Goal: Contribute content: Add original content to the website for others to see

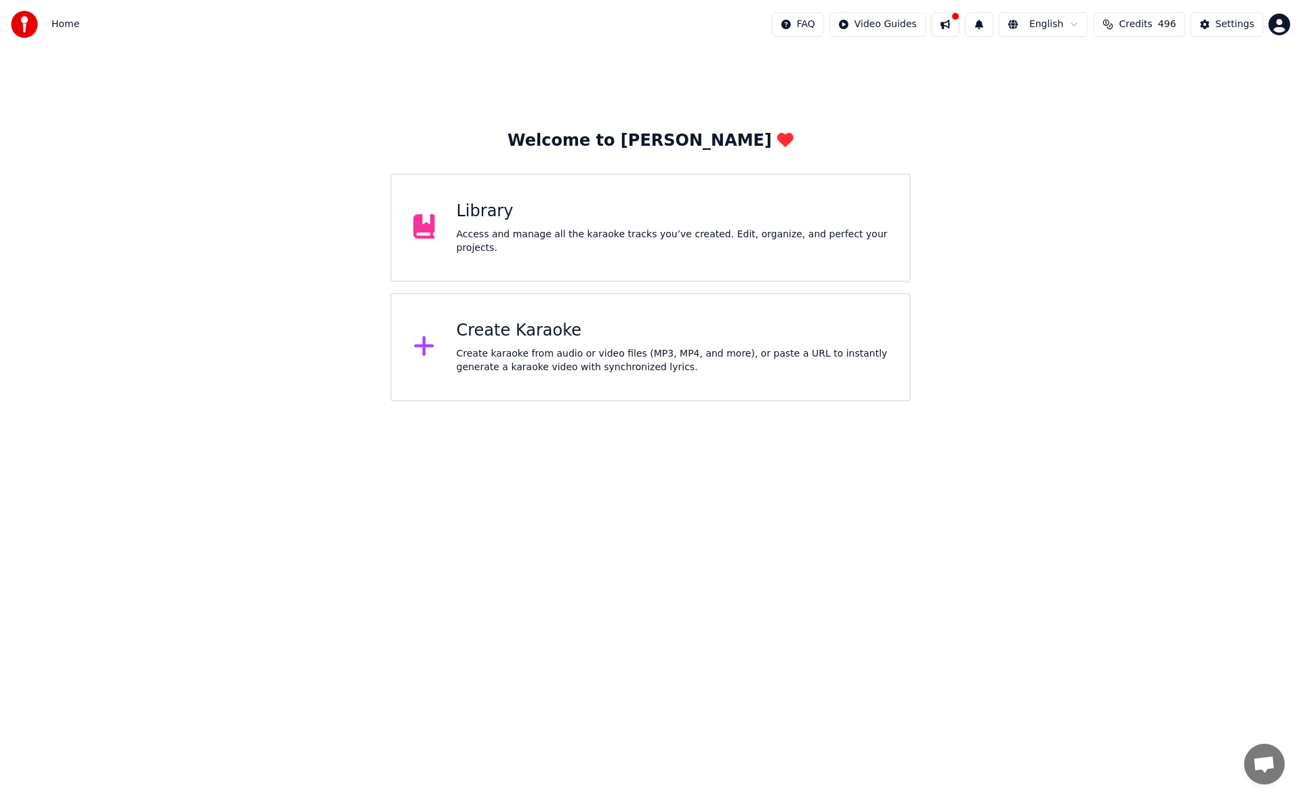
click at [960, 20] on button at bounding box center [945, 24] width 28 height 24
click at [874, 82] on div "Welcome to Youka Library Access and manage all the karaoke tracks you’ve create…" at bounding box center [650, 225] width 1301 height 352
click at [580, 218] on div "Library" at bounding box center [673, 212] width 432 height 22
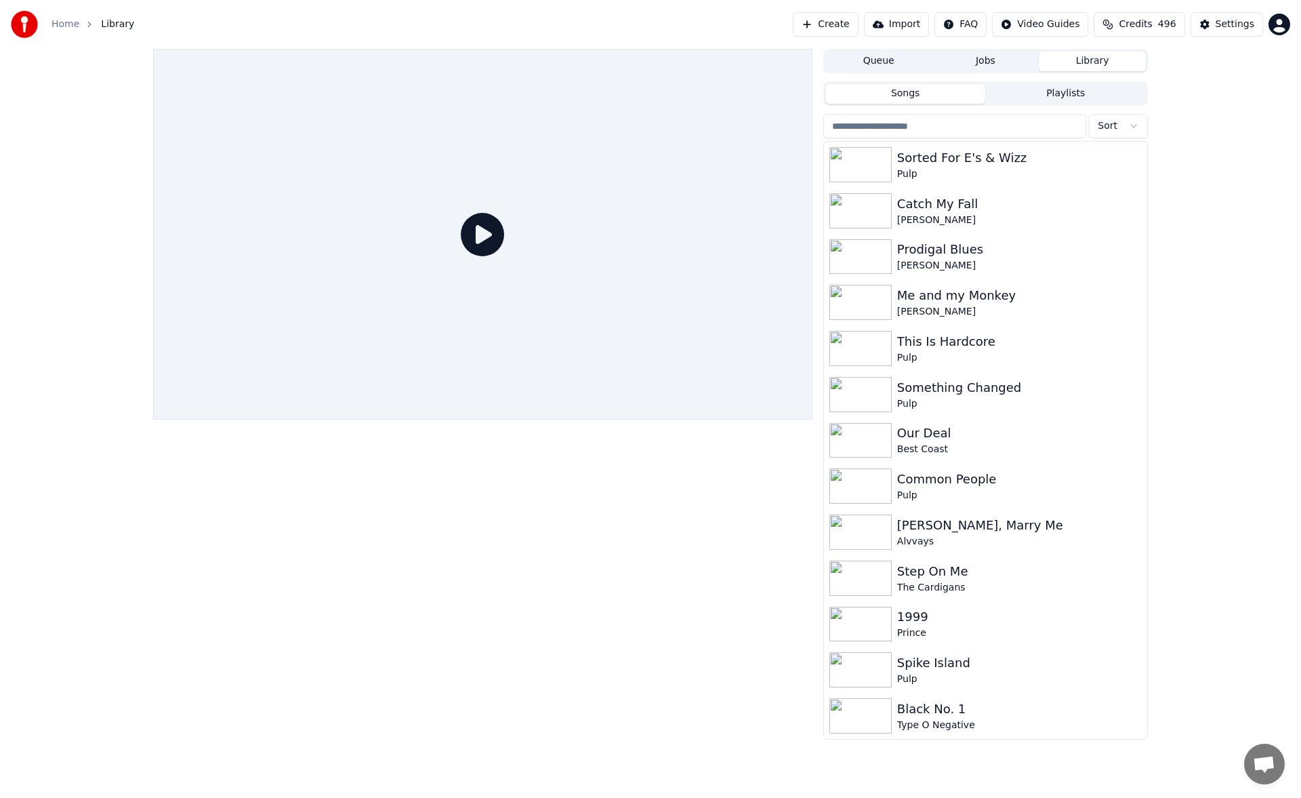
click at [857, 26] on button "Create" at bounding box center [826, 24] width 66 height 24
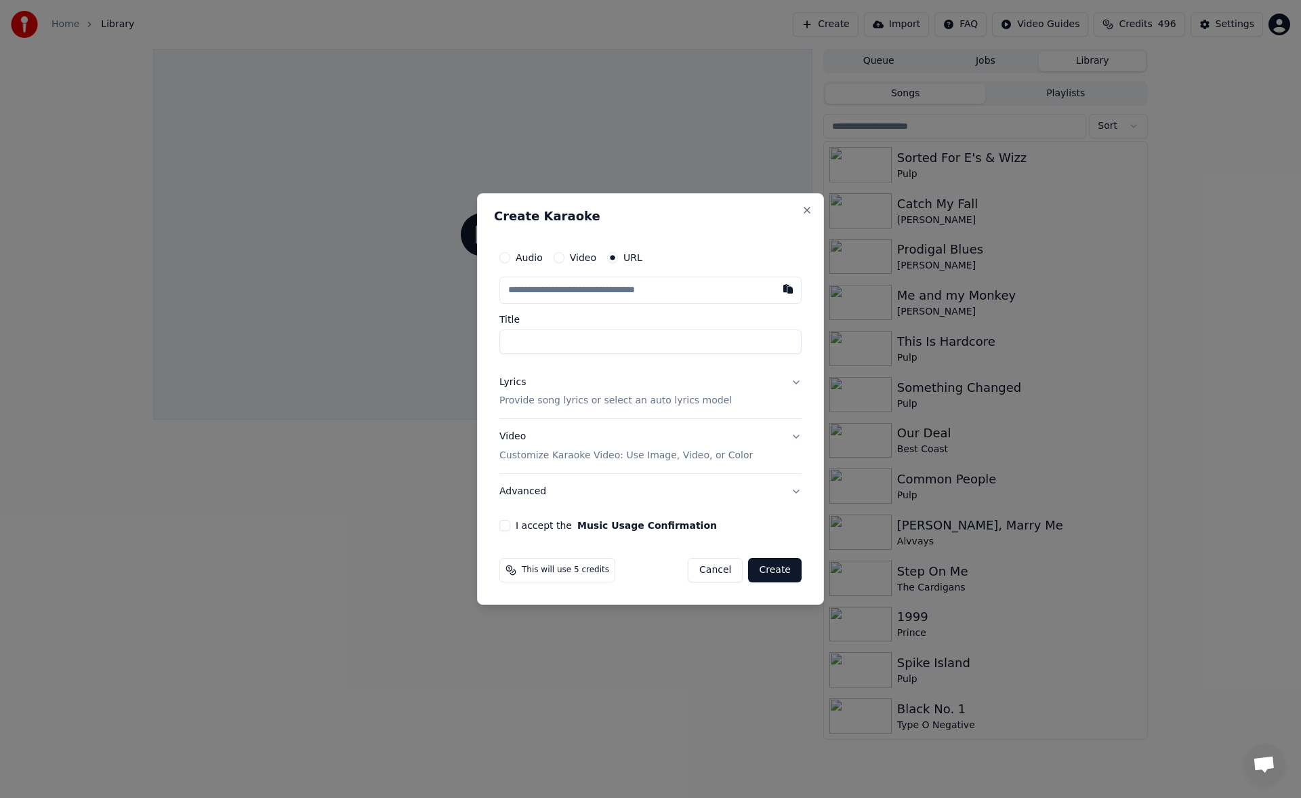
type input "**********"
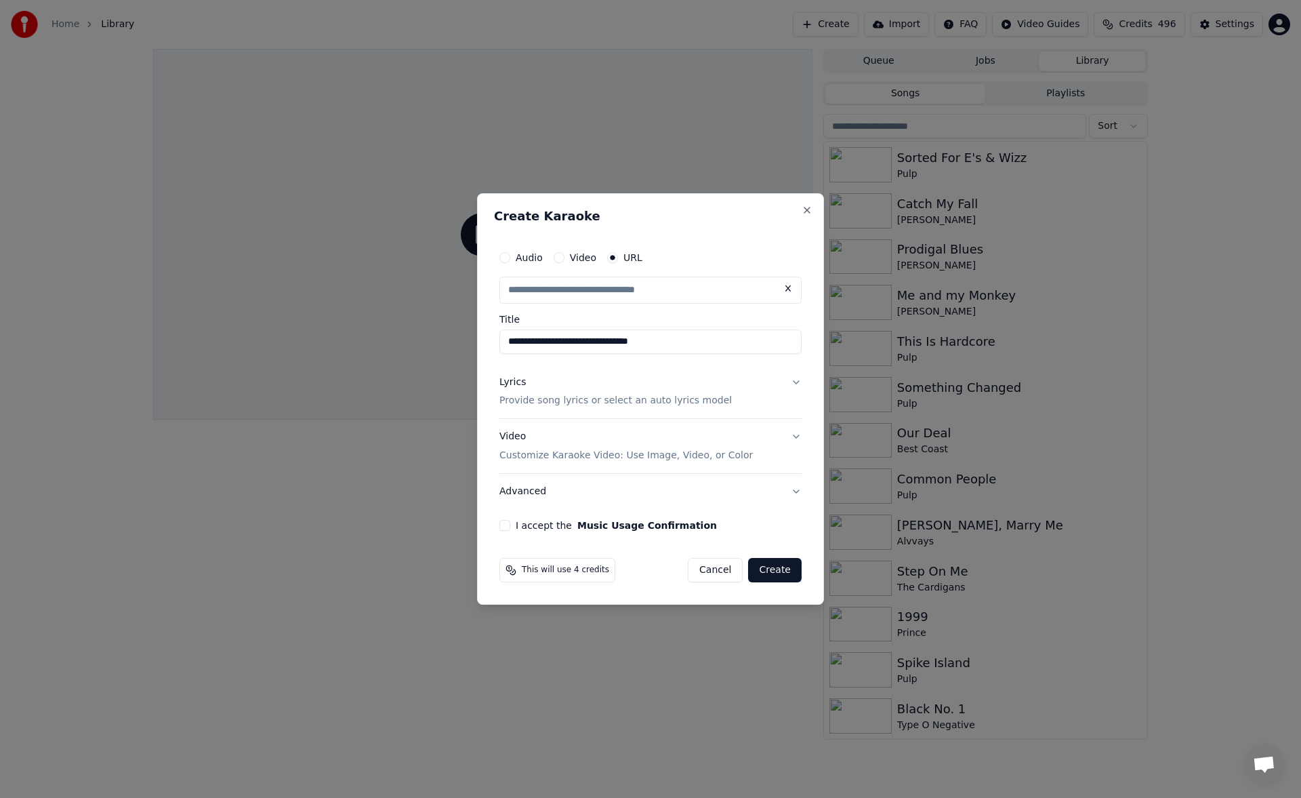
click at [795, 384] on button "Lyrics Provide song lyrics or select an auto lyrics model" at bounding box center [651, 392] width 302 height 54
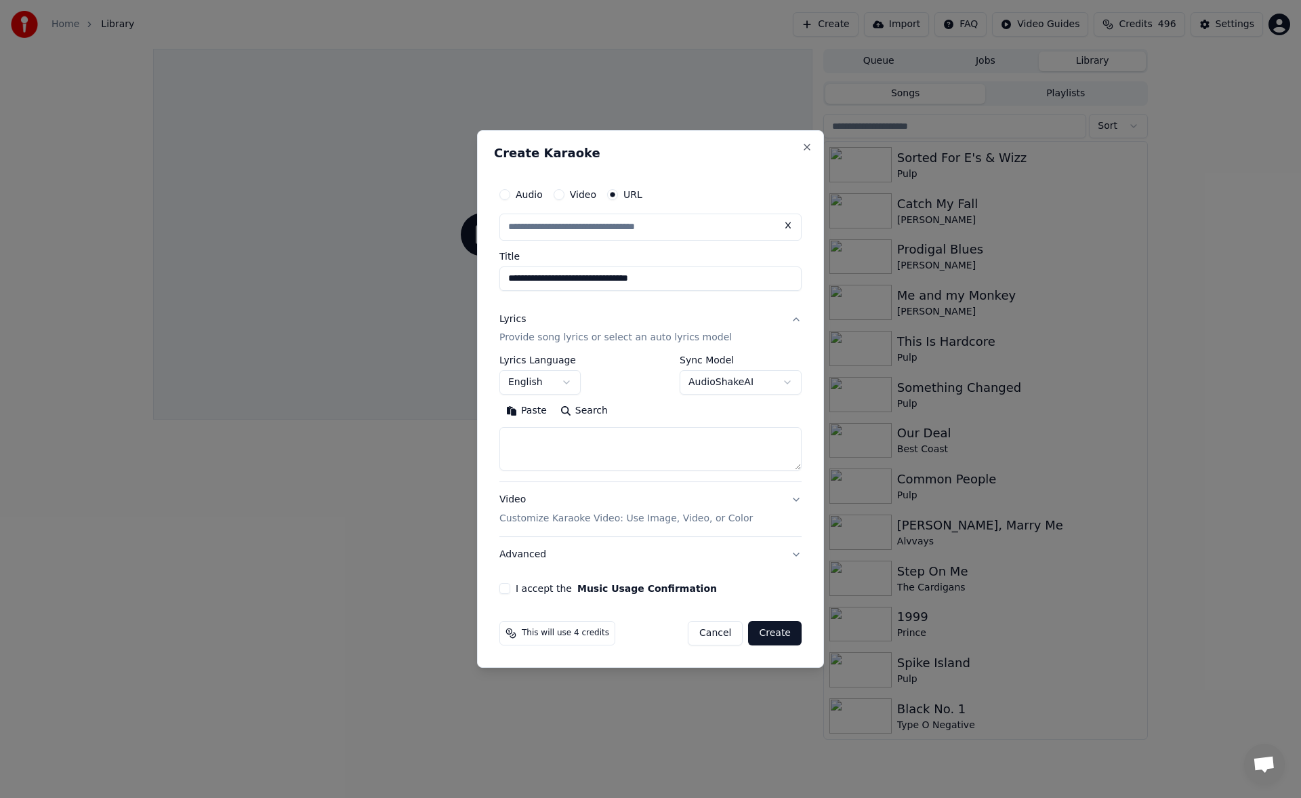
type input "**********"
click at [682, 448] on textarea at bounding box center [651, 449] width 302 height 43
paste textarea "**********"
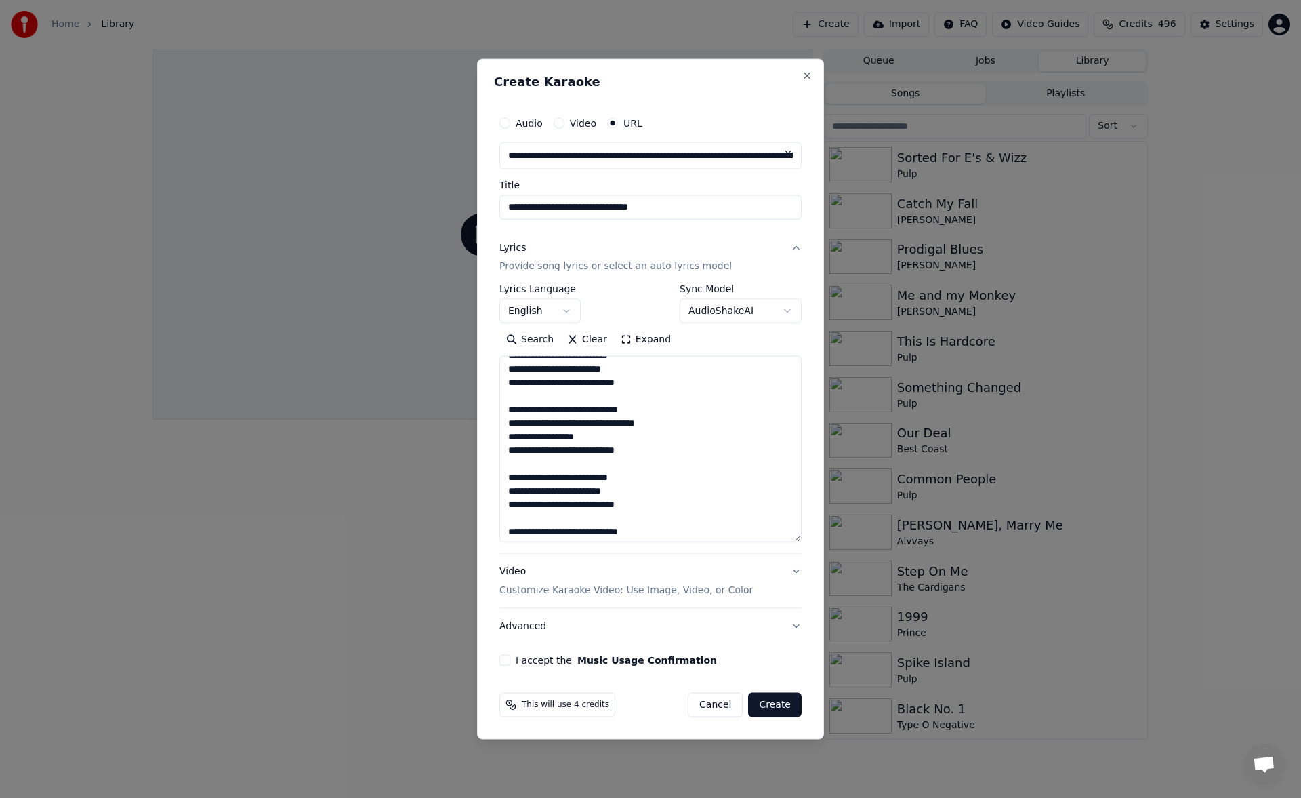
scroll to position [193, 0]
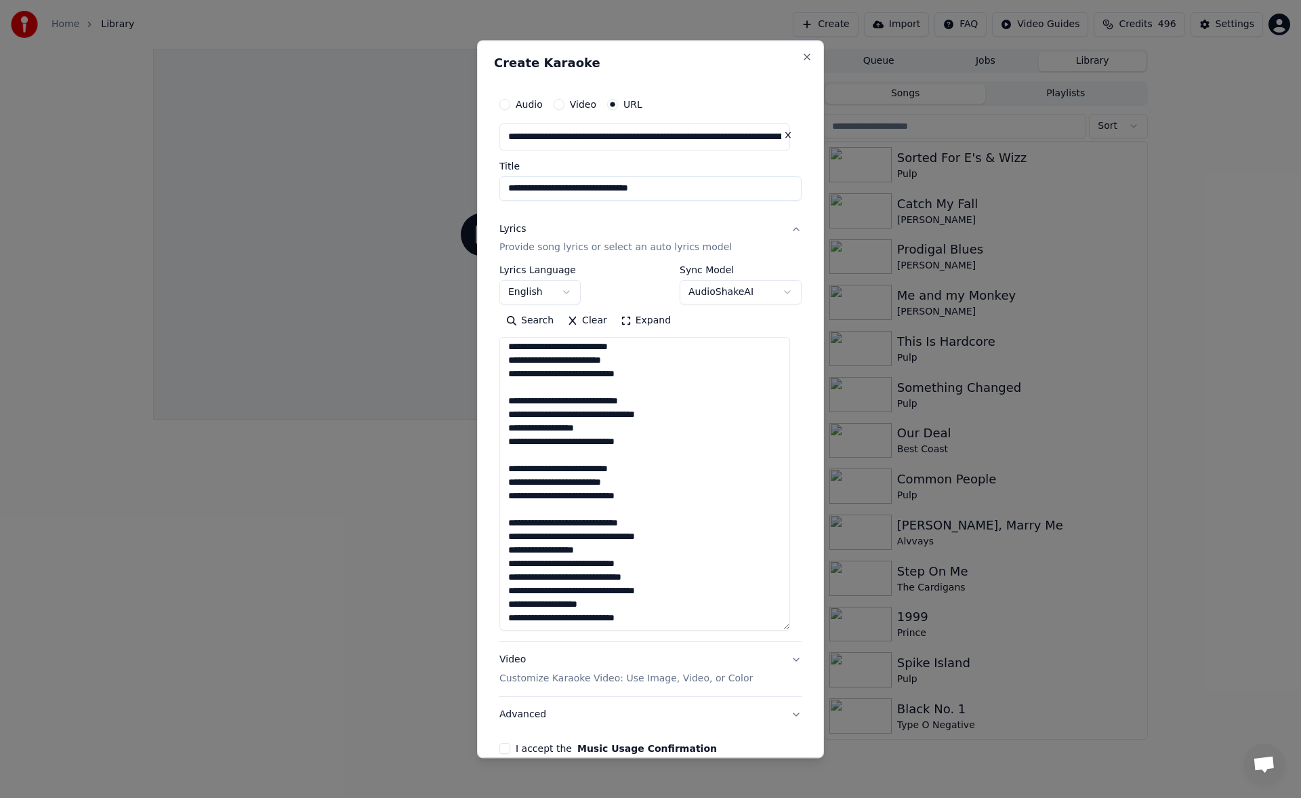
drag, startPoint x: 796, startPoint y: 468, endPoint x: 797, endPoint y: 629, distance: 160.7
click at [797, 629] on div "**********" at bounding box center [650, 399] width 347 height 718
type textarea "**********"
click at [507, 748] on button "I accept the Music Usage Confirmation" at bounding box center [505, 749] width 11 height 11
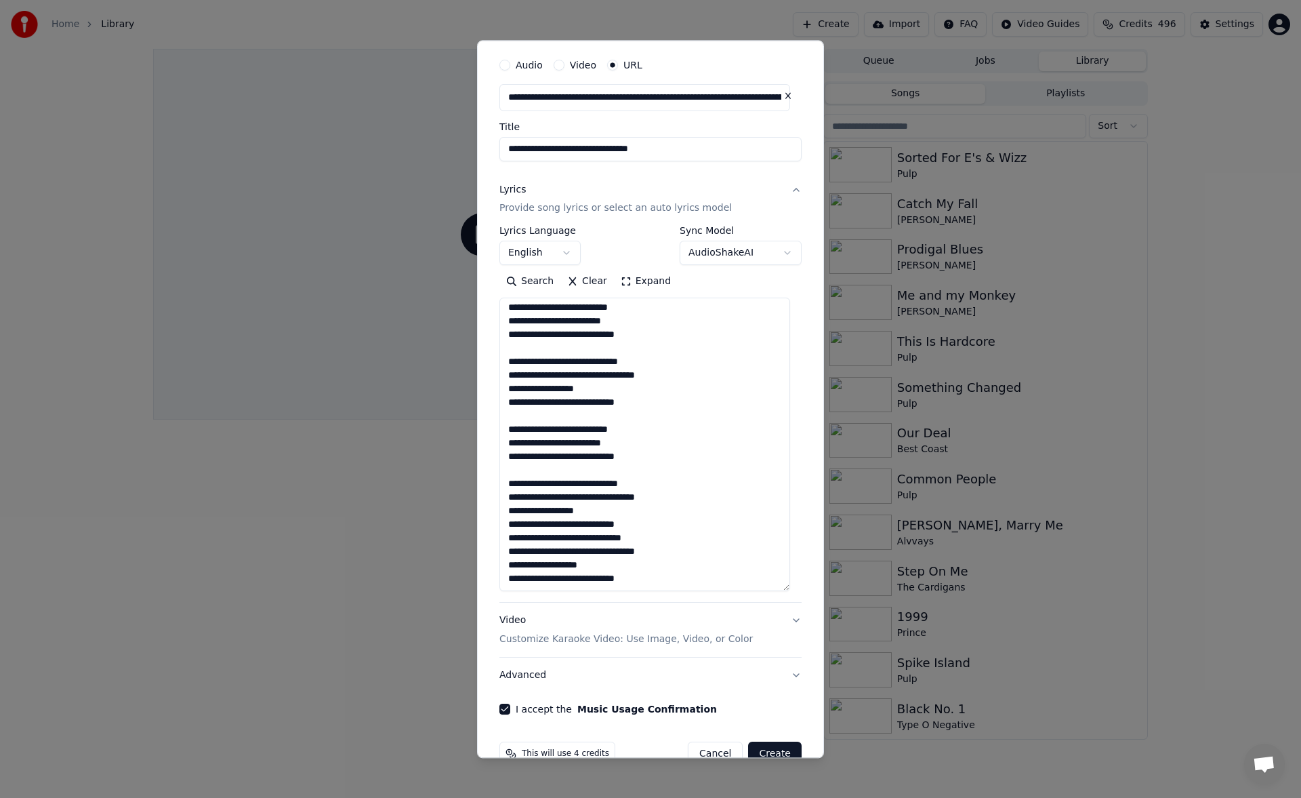
scroll to position [70, 0]
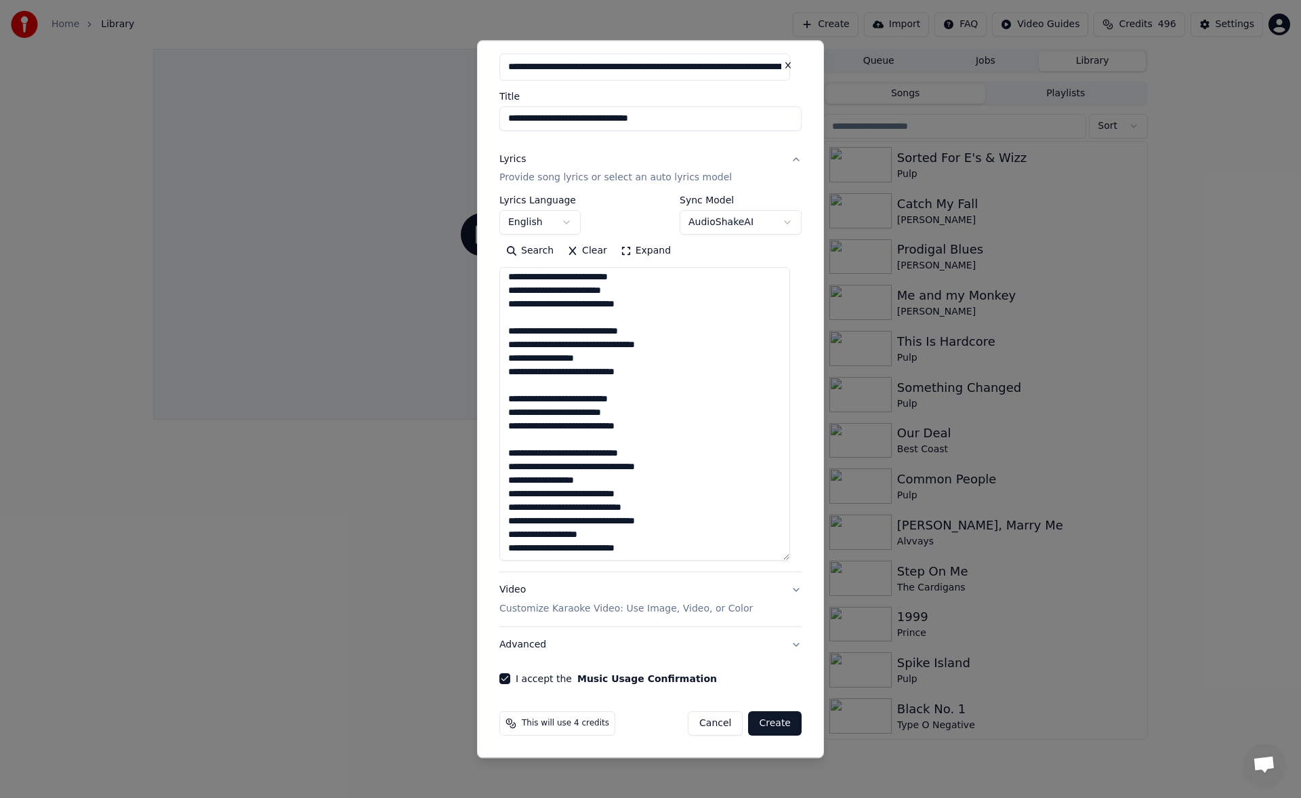
click at [763, 719] on button "Create" at bounding box center [775, 724] width 54 height 24
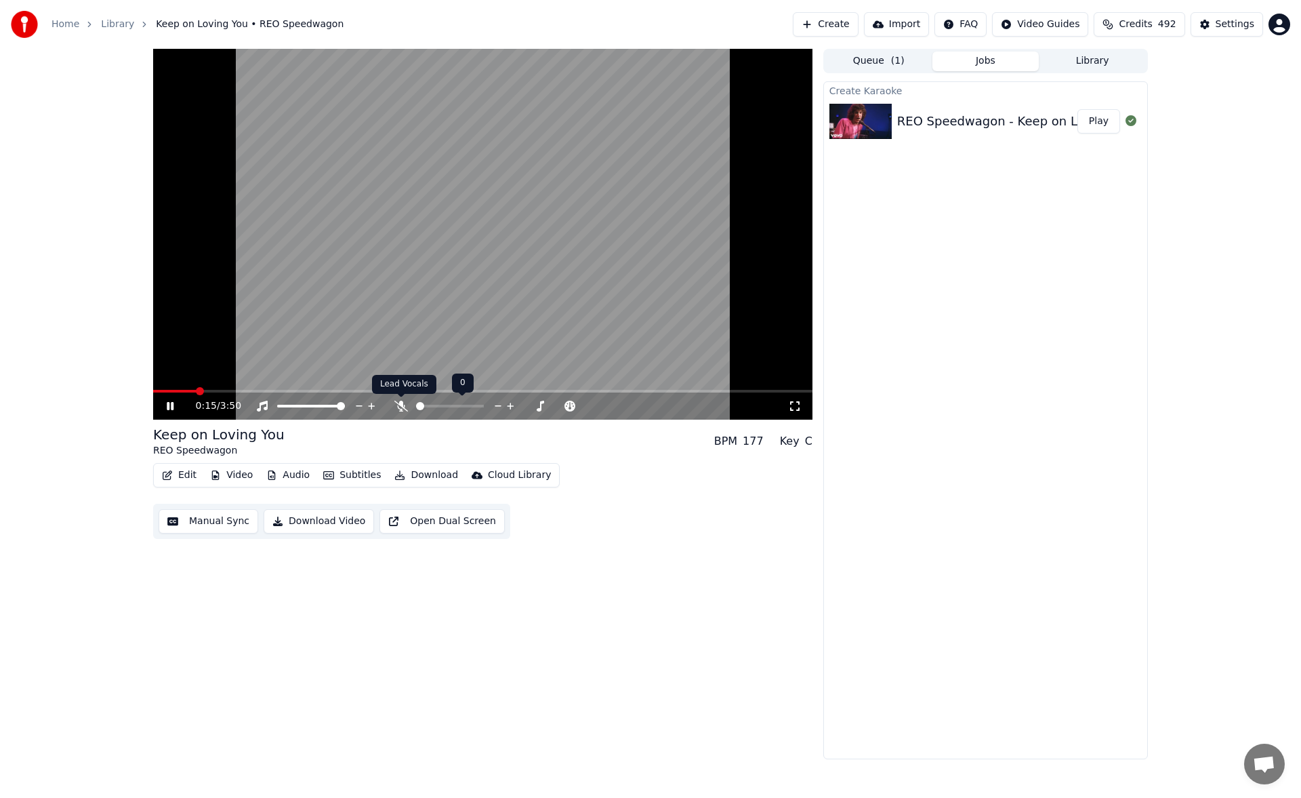
click at [404, 405] on icon at bounding box center [402, 406] width 14 height 11
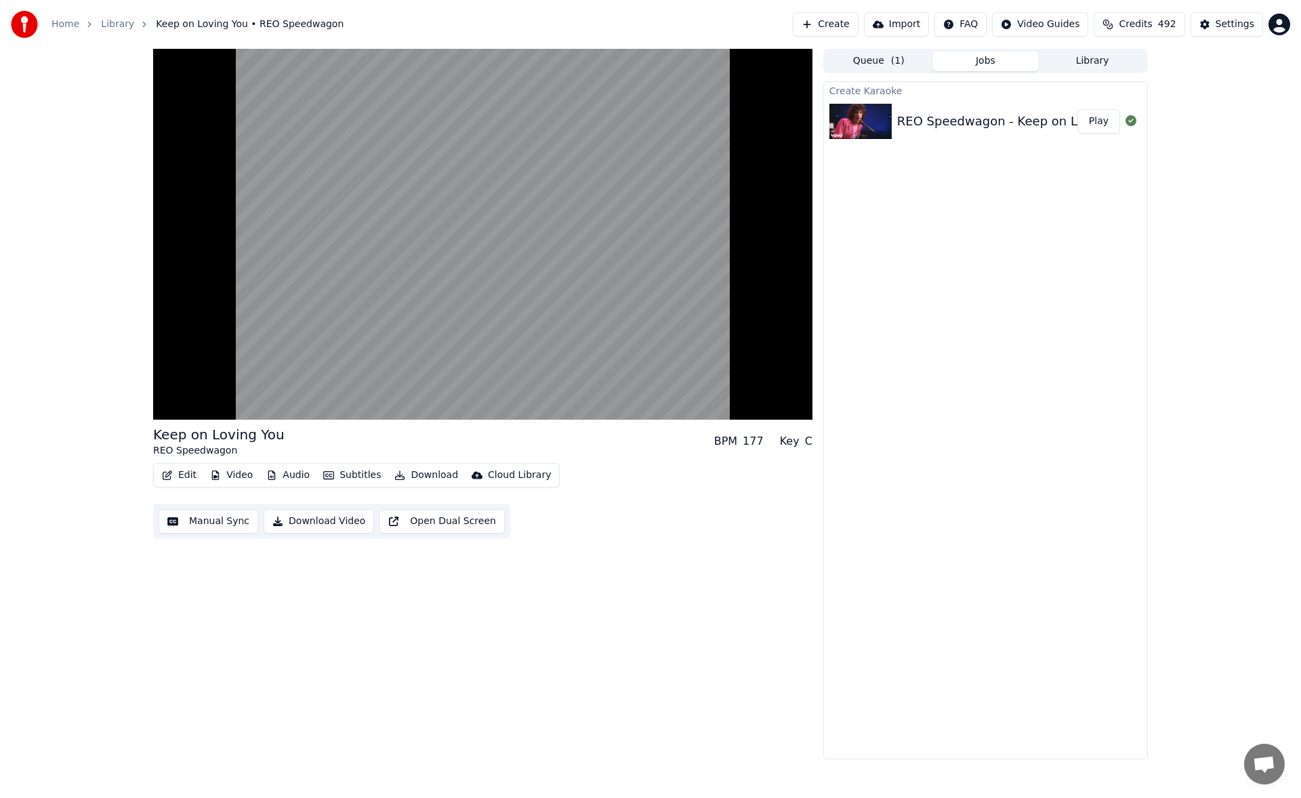
click at [228, 518] on button "Manual Sync" at bounding box center [209, 521] width 100 height 24
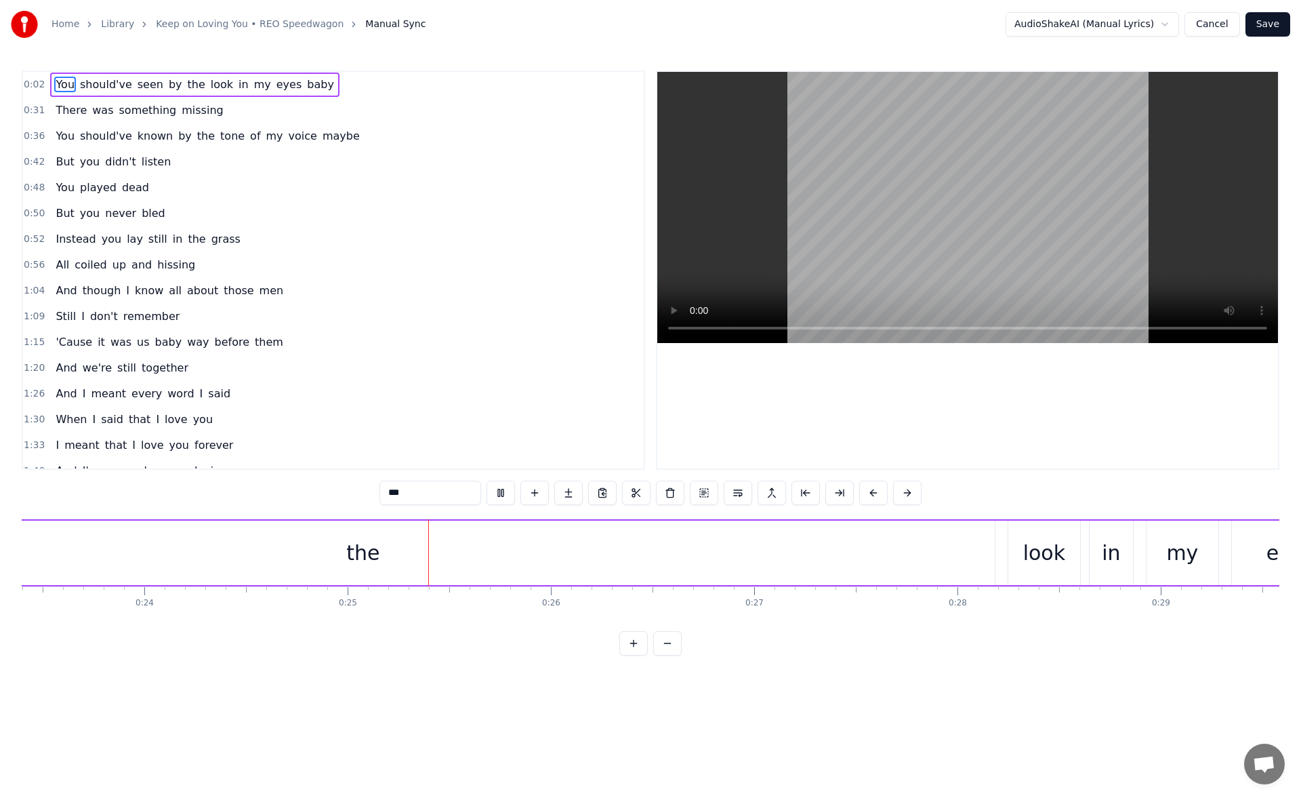
scroll to position [0, 4992]
click at [133, 557] on div "the" at bounding box center [129, 553] width 33 height 31
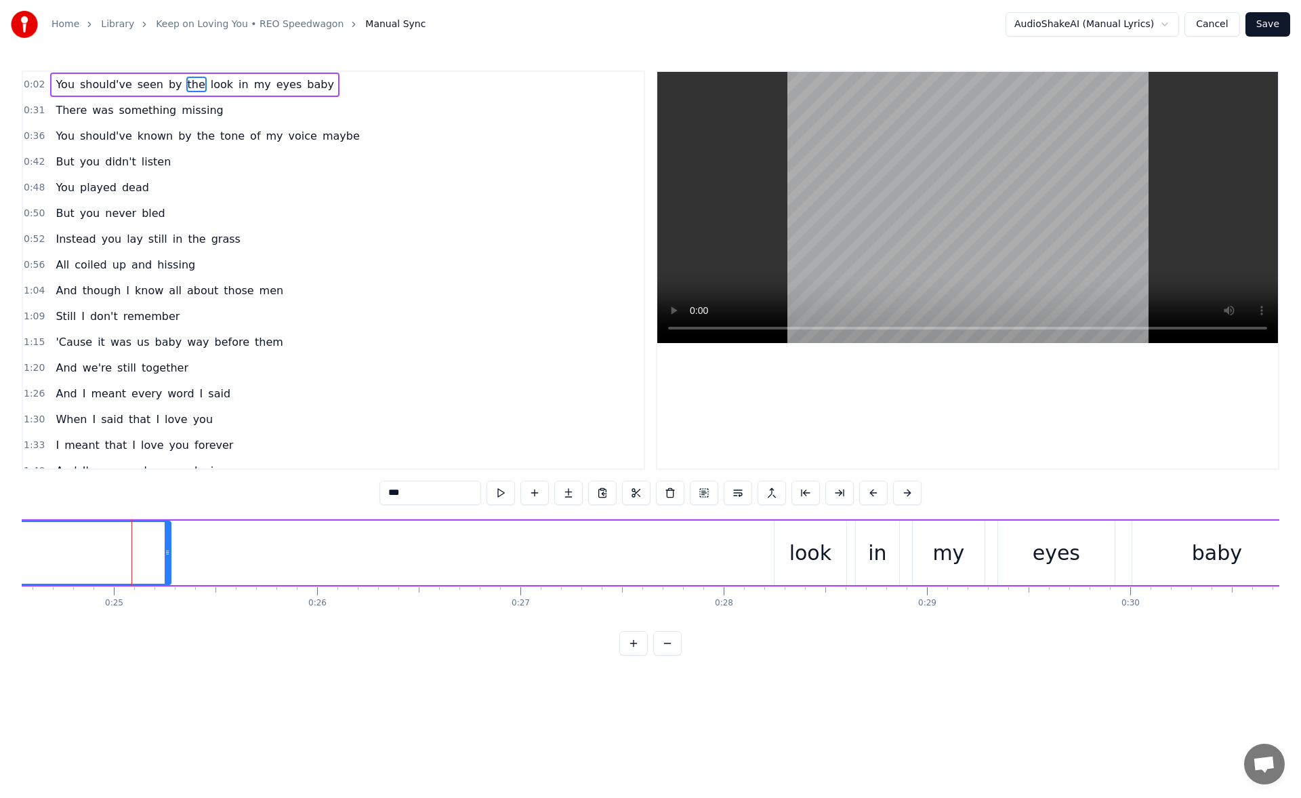
drag, startPoint x: 758, startPoint y: 557, endPoint x: 135, endPoint y: 557, distance: 622.9
click at [165, 557] on icon at bounding box center [167, 552] width 5 height 11
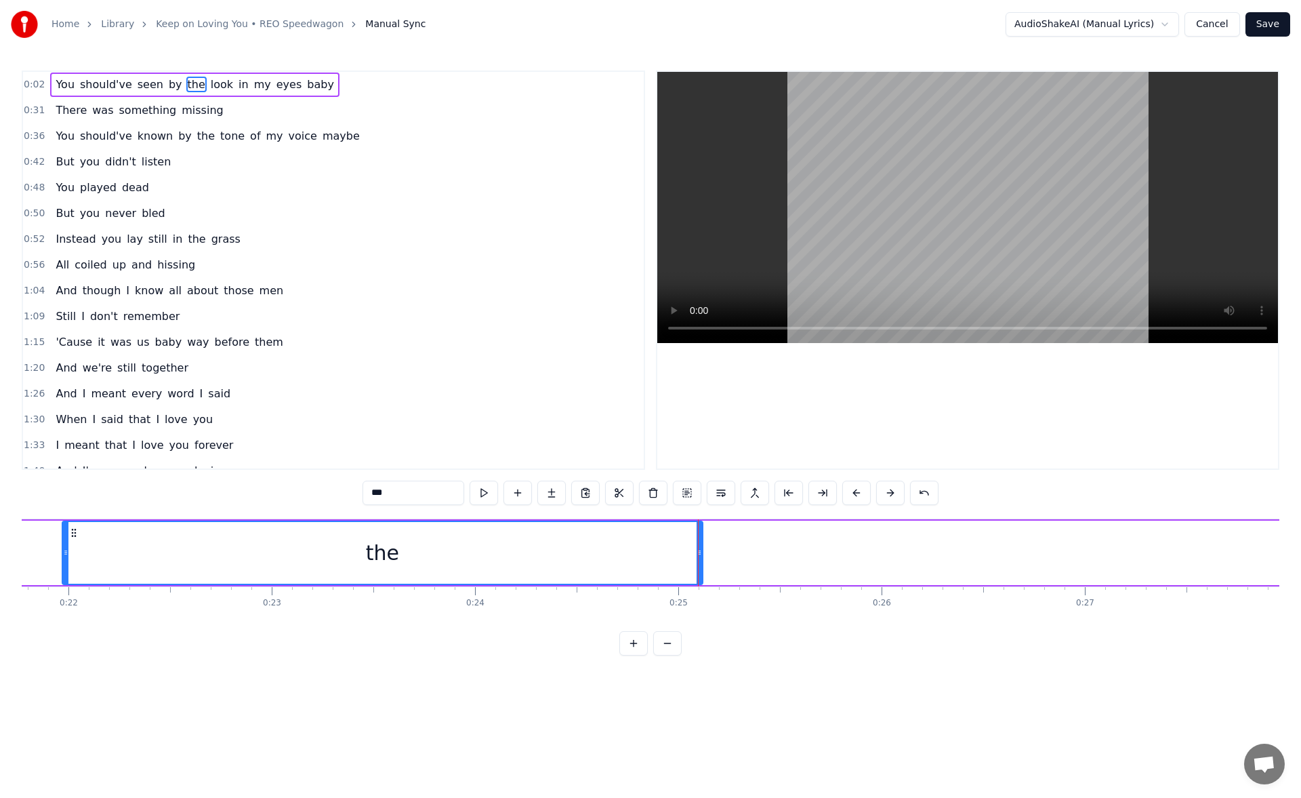
scroll to position [0, 4324]
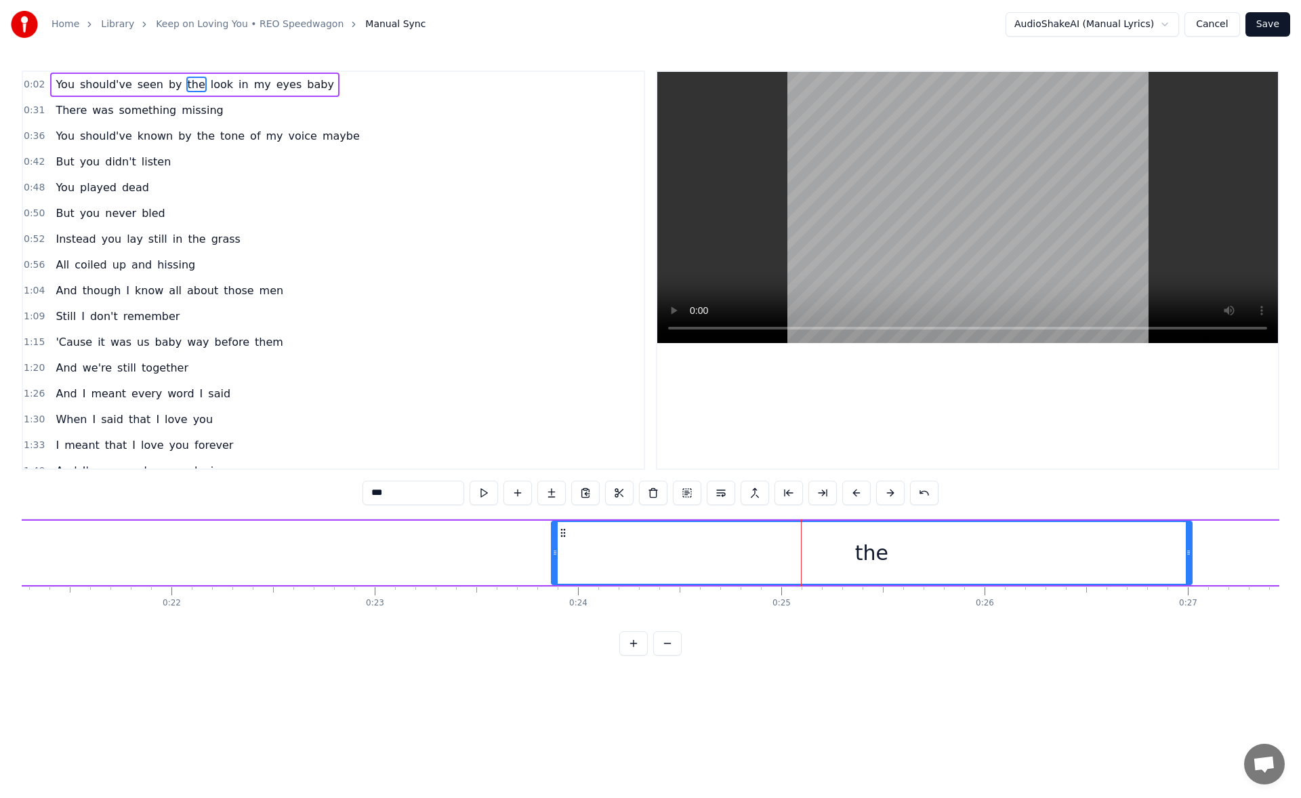
drag, startPoint x: 175, startPoint y: 531, endPoint x: 561, endPoint y: 561, distance: 387.5
click at [561, 561] on div "the" at bounding box center [871, 553] width 639 height 62
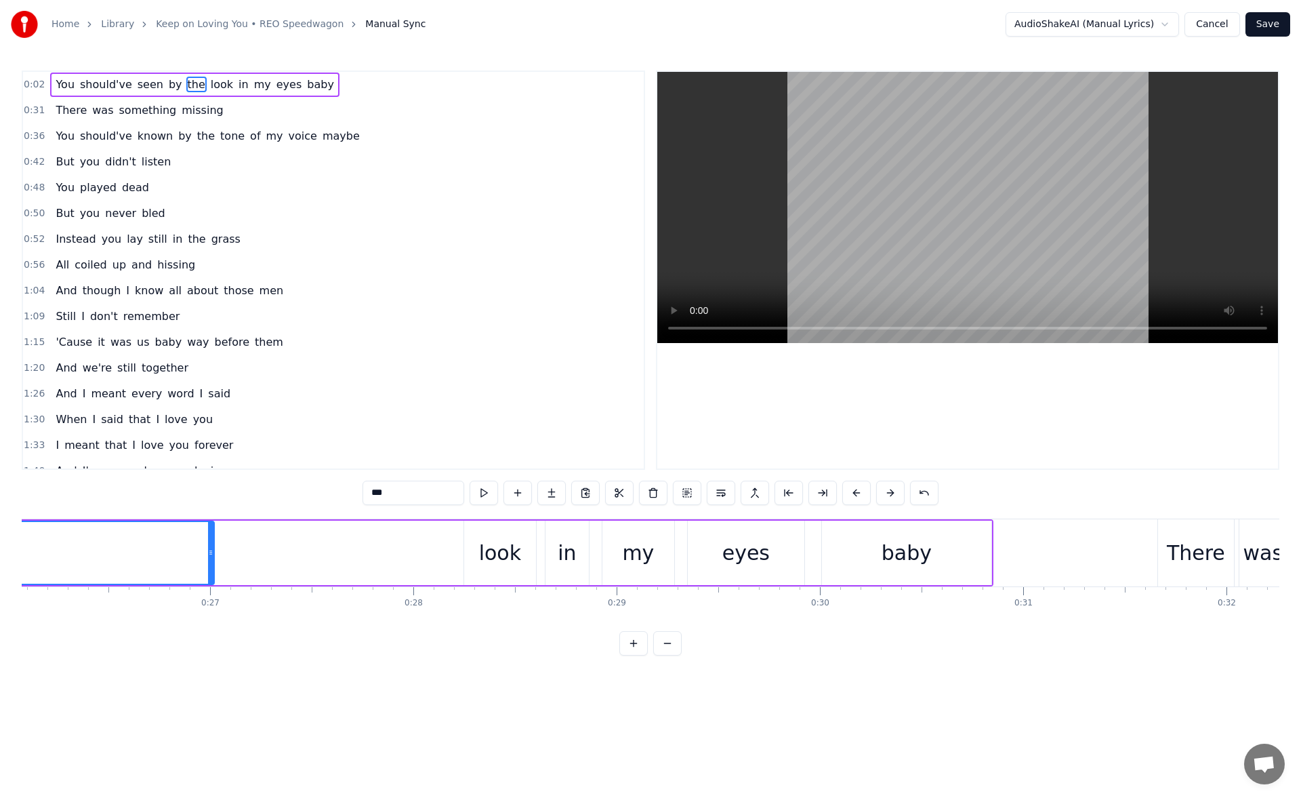
scroll to position [0, 5328]
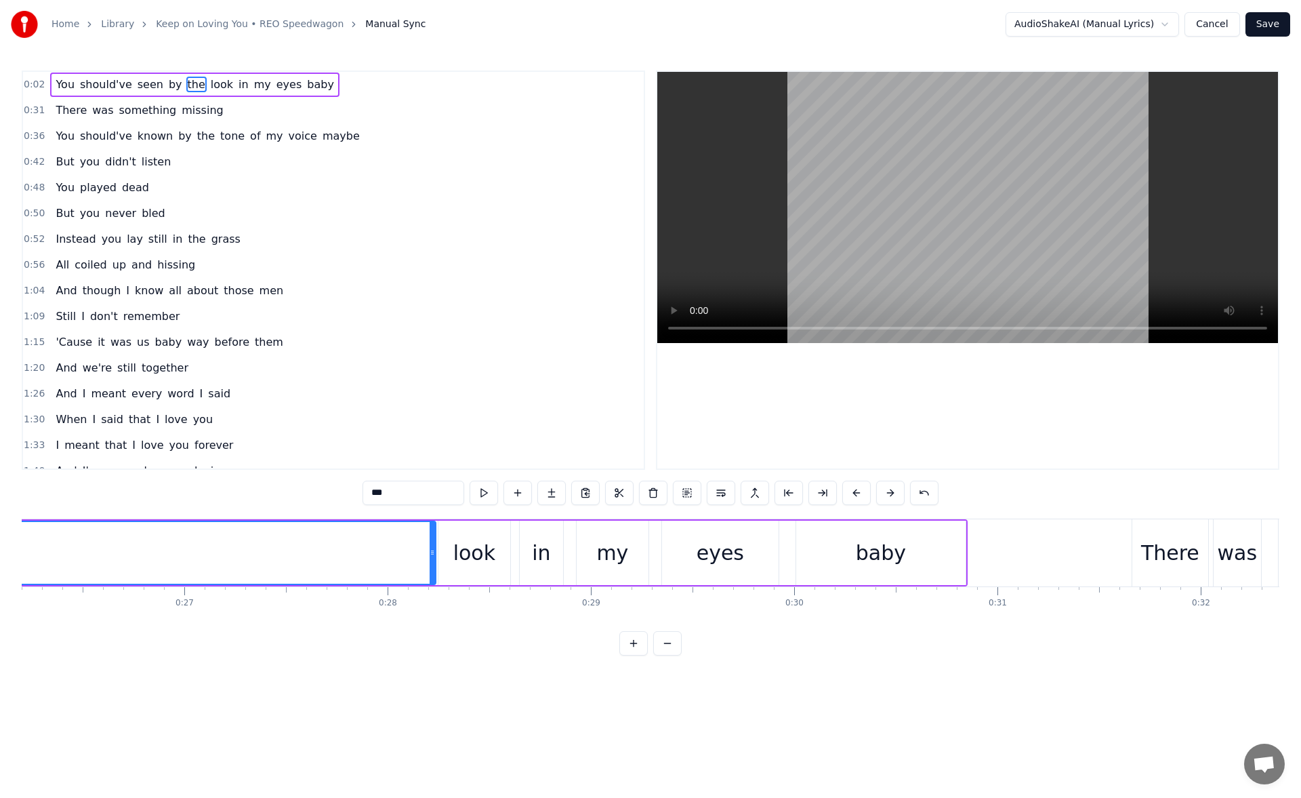
drag, startPoint x: 186, startPoint y: 551, endPoint x: 433, endPoint y: 583, distance: 249.5
click at [433, 583] on div at bounding box center [432, 553] width 5 height 62
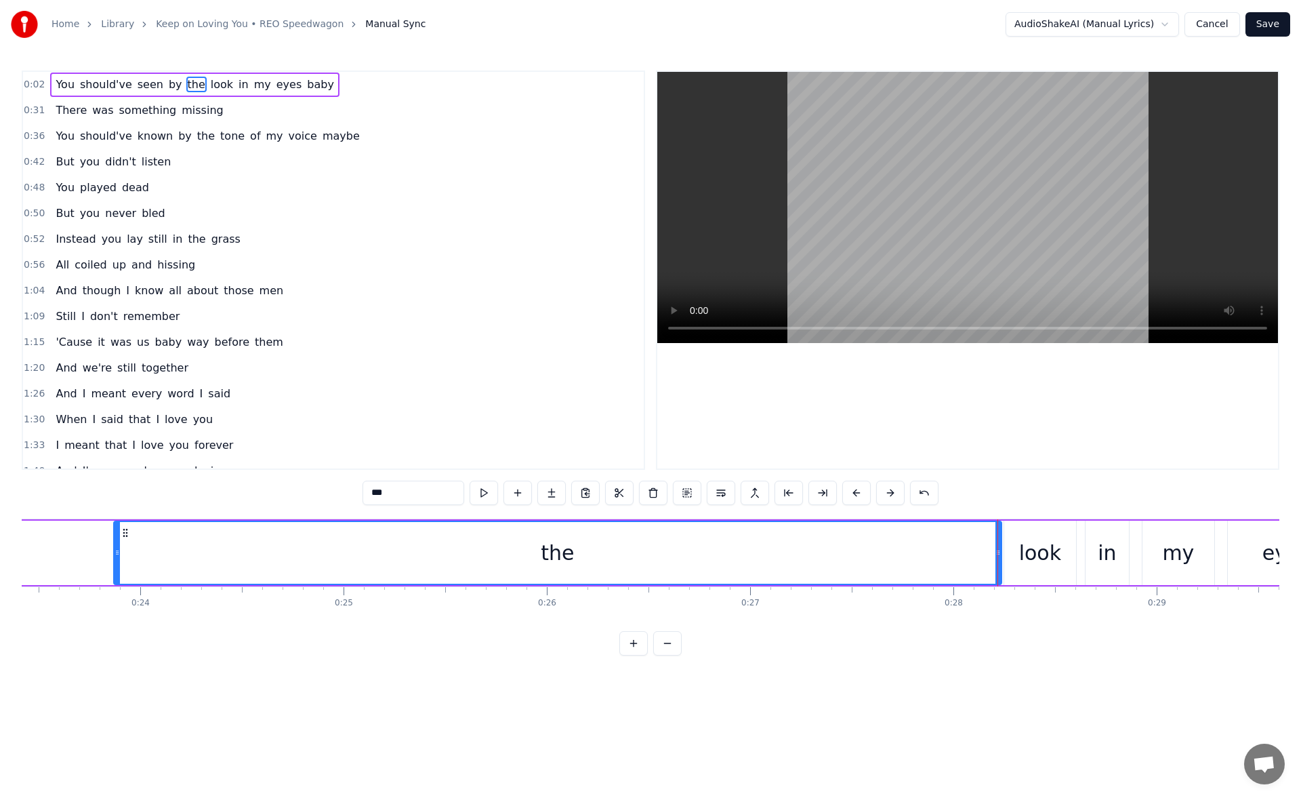
scroll to position [0, 4684]
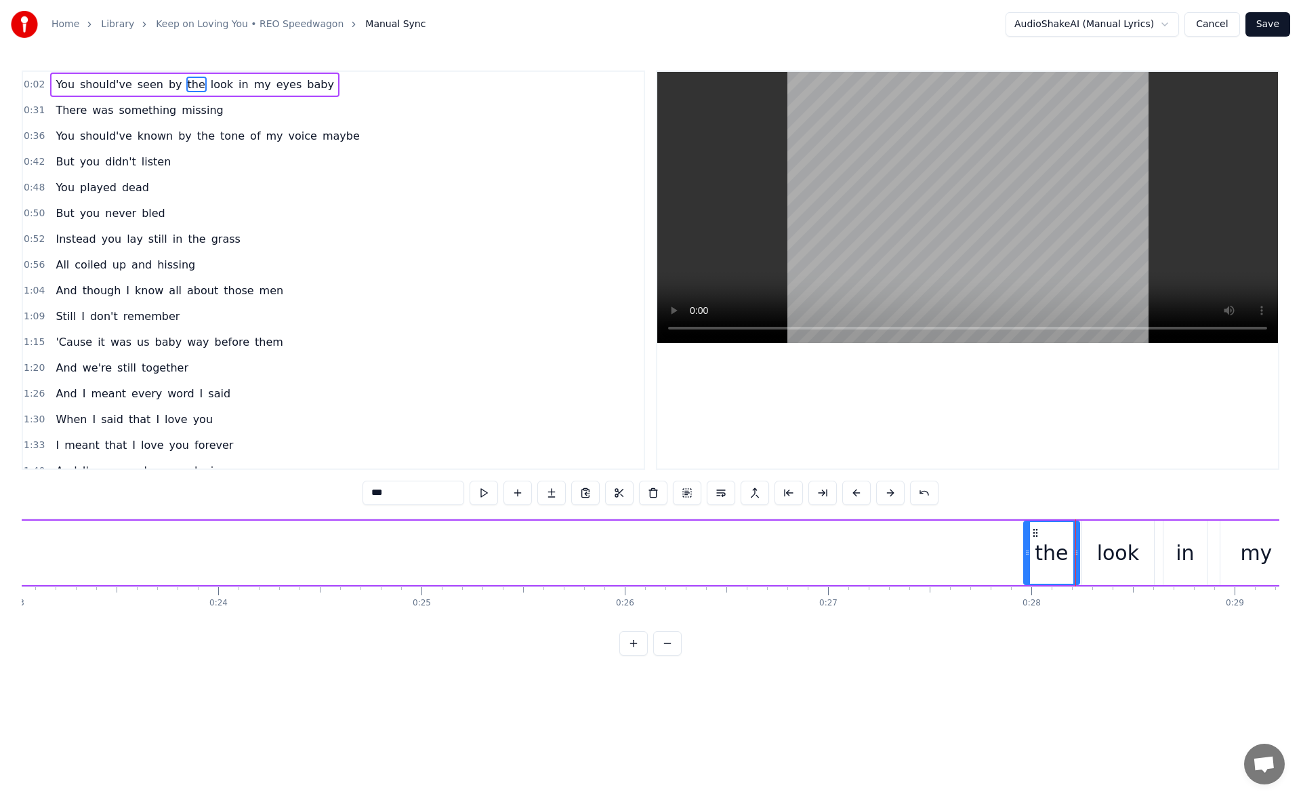
drag, startPoint x: 195, startPoint y: 554, endPoint x: 1028, endPoint y: 622, distance: 835.2
click at [1028, 620] on div "You should've seen by the look in my eyes baby There was something missing You …" at bounding box center [651, 570] width 1258 height 102
click at [489, 498] on button at bounding box center [484, 493] width 28 height 24
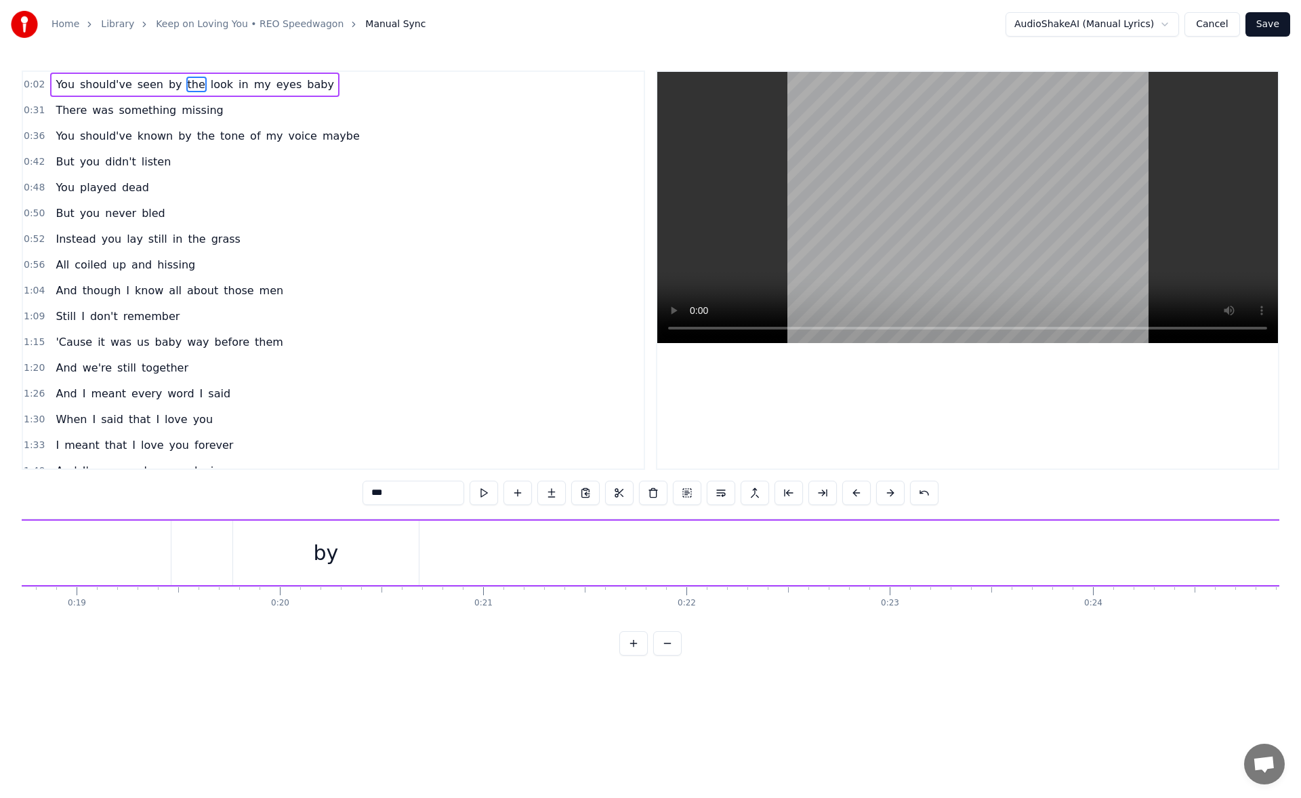
click at [326, 561] on div "by" at bounding box center [326, 553] width 25 height 31
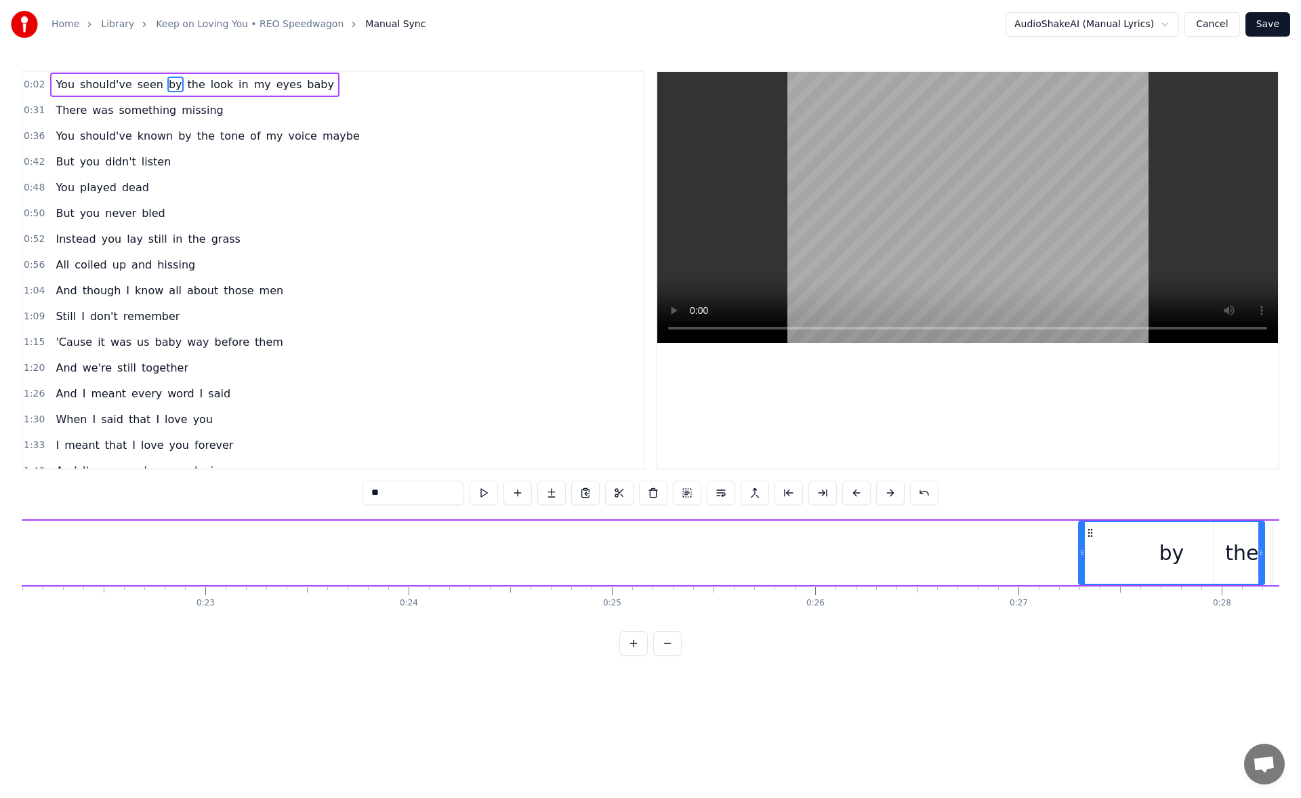
scroll to position [0, 4522]
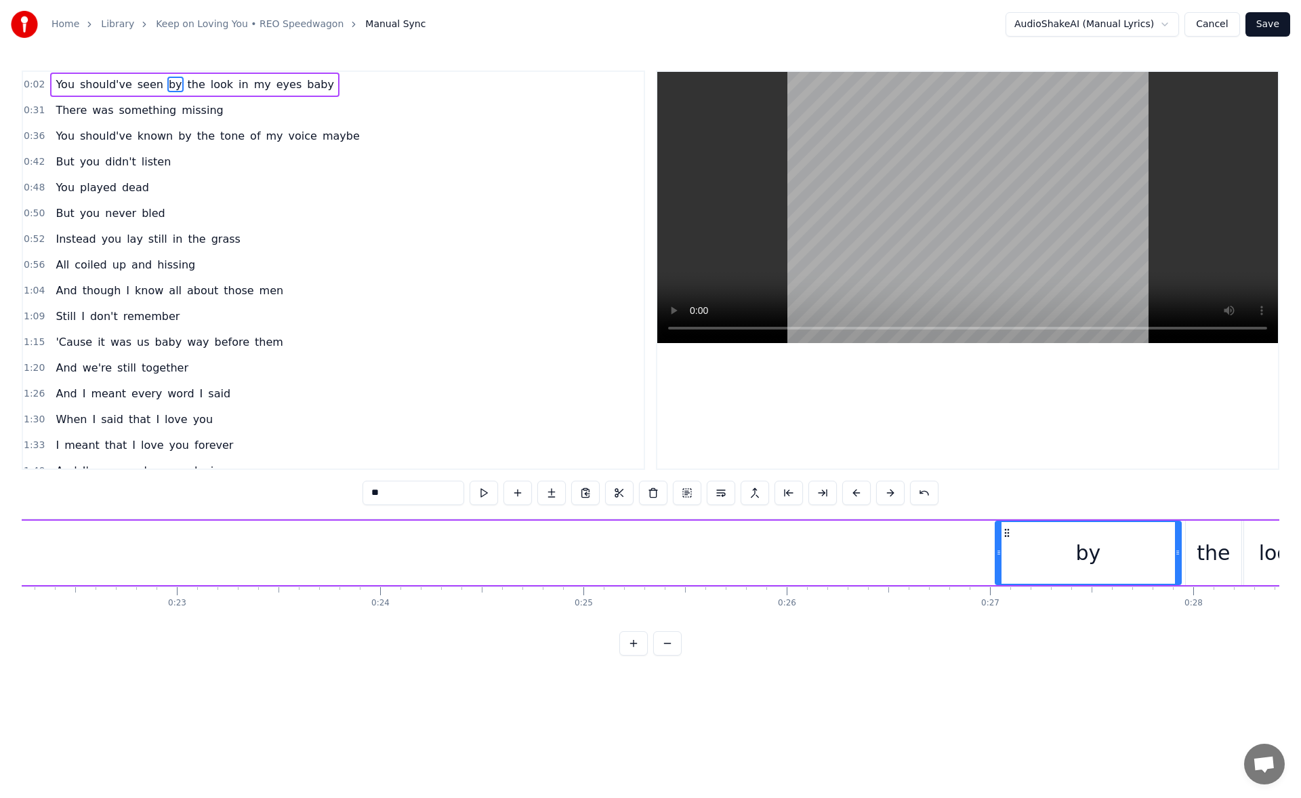
drag, startPoint x: 242, startPoint y: 533, endPoint x: 1005, endPoint y: 580, distance: 764.1
click at [1005, 580] on div "by" at bounding box center [1088, 553] width 184 height 62
drag, startPoint x: 1000, startPoint y: 552, endPoint x: 1140, endPoint y: 559, distance: 140.5
click at [1140, 559] on div at bounding box center [1141, 553] width 5 height 62
click at [484, 489] on button at bounding box center [484, 493] width 28 height 24
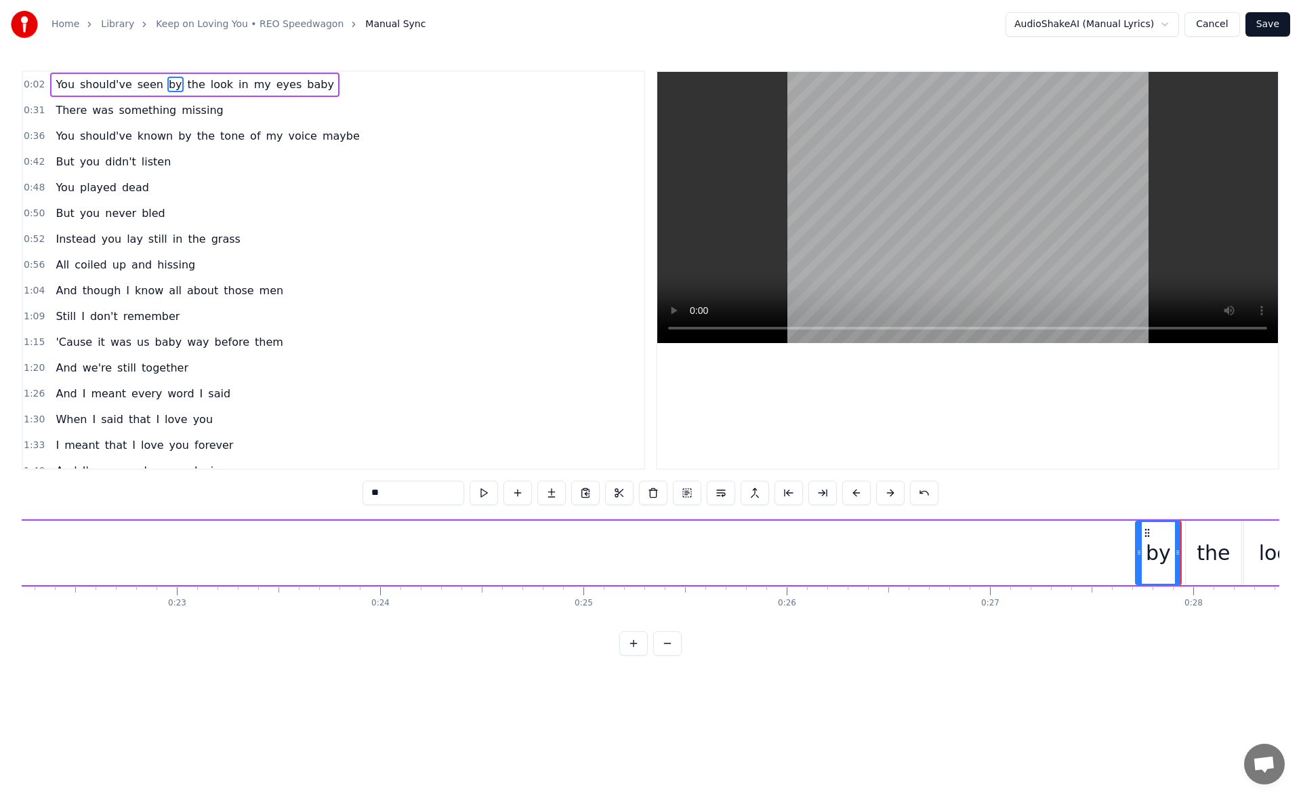
click at [484, 489] on button at bounding box center [484, 493] width 28 height 24
click at [124, 552] on div "seen" at bounding box center [114, 553] width 49 height 31
type input "****"
drag, startPoint x: 447, startPoint y: 552, endPoint x: 79, endPoint y: 527, distance: 369.6
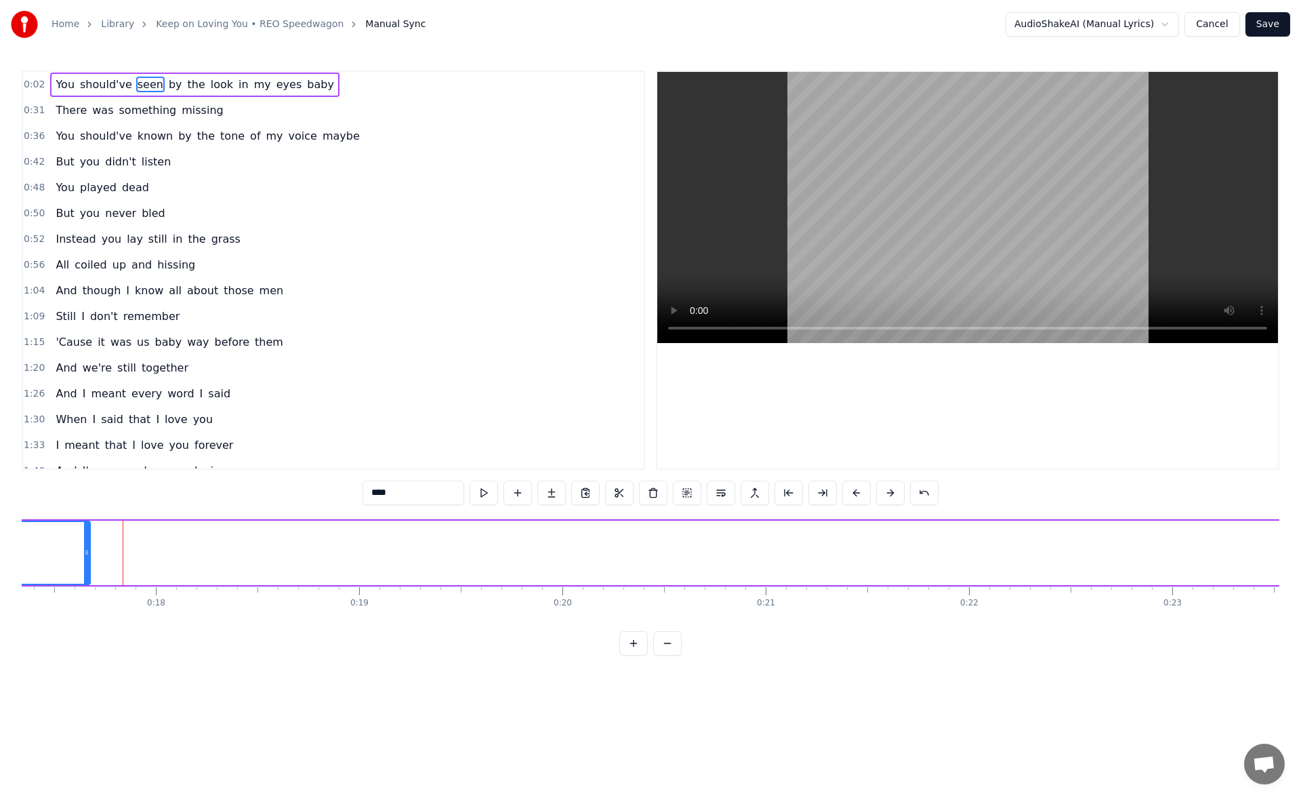
click at [84, 527] on div at bounding box center [86, 553] width 5 height 62
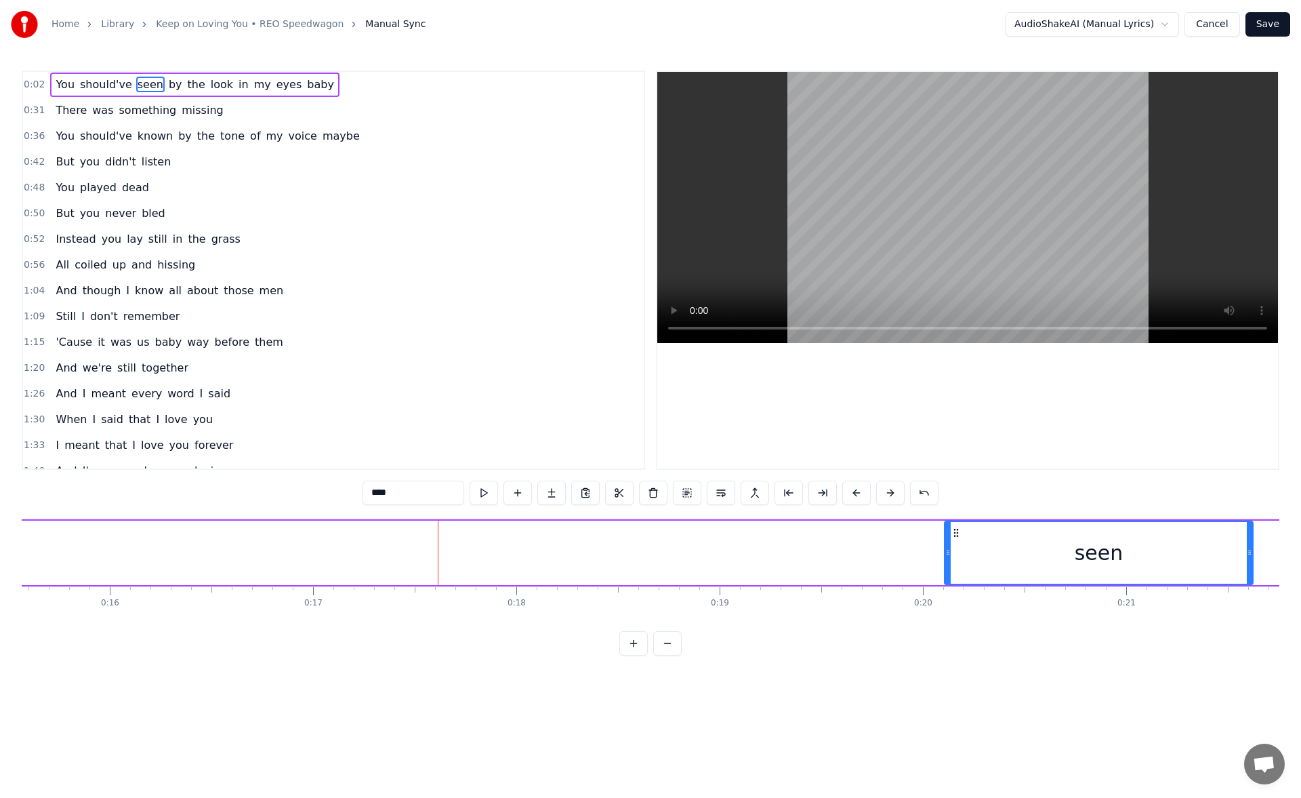
drag, startPoint x: 174, startPoint y: 533, endPoint x: 954, endPoint y: 563, distance: 780.1
click at [954, 563] on div "seen" at bounding box center [1099, 553] width 307 height 62
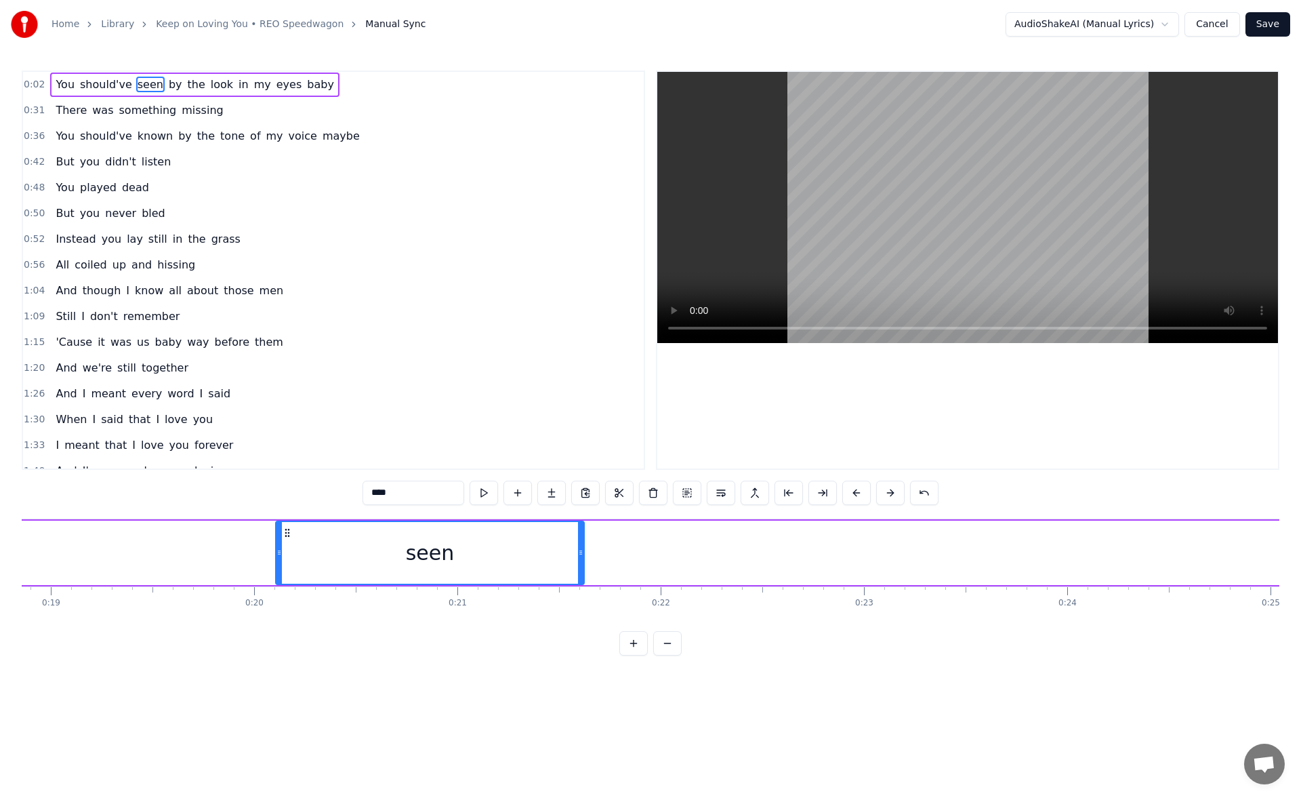
scroll to position [0, 3964]
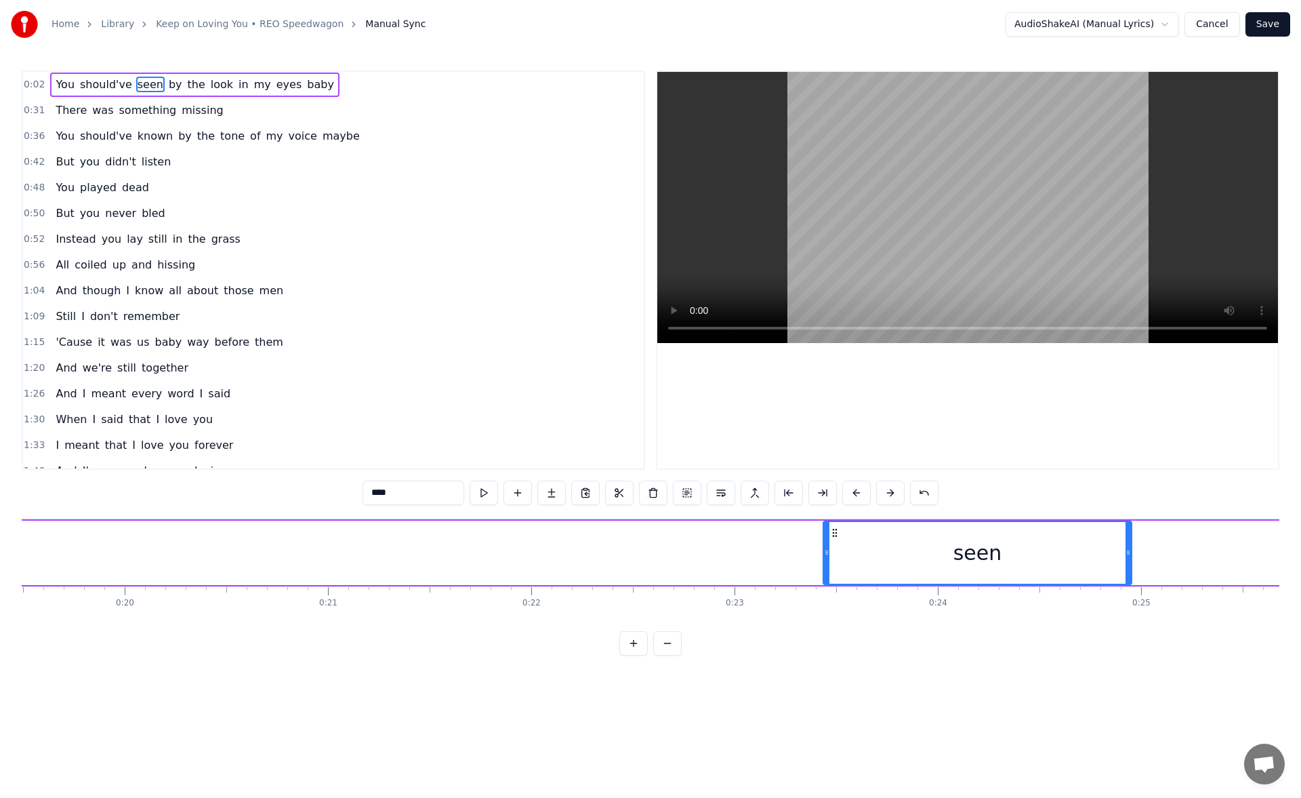
drag, startPoint x: 157, startPoint y: 531, endPoint x: 881, endPoint y: 586, distance: 725.3
click at [881, 586] on div "You should've seen by the look in my eyes baby There was something missing You …" at bounding box center [651, 570] width 1258 height 102
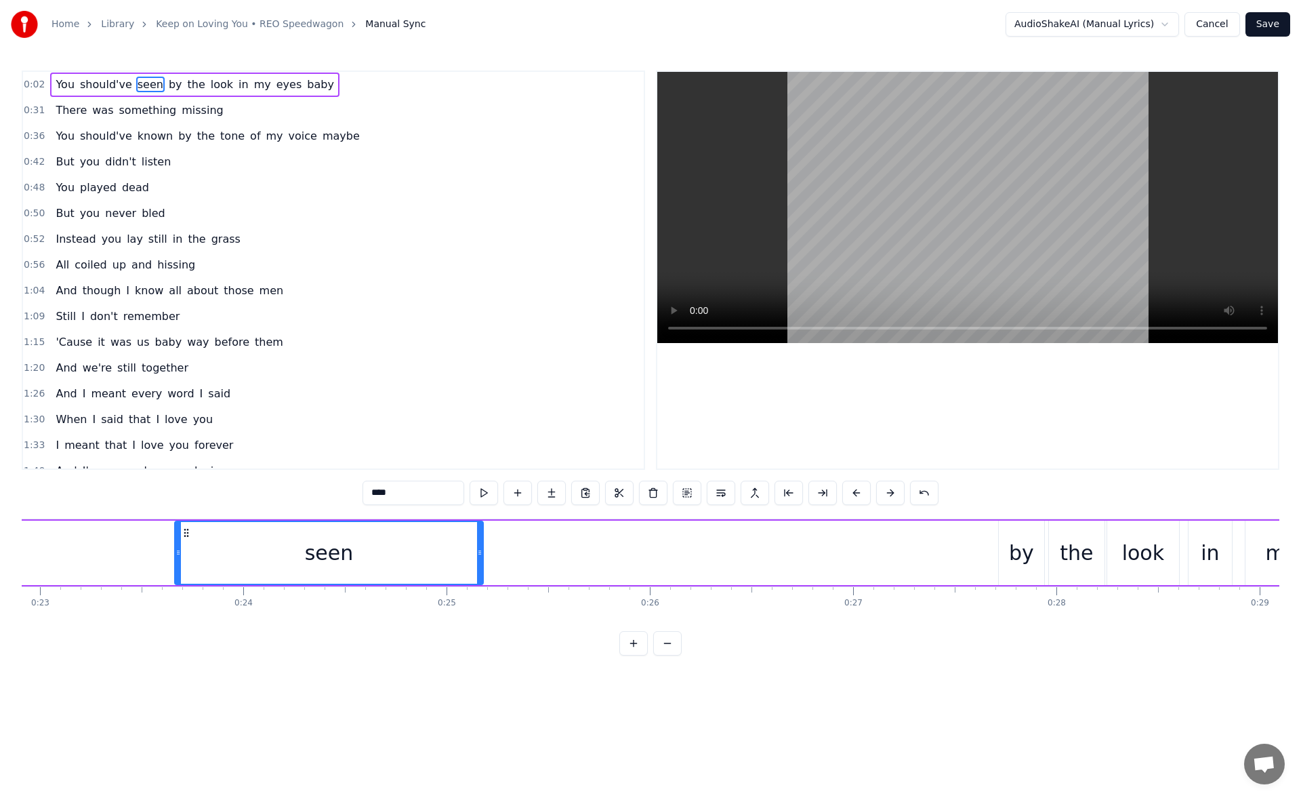
scroll to position [0, 4632]
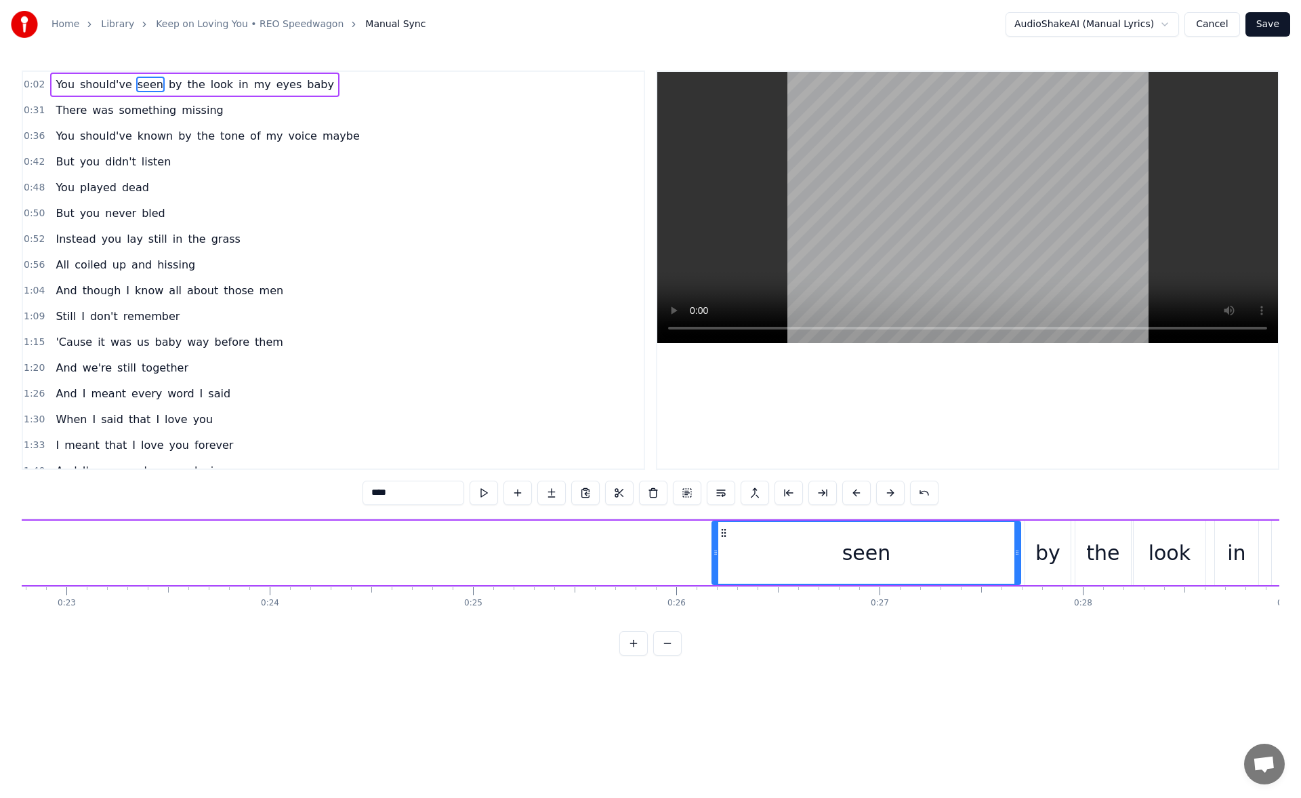
drag, startPoint x: 213, startPoint y: 536, endPoint x: 727, endPoint y: 596, distance: 517.3
click at [727, 596] on div "You should've seen by the look in my eyes baby There was something missing You …" at bounding box center [651, 570] width 1258 height 102
click at [485, 493] on button at bounding box center [484, 493] width 28 height 24
drag, startPoint x: 717, startPoint y: 555, endPoint x: 846, endPoint y: 561, distance: 128.9
click at [846, 561] on div at bounding box center [847, 553] width 5 height 62
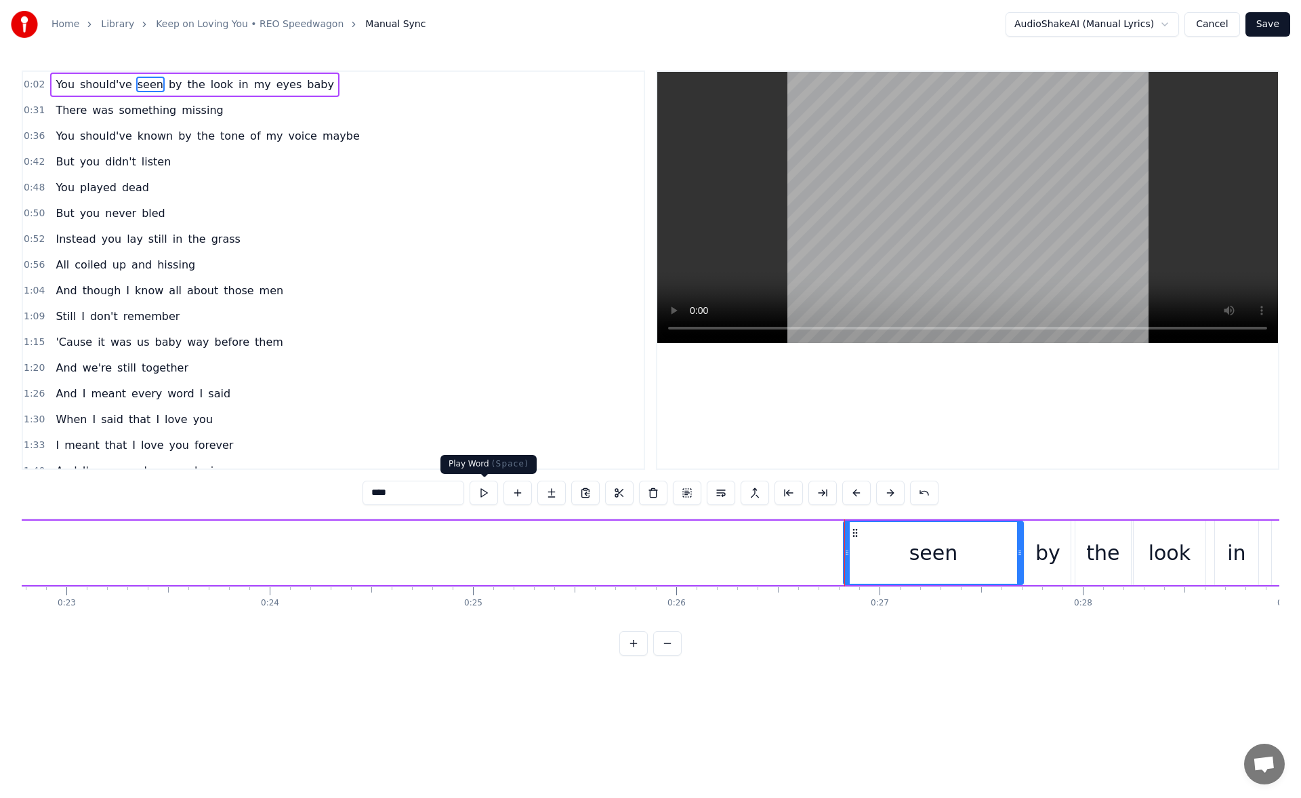
click at [489, 495] on button at bounding box center [484, 493] width 28 height 24
drag, startPoint x: 1022, startPoint y: 557, endPoint x: 1010, endPoint y: 556, distance: 11.6
click at [1010, 556] on icon at bounding box center [1010, 552] width 5 height 11
click at [491, 495] on button at bounding box center [484, 493] width 28 height 24
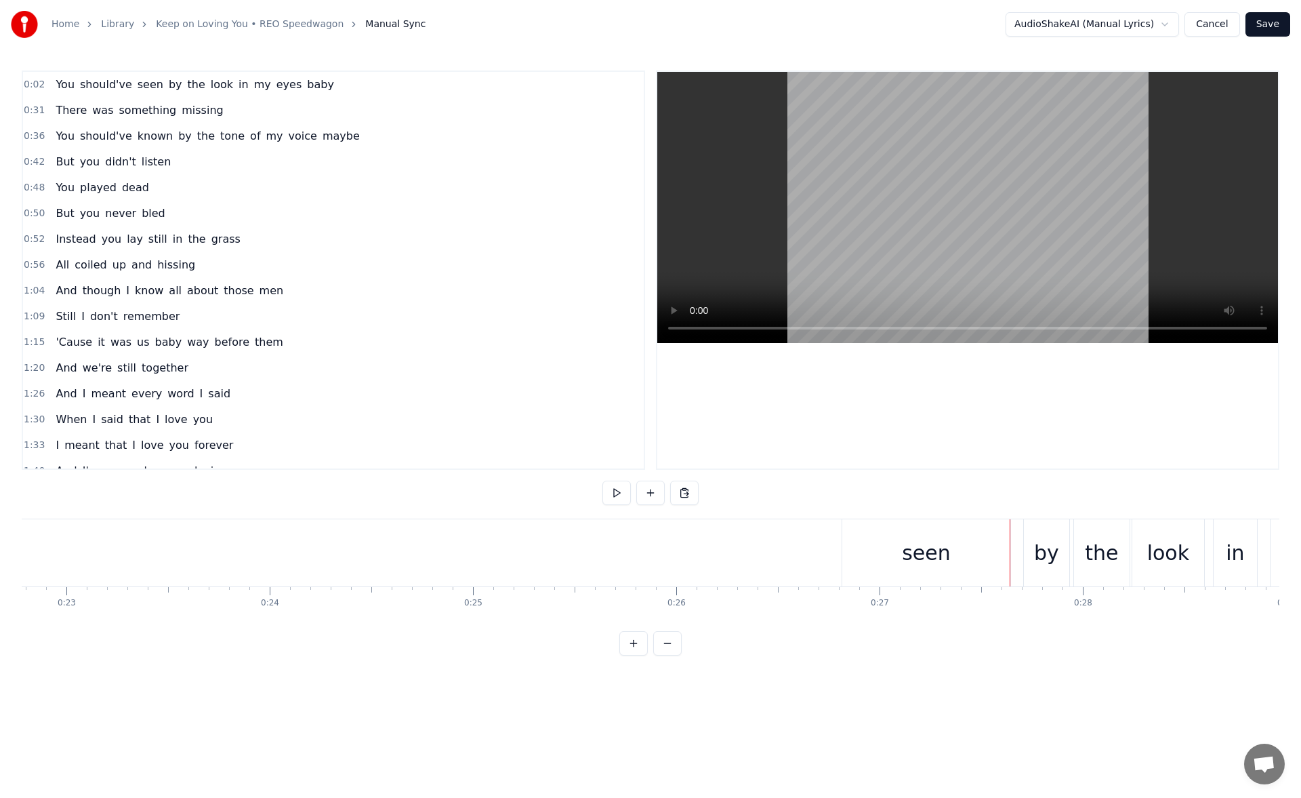
click at [994, 559] on div "seen" at bounding box center [927, 552] width 168 height 67
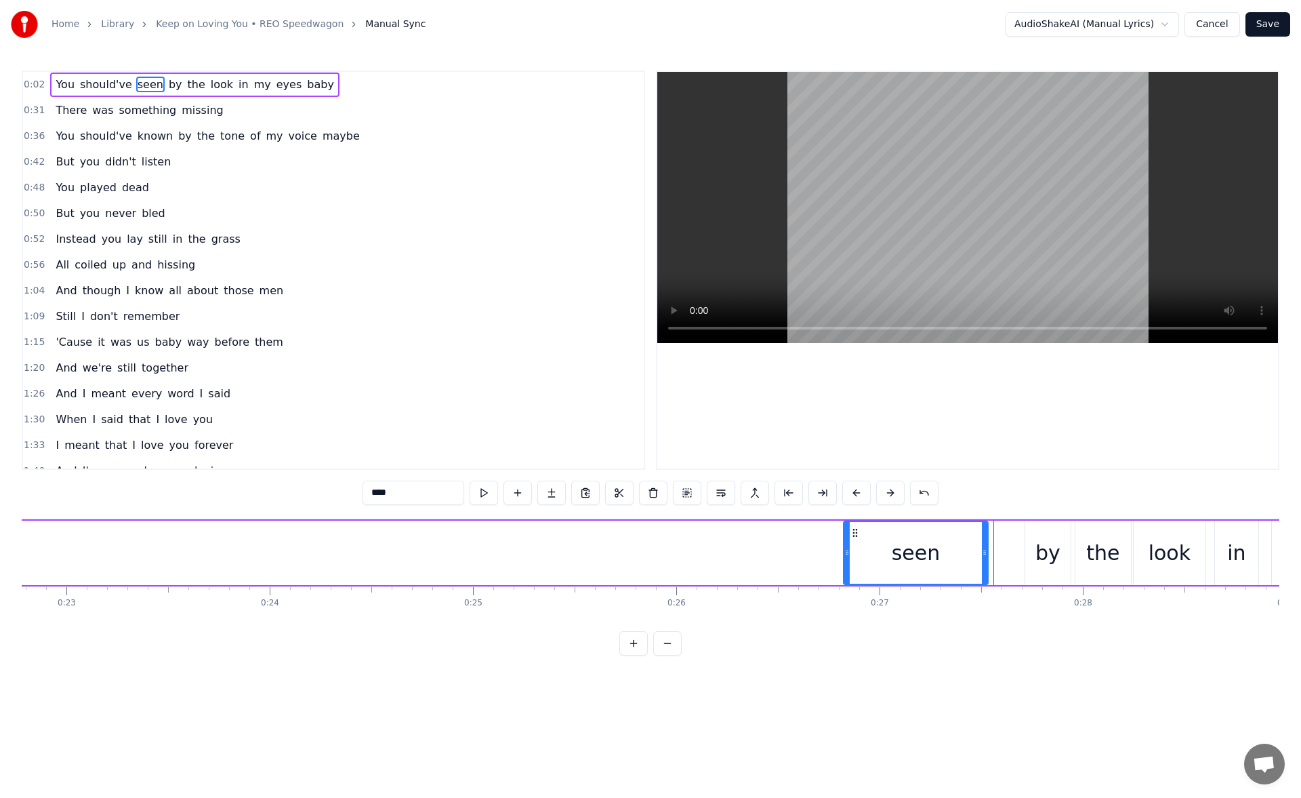
drag, startPoint x: 1010, startPoint y: 555, endPoint x: 984, endPoint y: 553, distance: 25.8
click at [984, 553] on icon at bounding box center [984, 552] width 5 height 11
click at [481, 497] on button at bounding box center [484, 493] width 28 height 24
drag, startPoint x: 982, startPoint y: 554, endPoint x: 969, endPoint y: 554, distance: 12.9
click at [969, 554] on icon at bounding box center [969, 552] width 5 height 11
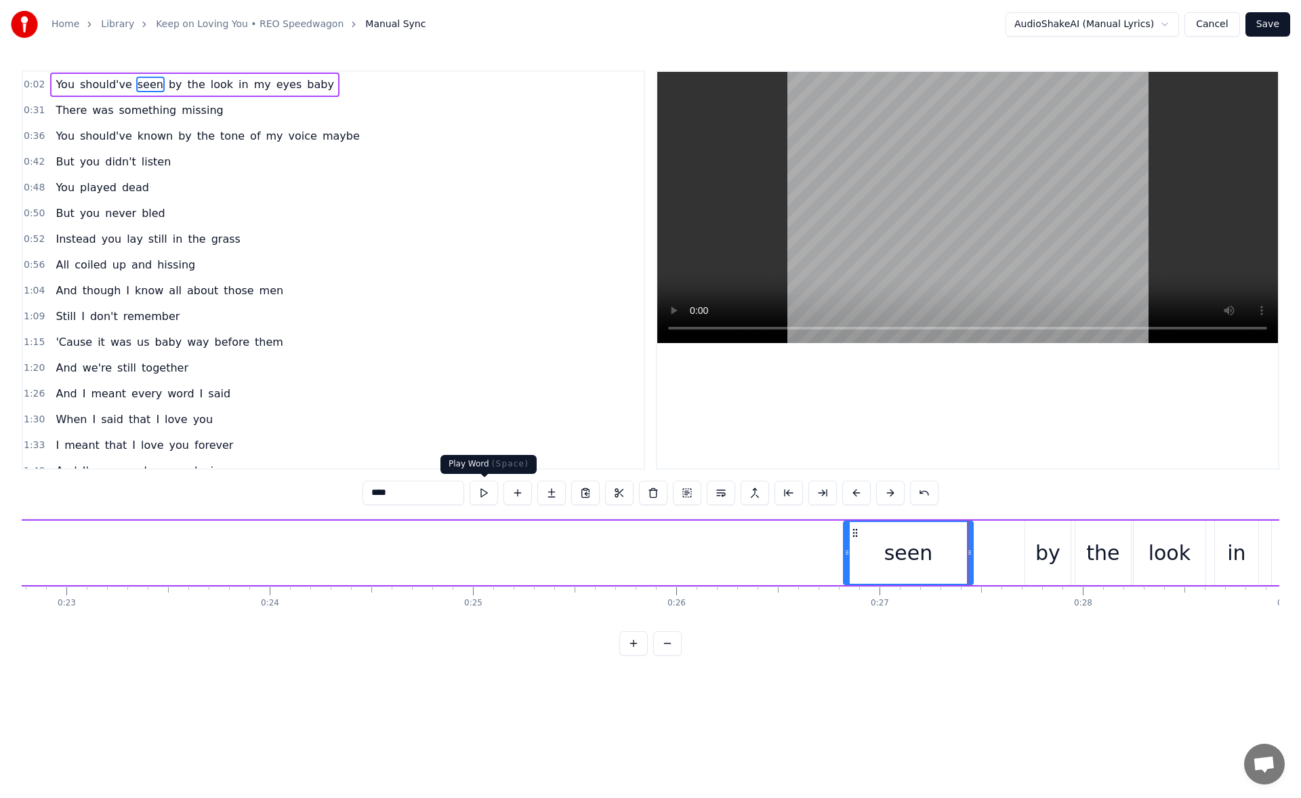
click at [477, 489] on button at bounding box center [484, 493] width 28 height 24
click at [1051, 548] on div "by" at bounding box center [1048, 553] width 25 height 31
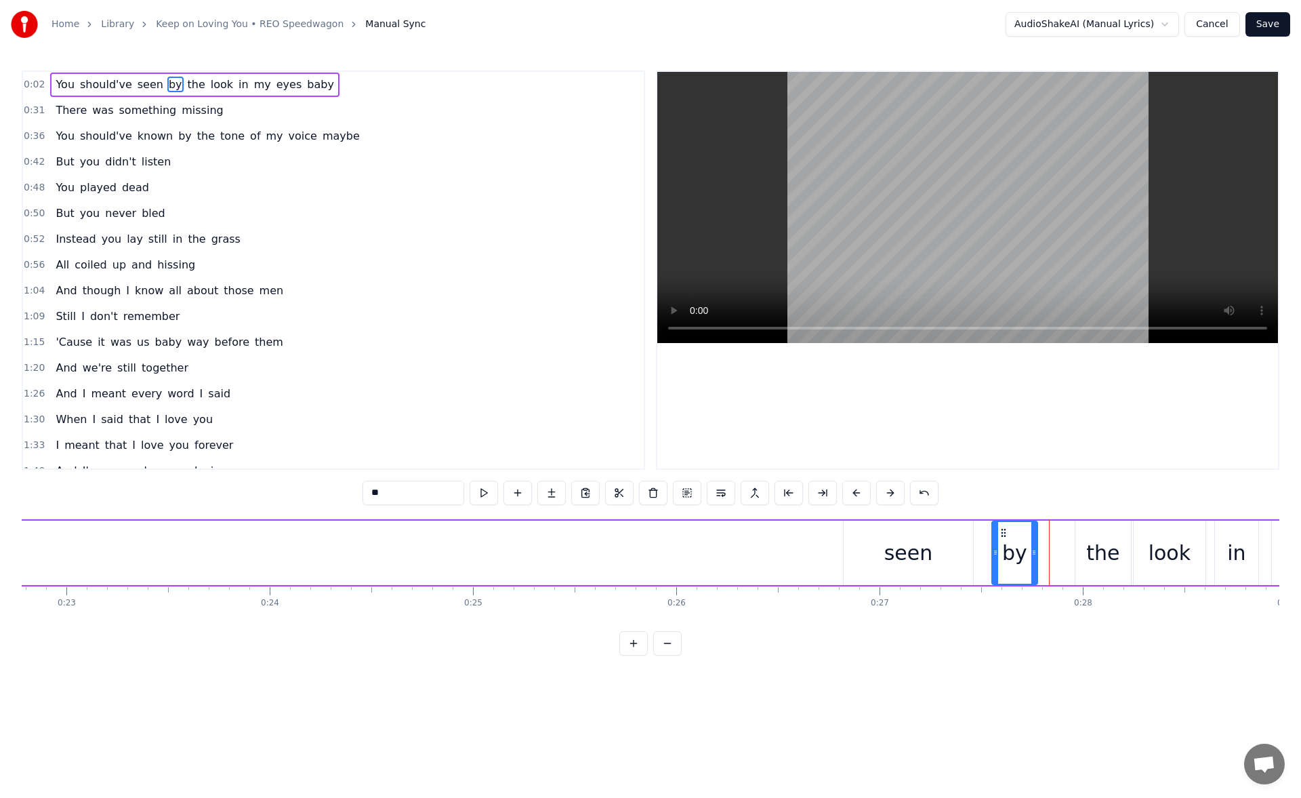
drag, startPoint x: 1037, startPoint y: 532, endPoint x: 1006, endPoint y: 535, distance: 31.3
click at [1006, 535] on icon at bounding box center [1003, 532] width 11 height 11
click at [483, 492] on button at bounding box center [484, 493] width 28 height 24
drag, startPoint x: 1036, startPoint y: 556, endPoint x: 1046, endPoint y: 559, distance: 10.5
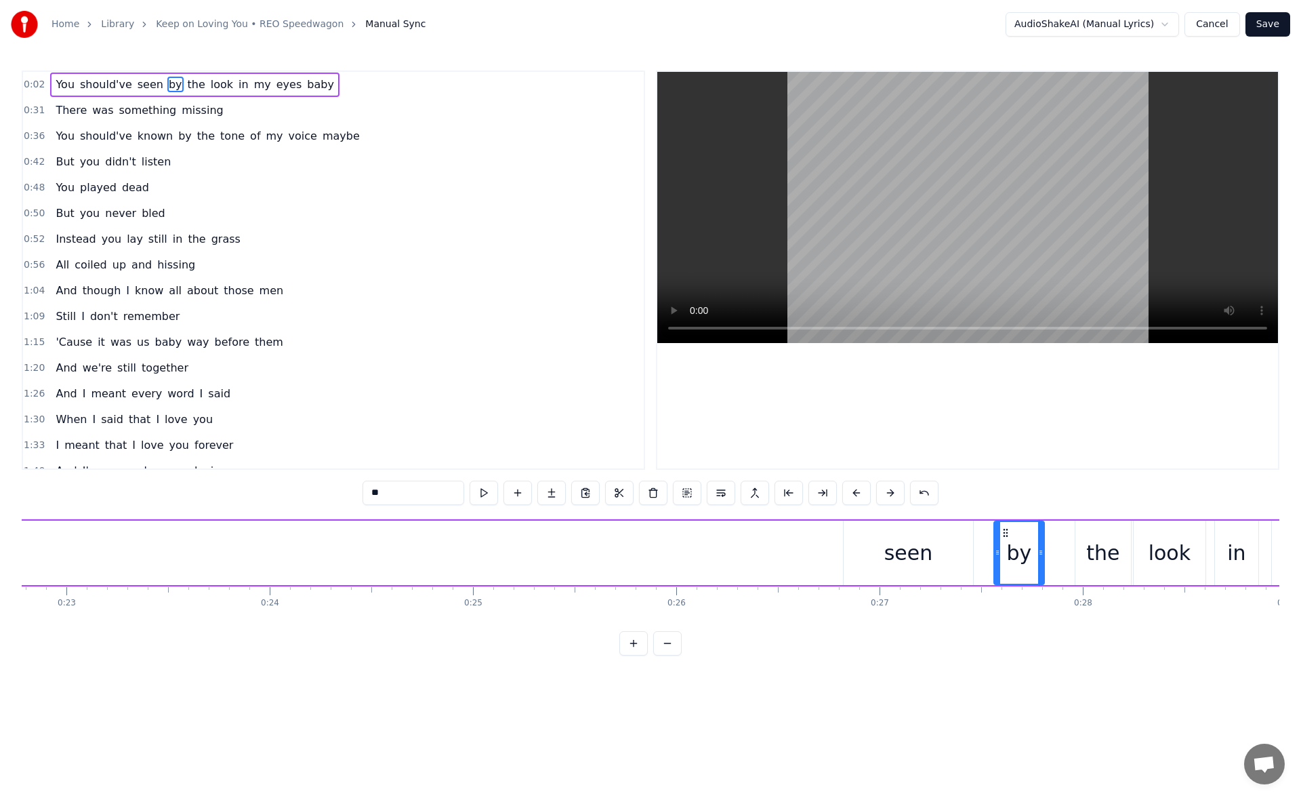
click at [1044, 559] on div at bounding box center [1040, 553] width 5 height 62
click at [490, 490] on button at bounding box center [484, 493] width 28 height 24
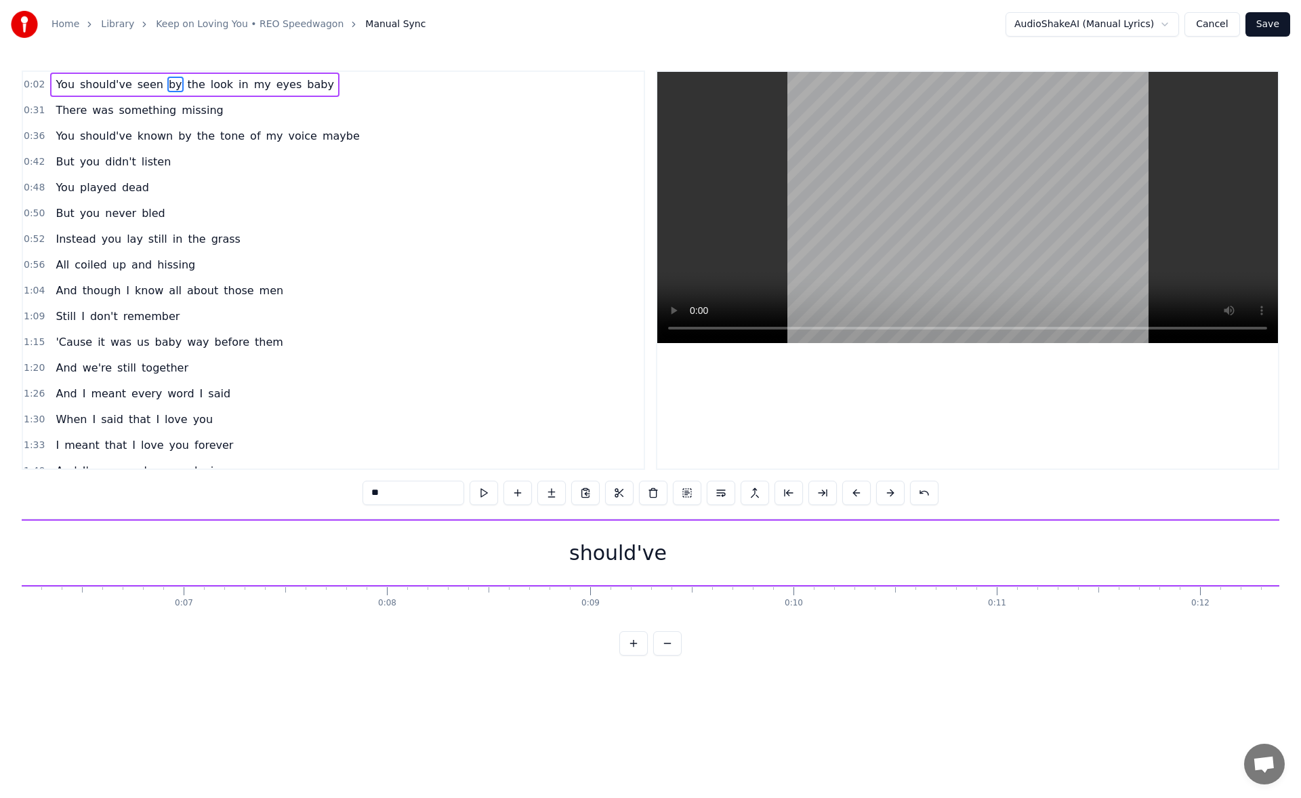
click at [626, 548] on div "should've" at bounding box center [618, 553] width 98 height 31
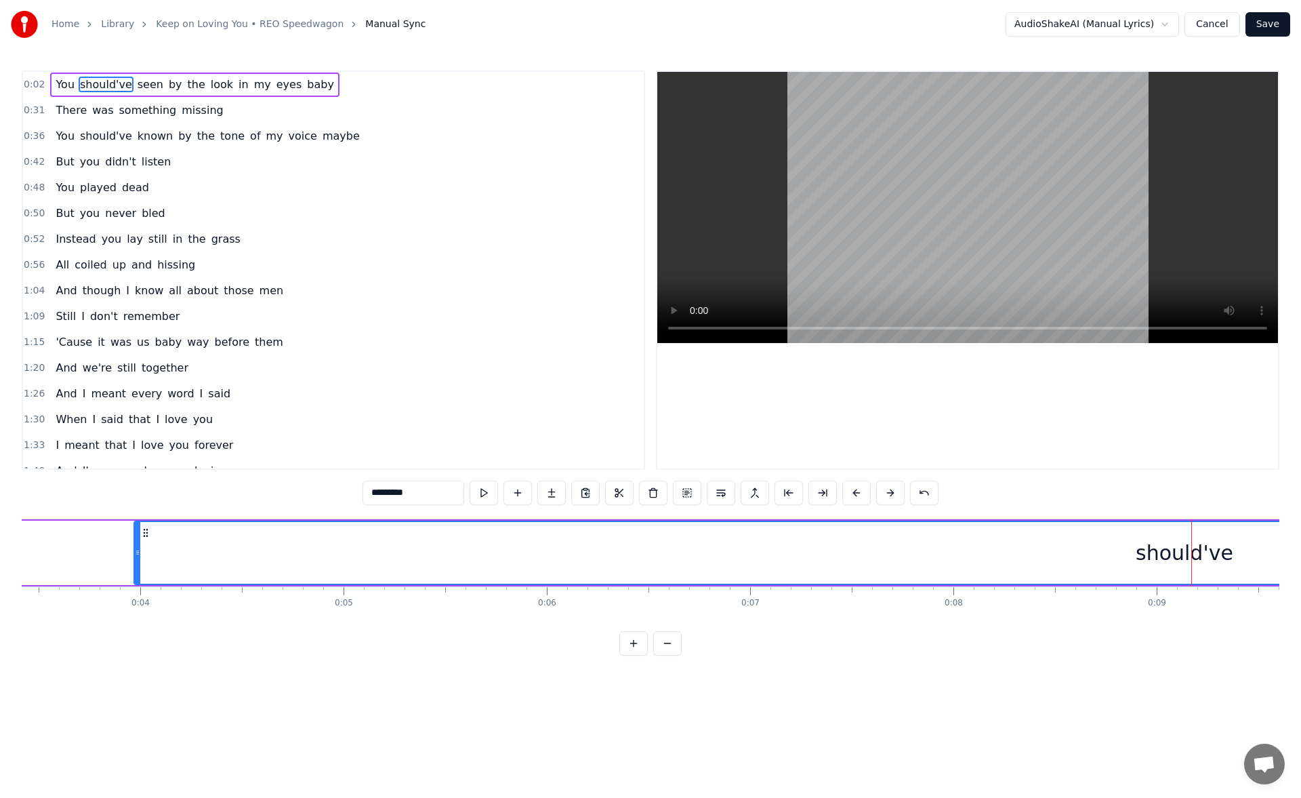
scroll to position [0, 643]
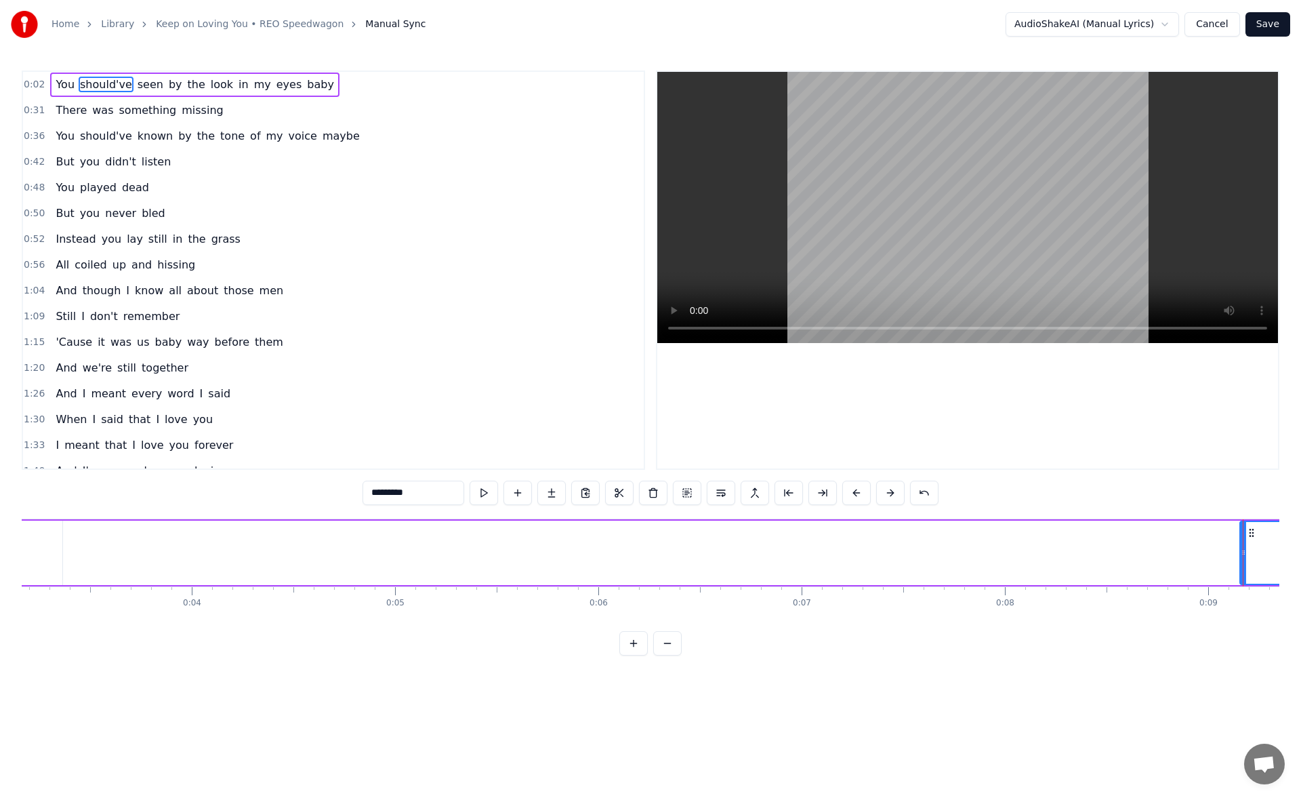
drag, startPoint x: 187, startPoint y: 554, endPoint x: 1242, endPoint y: 594, distance: 1055.5
click at [1242, 594] on div "You should've seen by the look in my eyes baby There was something missing You …" at bounding box center [651, 570] width 1258 height 102
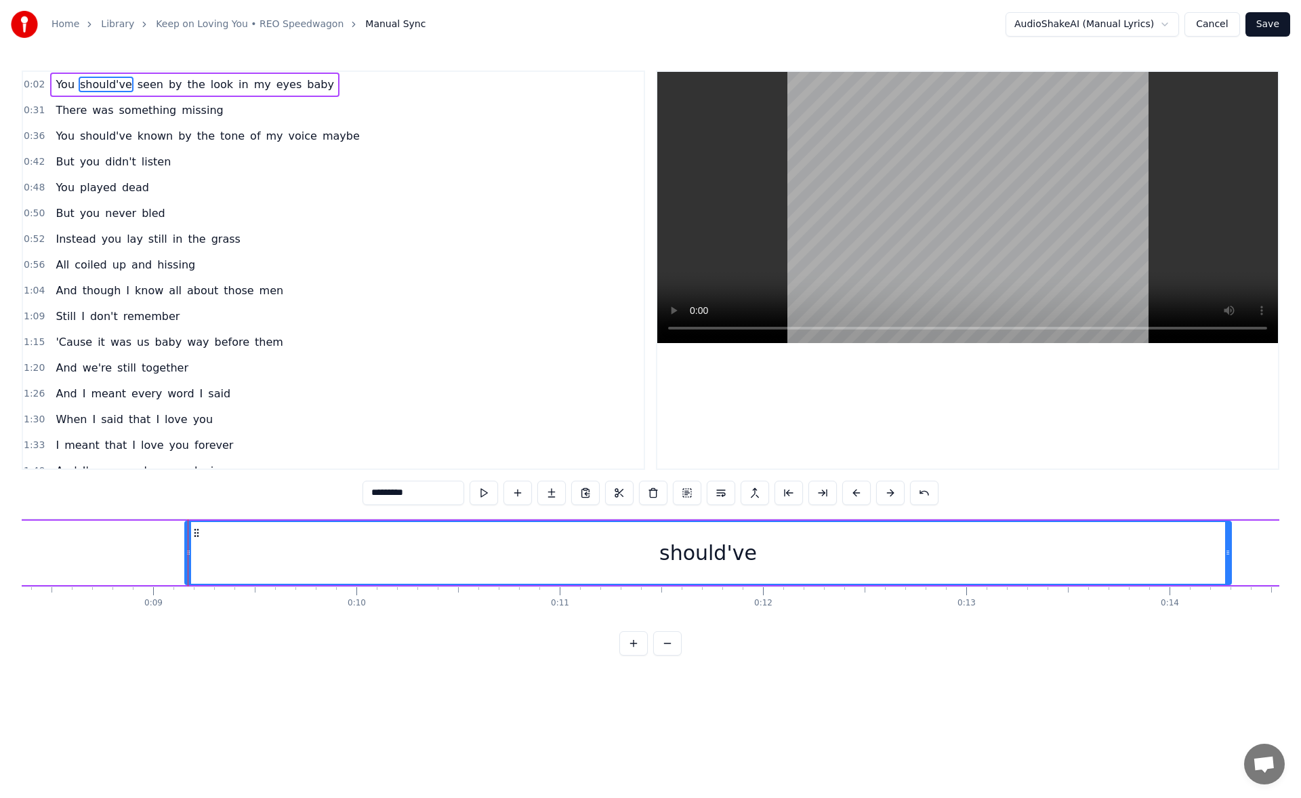
scroll to position [0, 1724]
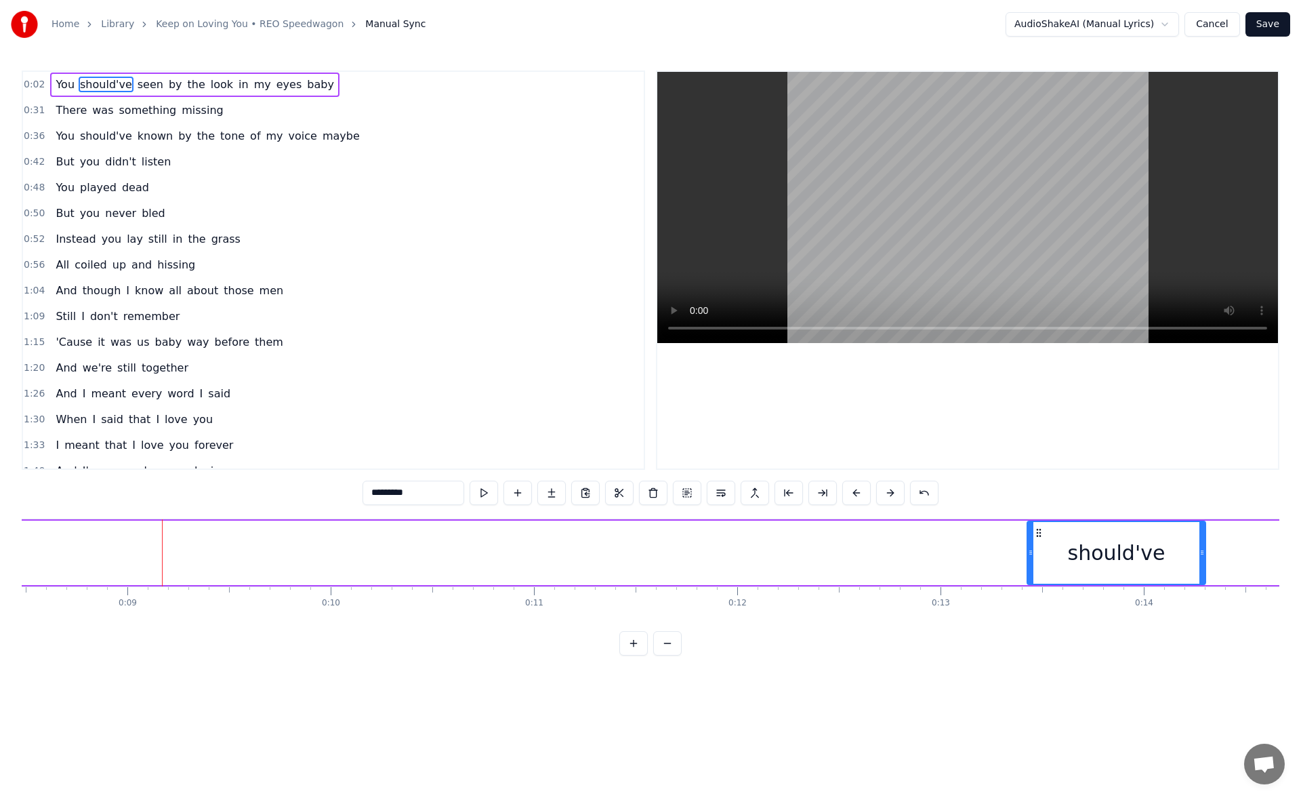
drag, startPoint x: 163, startPoint y: 556, endPoint x: 1032, endPoint y: 576, distance: 868.6
click at [1032, 576] on div at bounding box center [1030, 553] width 5 height 62
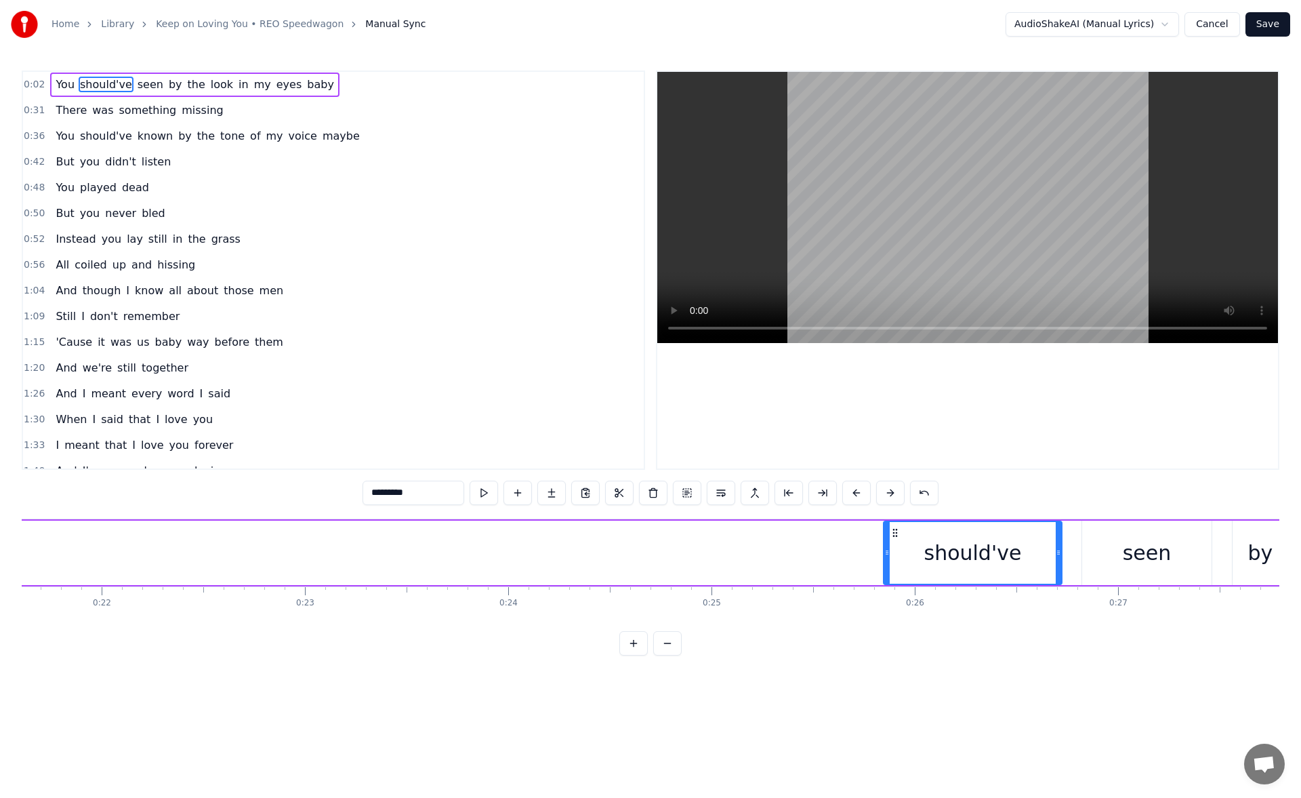
scroll to position [0, 4394]
drag, startPoint x: 190, startPoint y: 537, endPoint x: 1027, endPoint y: 542, distance: 837.2
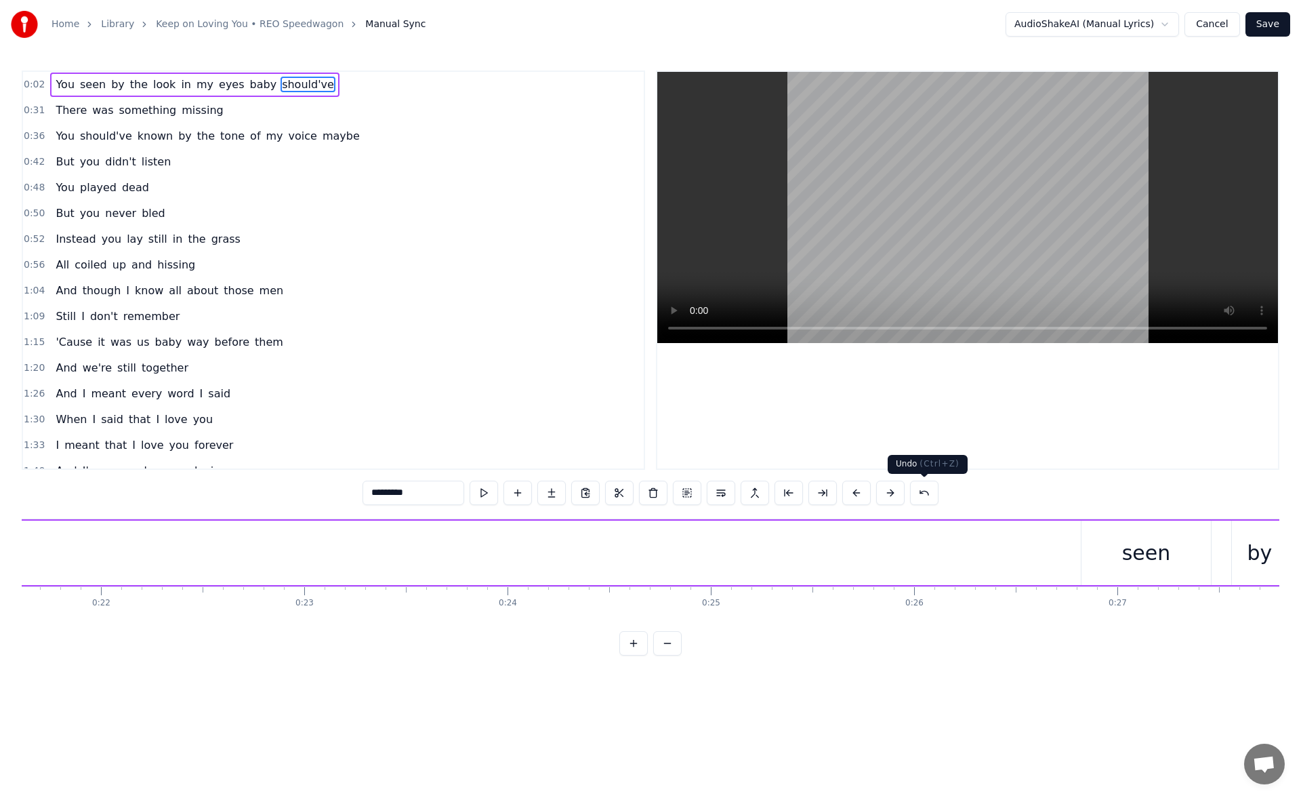
click at [925, 493] on button at bounding box center [924, 493] width 28 height 24
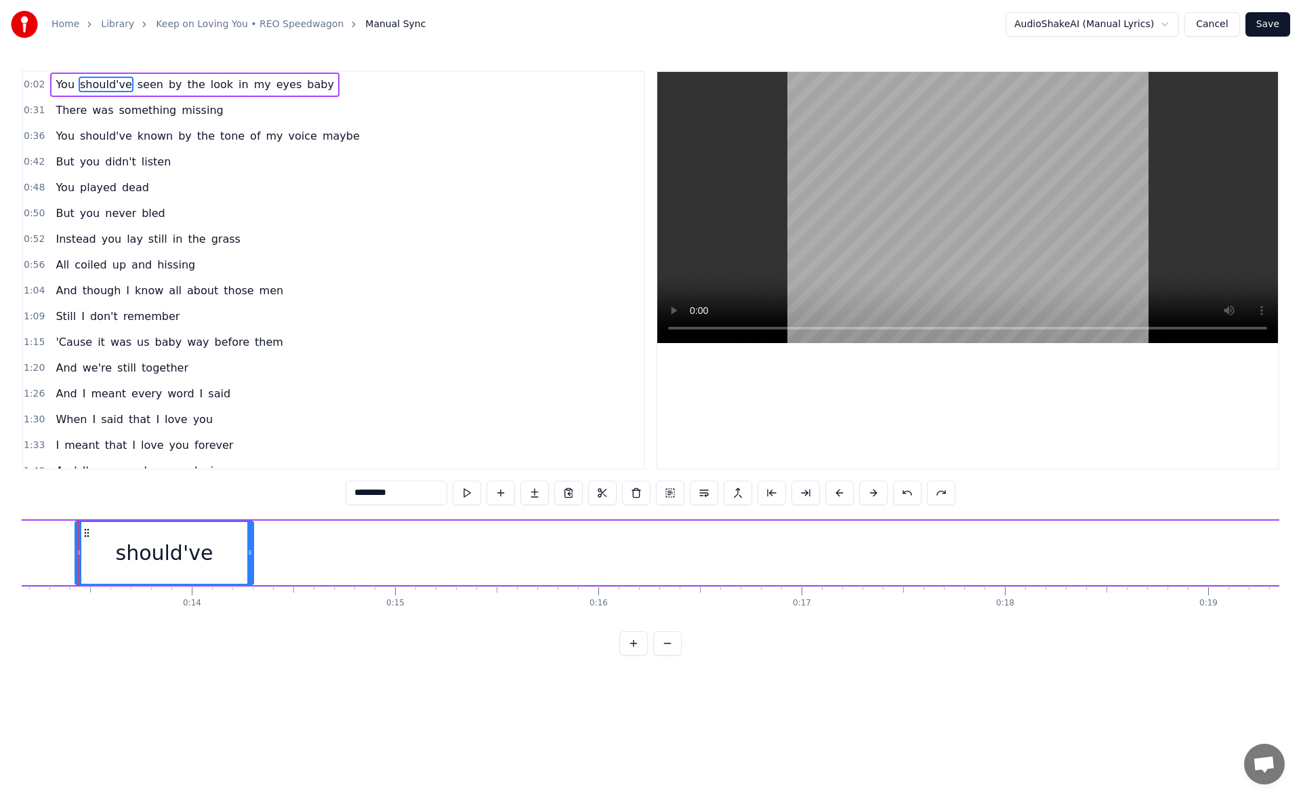
scroll to position [0, 2728]
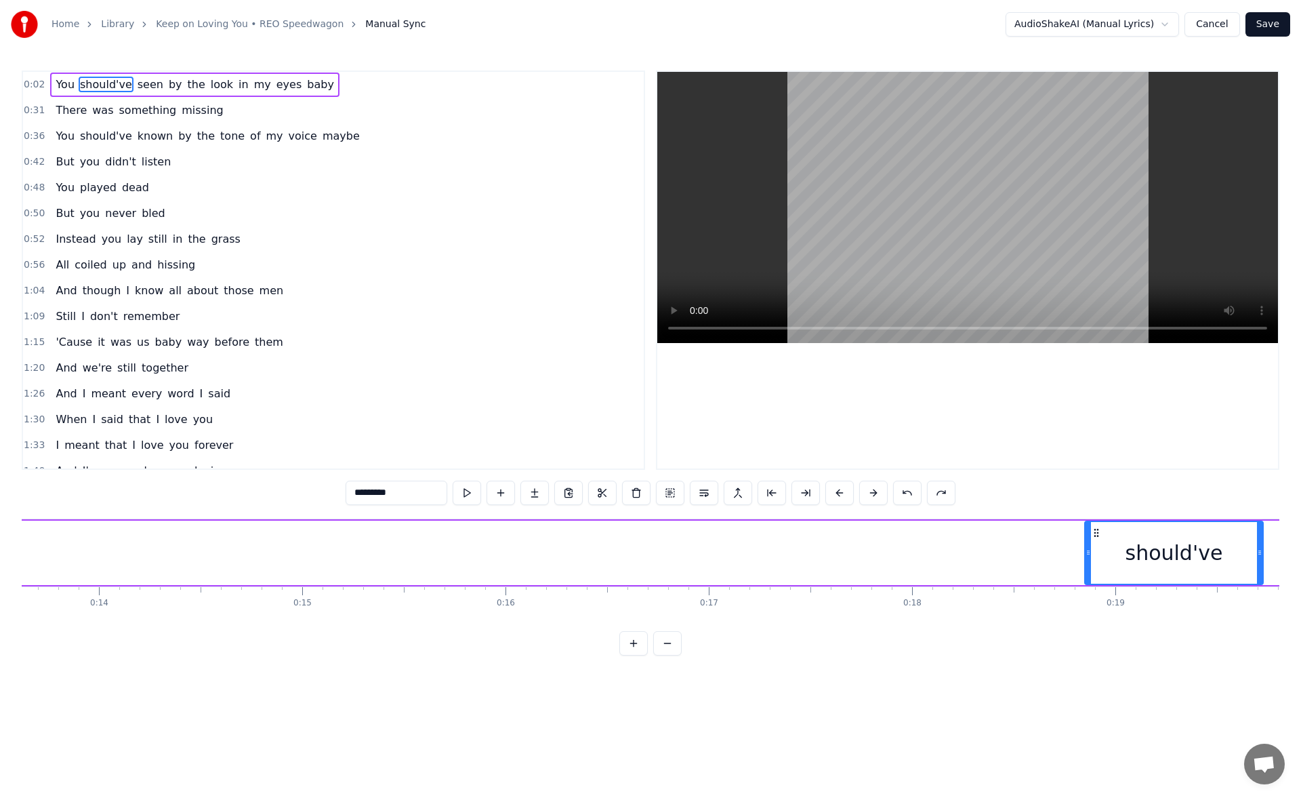
drag, startPoint x: 33, startPoint y: 533, endPoint x: 1103, endPoint y: 618, distance: 1072.9
click at [1103, 618] on div "You should've seen by the look in my eyes baby There was something missing You …" at bounding box center [651, 570] width 1258 height 102
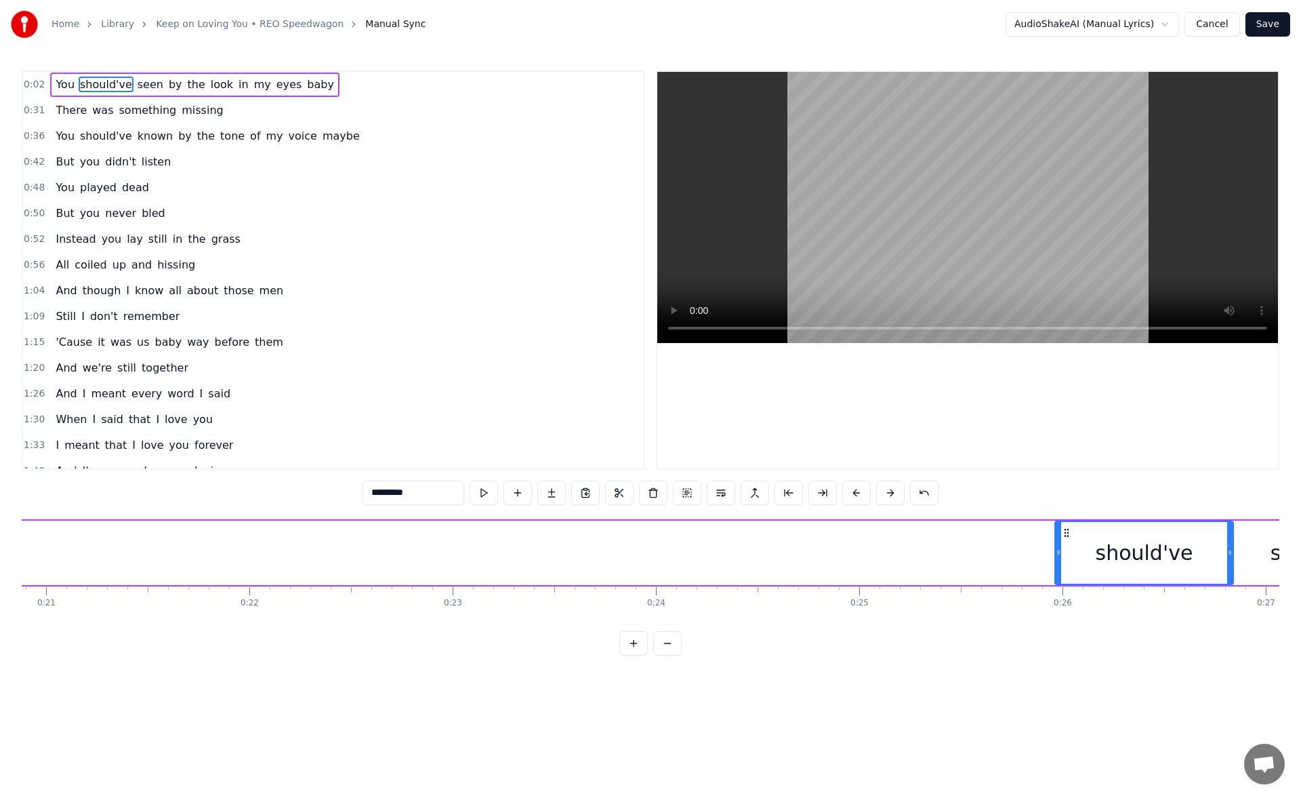
scroll to position [0, 4248]
drag, startPoint x: 304, startPoint y: 536, endPoint x: 1039, endPoint y: 553, distance: 735.0
click at [1039, 553] on div "should've" at bounding box center [1118, 553] width 177 height 62
click at [483, 493] on button at bounding box center [484, 493] width 28 height 24
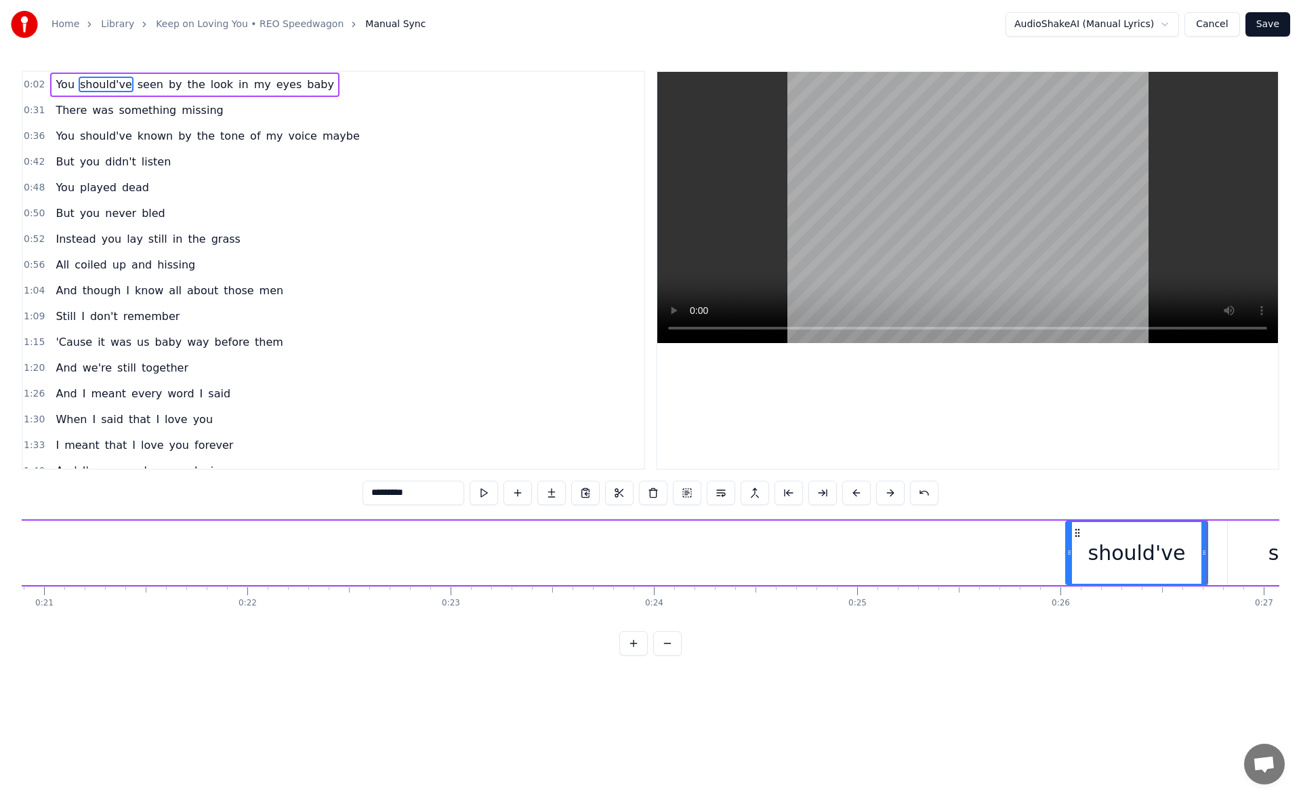
drag, startPoint x: 1030, startPoint y: 552, endPoint x: 1067, endPoint y: 553, distance: 36.6
click at [1067, 553] on icon at bounding box center [1069, 552] width 5 height 11
click at [492, 497] on button at bounding box center [484, 493] width 28 height 24
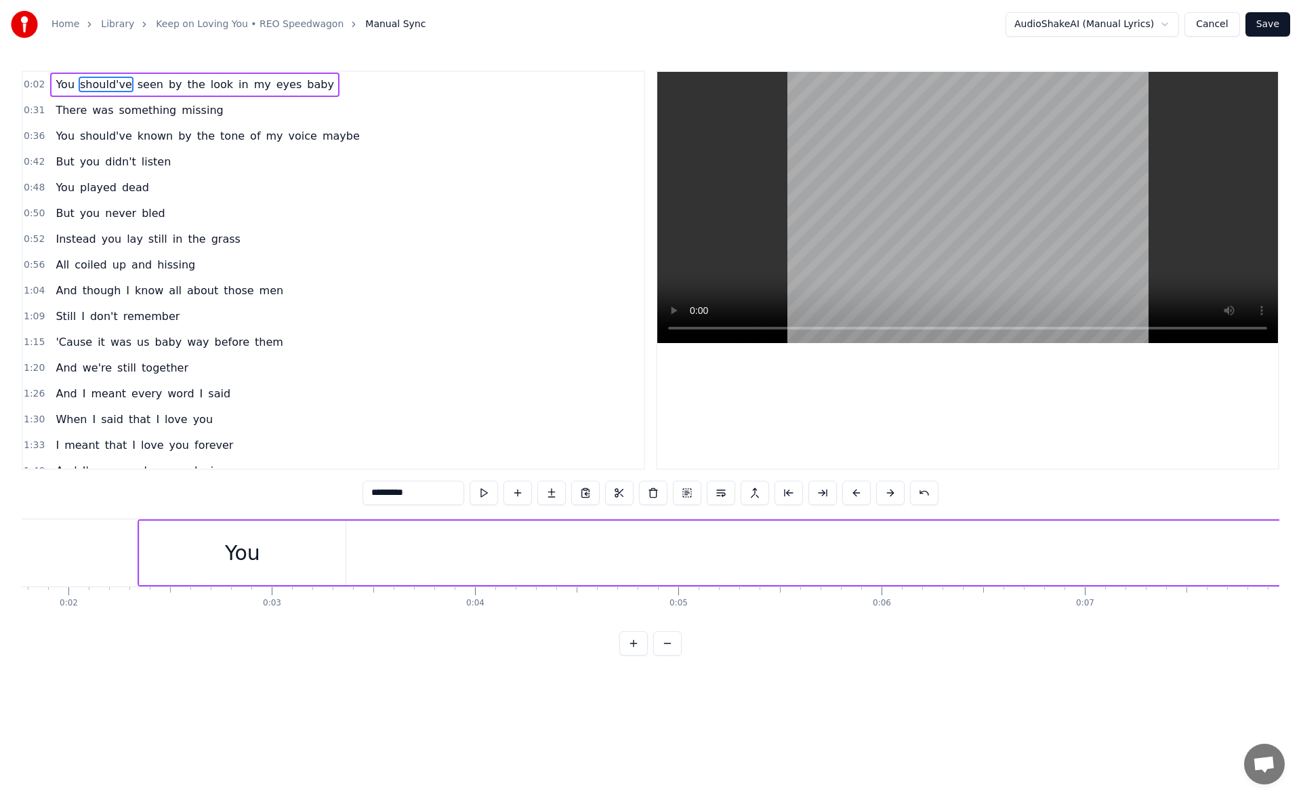
scroll to position [0, 361]
click at [258, 565] on div "You" at bounding box center [241, 553] width 35 height 31
drag, startPoint x: 143, startPoint y: 552, endPoint x: 304, endPoint y: 556, distance: 161.4
click at [304, 556] on icon at bounding box center [302, 552] width 5 height 11
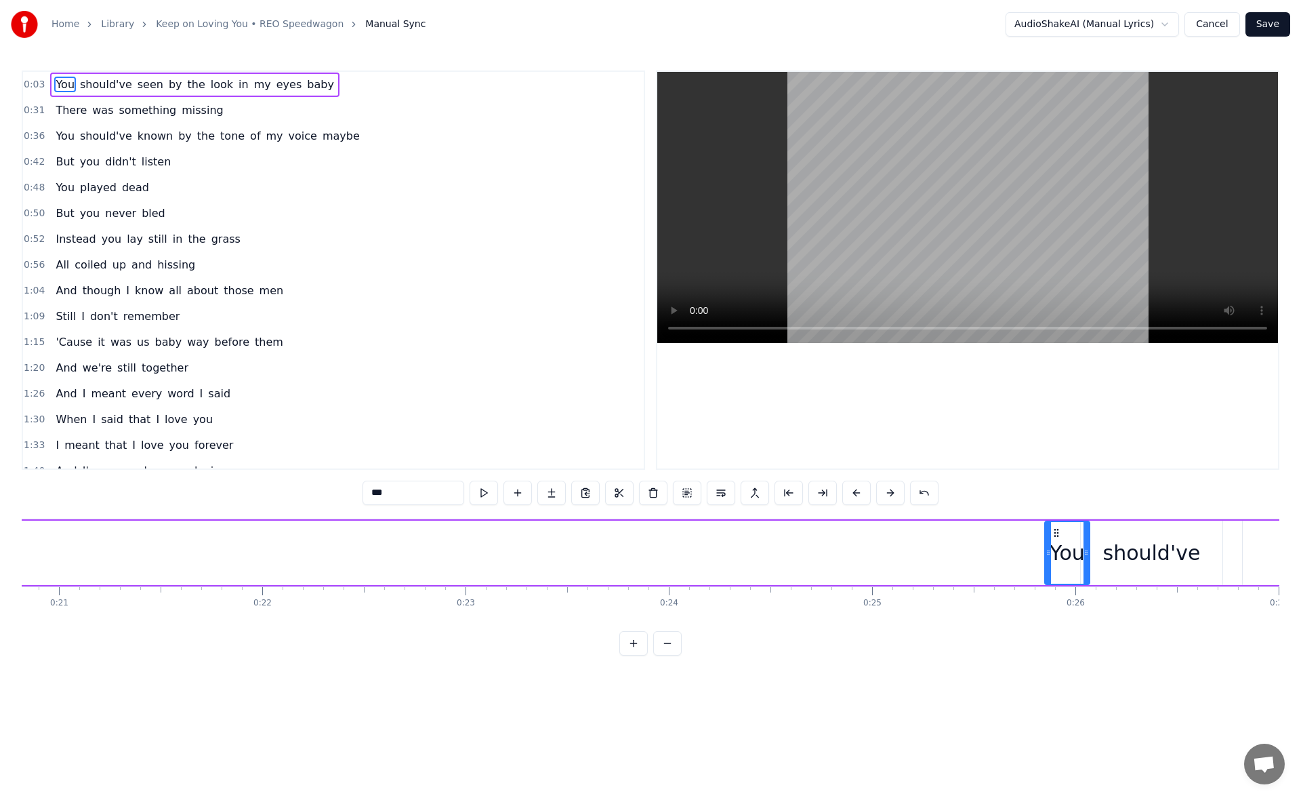
scroll to position [0, 4241]
drag, startPoint x: 313, startPoint y: 537, endPoint x: 1039, endPoint y: 549, distance: 726.1
click at [1039, 549] on div "You" at bounding box center [1048, 553] width 43 height 62
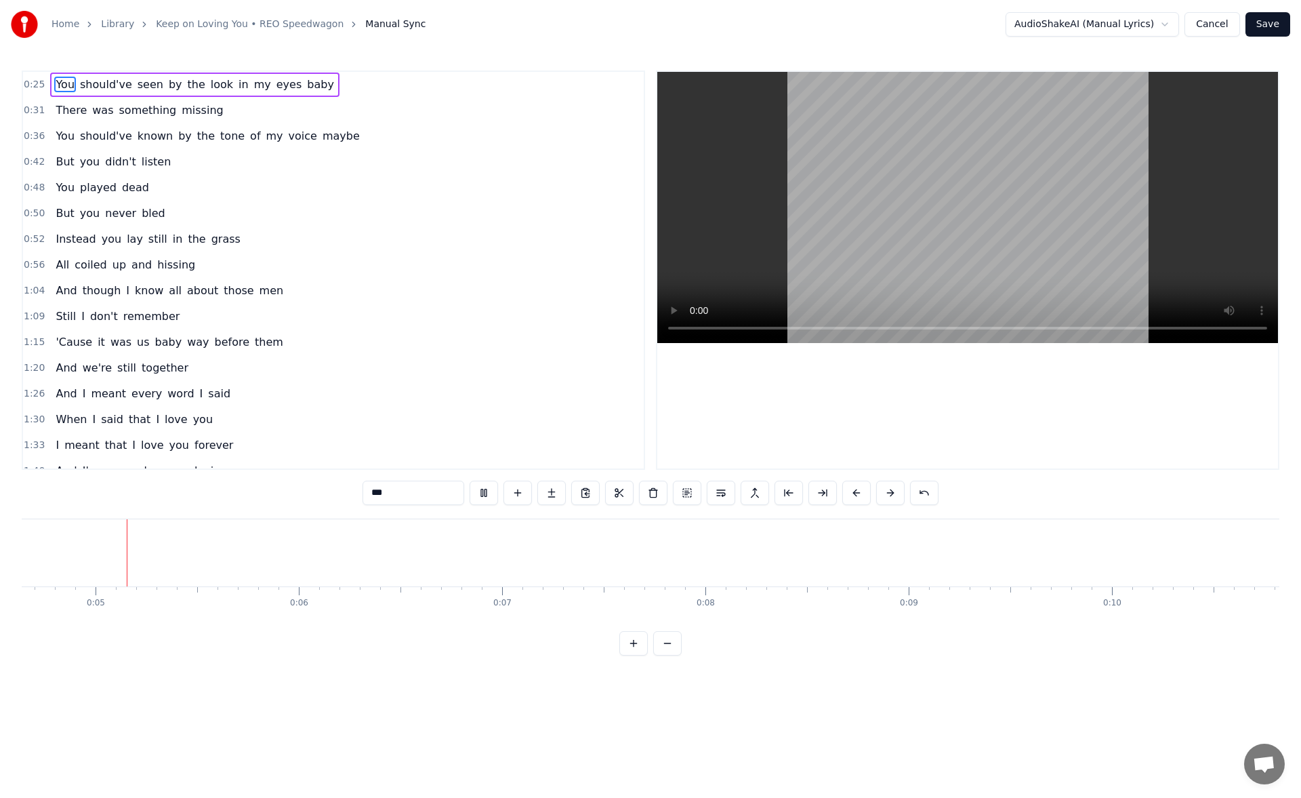
scroll to position [0, 935]
click at [63, 85] on span "You" at bounding box center [65, 85] width 22 height 16
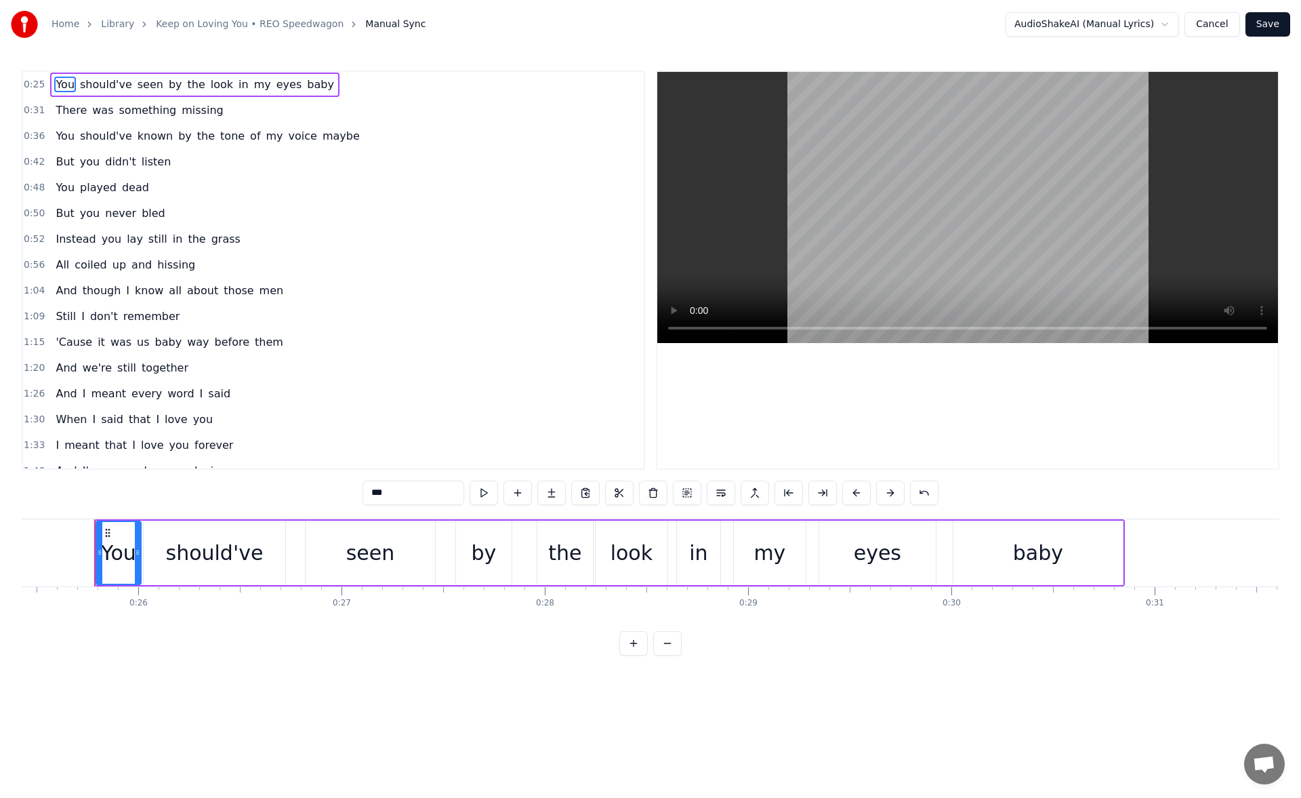
scroll to position [0, 5175]
click at [110, 538] on div "You" at bounding box center [114, 553] width 35 height 31
click at [489, 489] on button at bounding box center [484, 493] width 28 height 24
click at [153, 544] on div "should've" at bounding box center [211, 553] width 142 height 64
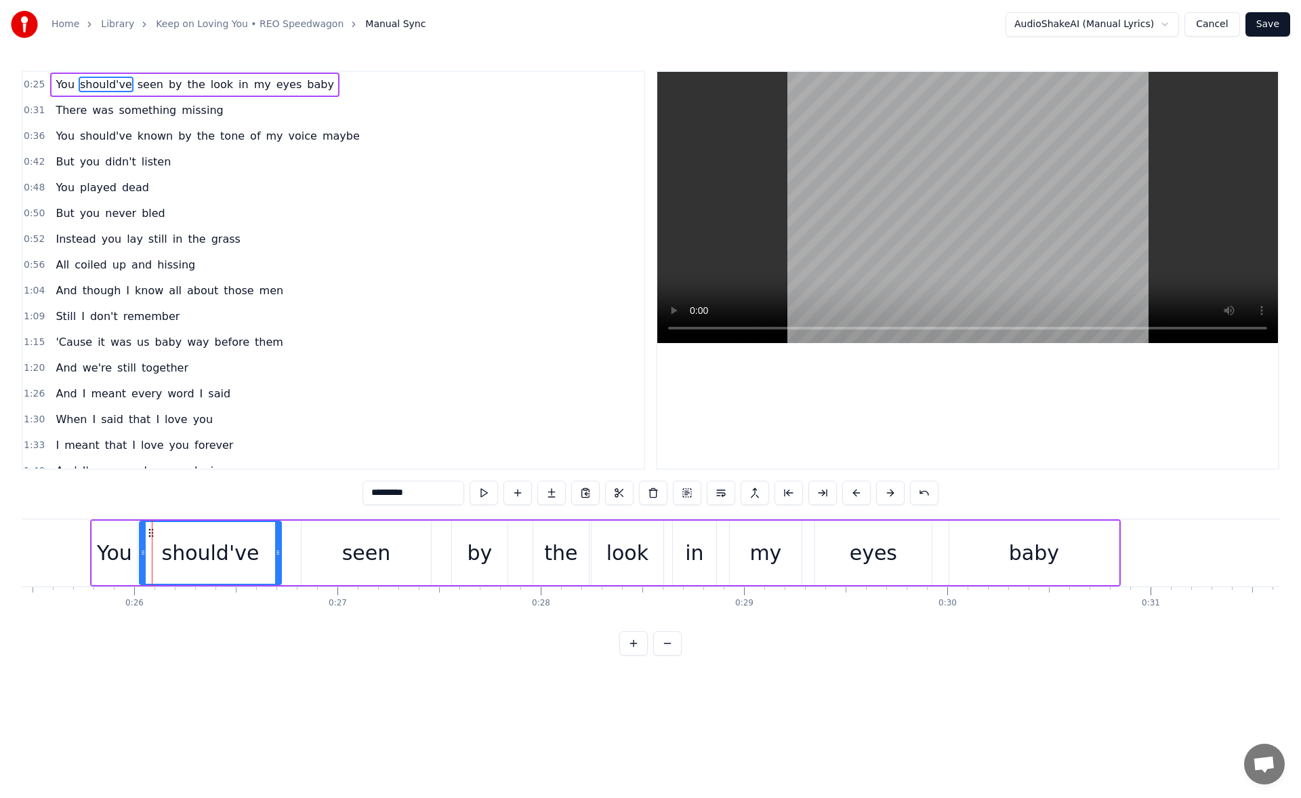
click at [106, 556] on div "You" at bounding box center [114, 553] width 35 height 31
type input "***"
drag, startPoint x: 96, startPoint y: 557, endPoint x: 122, endPoint y: 559, distance: 25.8
click at [122, 559] on div at bounding box center [120, 553] width 5 height 62
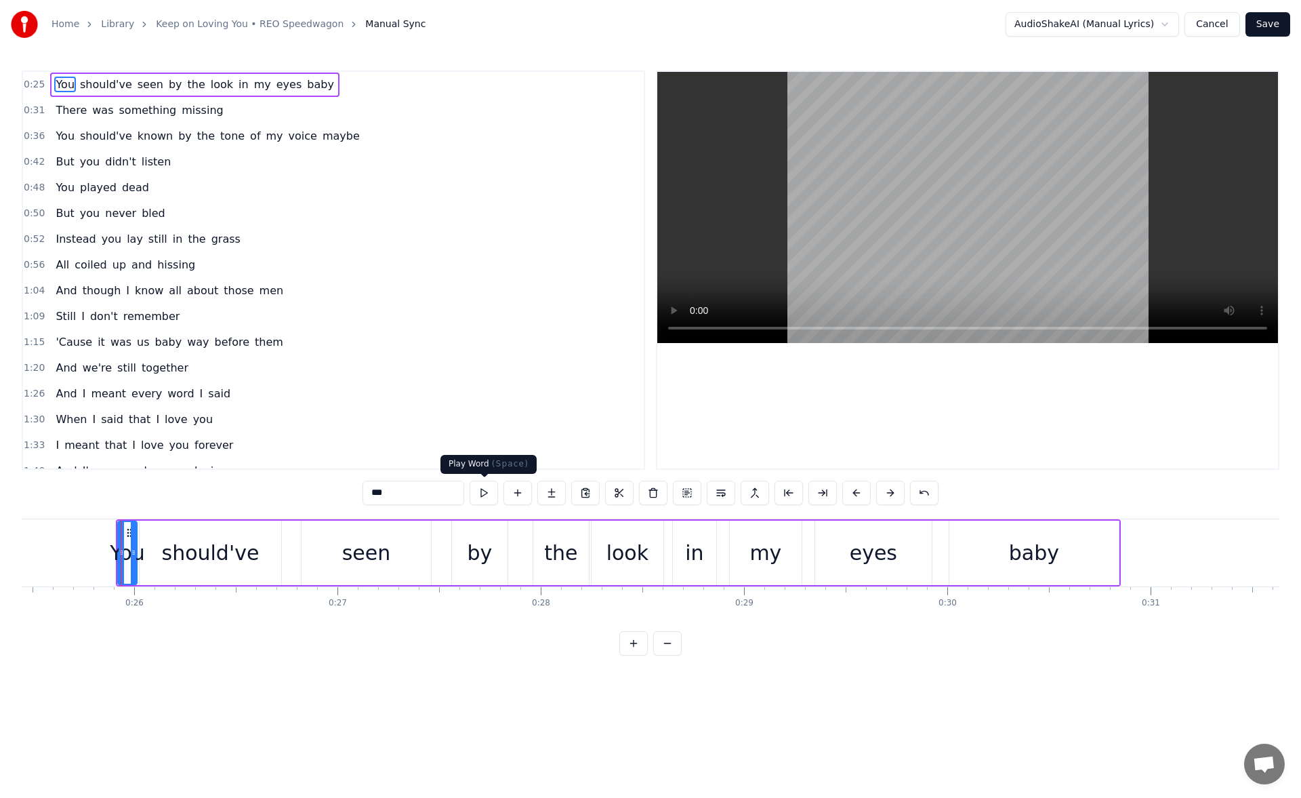
click at [486, 487] on button at bounding box center [484, 493] width 28 height 24
click at [120, 557] on icon at bounding box center [118, 552] width 5 height 11
click at [486, 490] on button at bounding box center [484, 493] width 28 height 24
click at [113, 551] on icon at bounding box center [112, 552] width 5 height 11
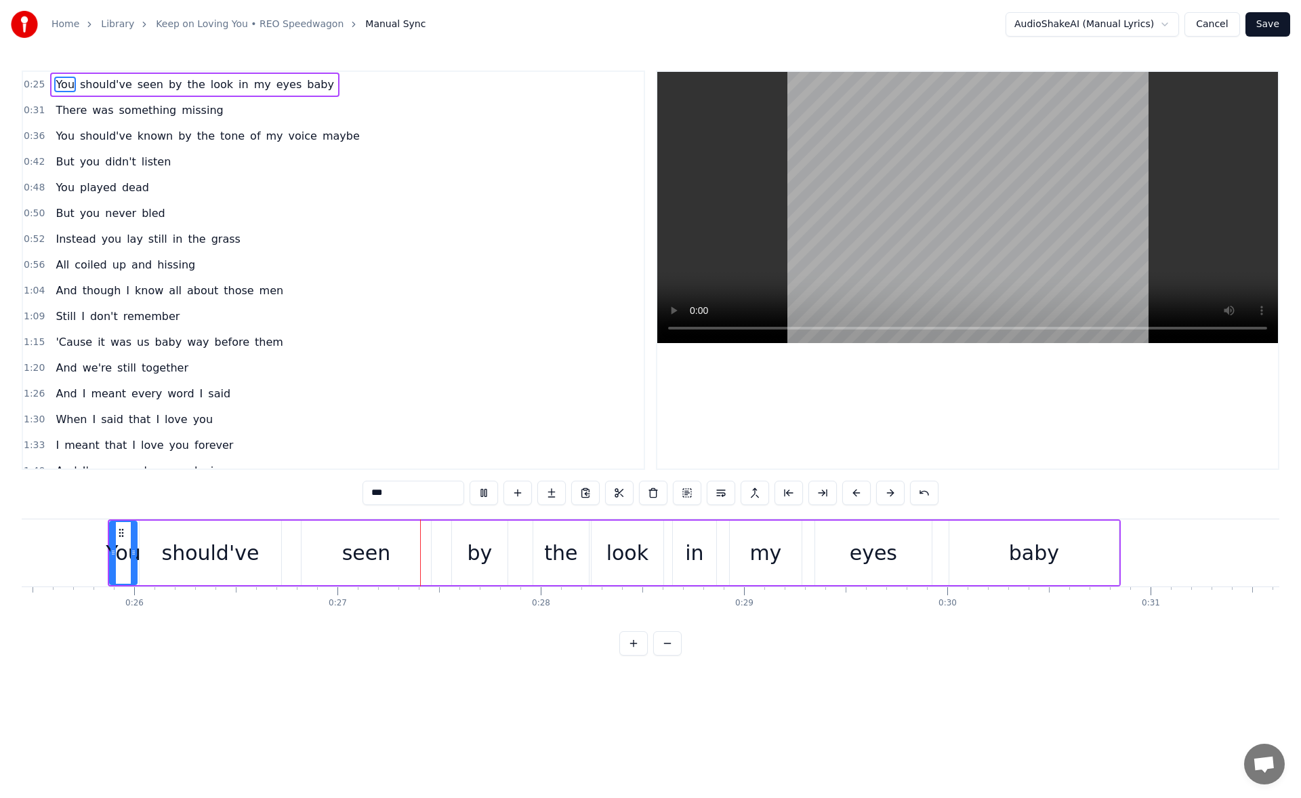
scroll to position [0, 5161]
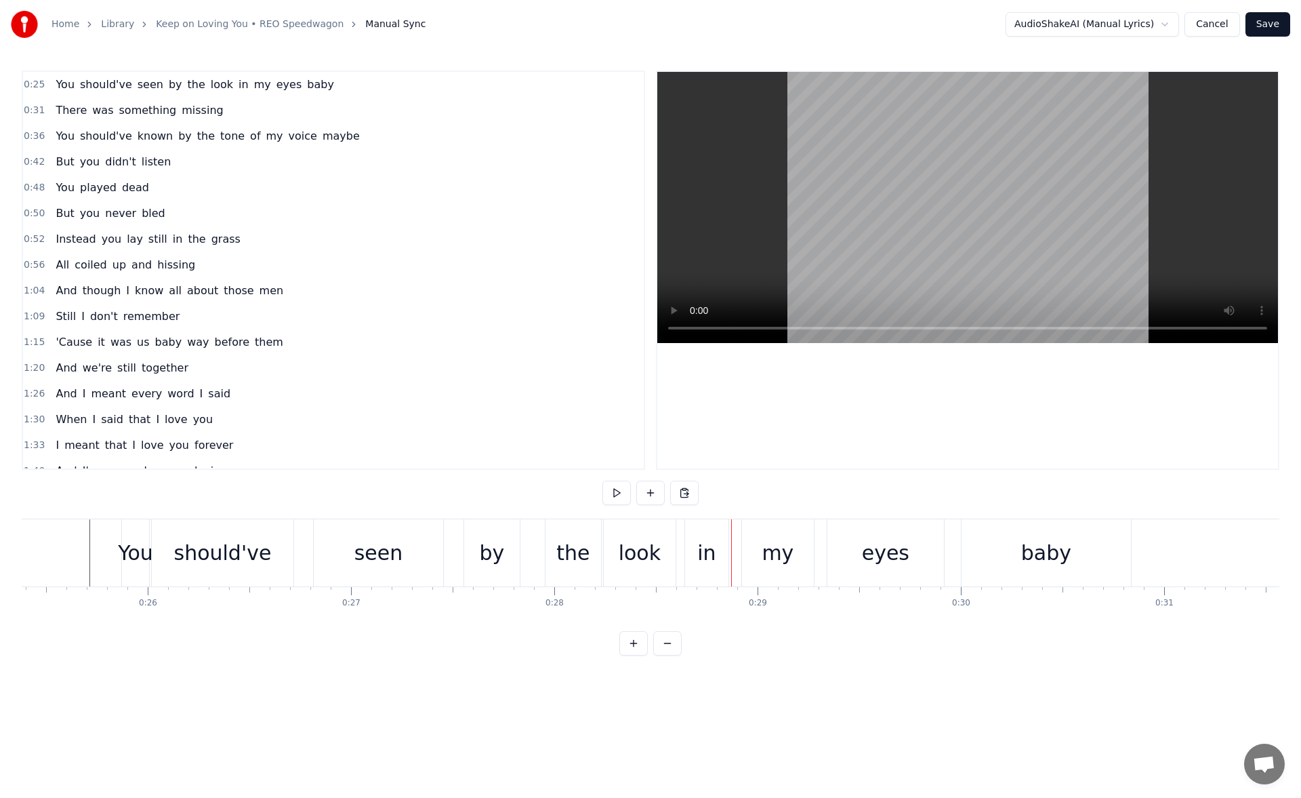
click at [414, 550] on div "seen" at bounding box center [378, 552] width 129 height 67
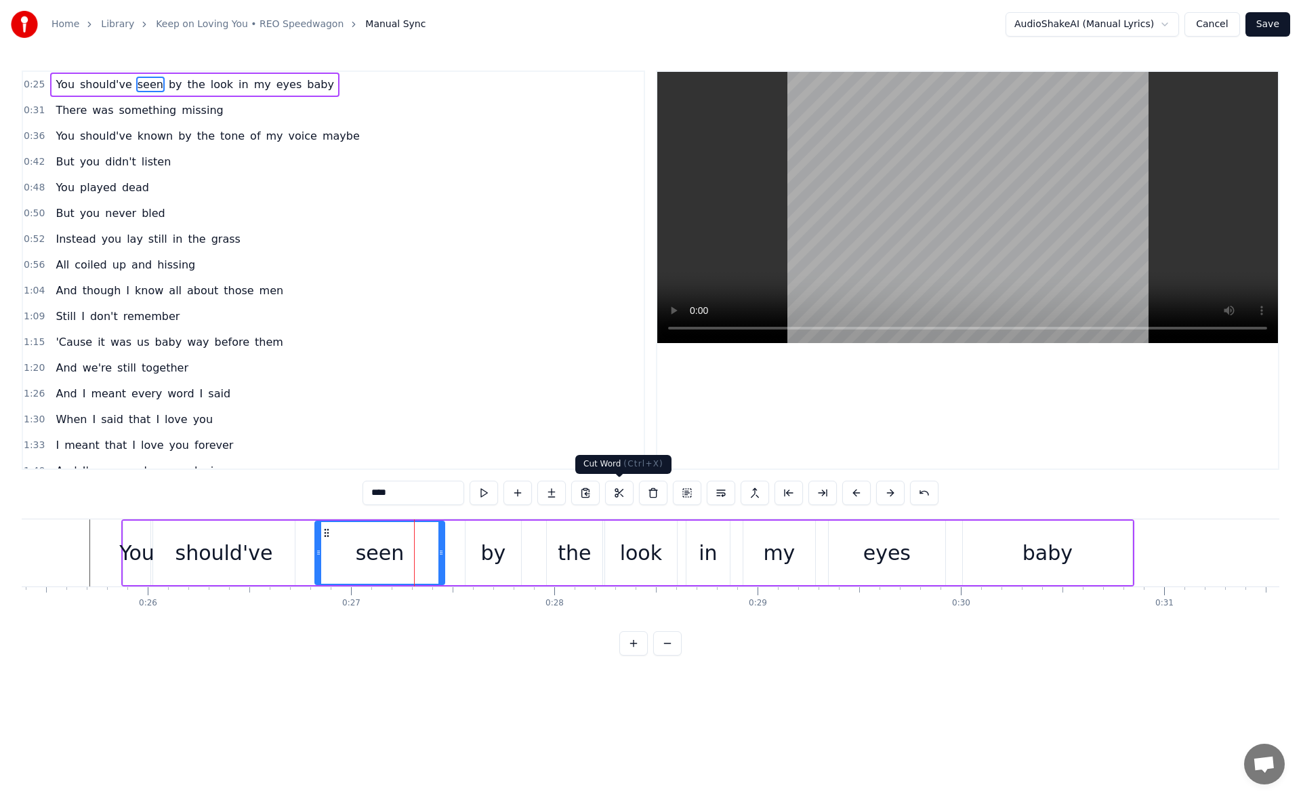
click at [622, 488] on button at bounding box center [619, 493] width 28 height 24
click at [468, 492] on button at bounding box center [467, 493] width 28 height 24
click at [482, 543] on div "by" at bounding box center [493, 553] width 25 height 31
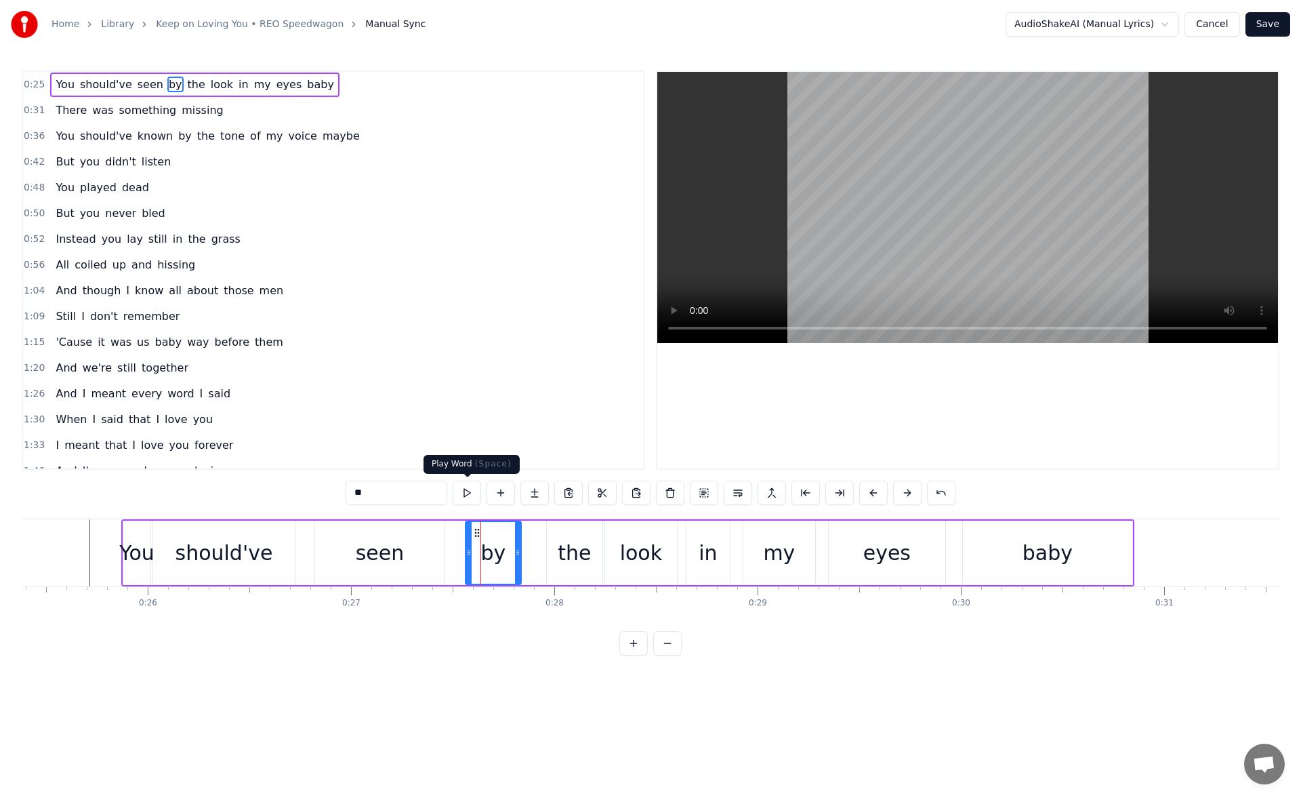
click at [471, 493] on button at bounding box center [467, 493] width 28 height 24
drag, startPoint x: 517, startPoint y: 551, endPoint x: 498, endPoint y: 551, distance: 19.0
click at [498, 551] on icon at bounding box center [498, 552] width 5 height 11
click at [466, 491] on button at bounding box center [467, 493] width 28 height 24
click at [565, 544] on div "the" at bounding box center [574, 553] width 33 height 31
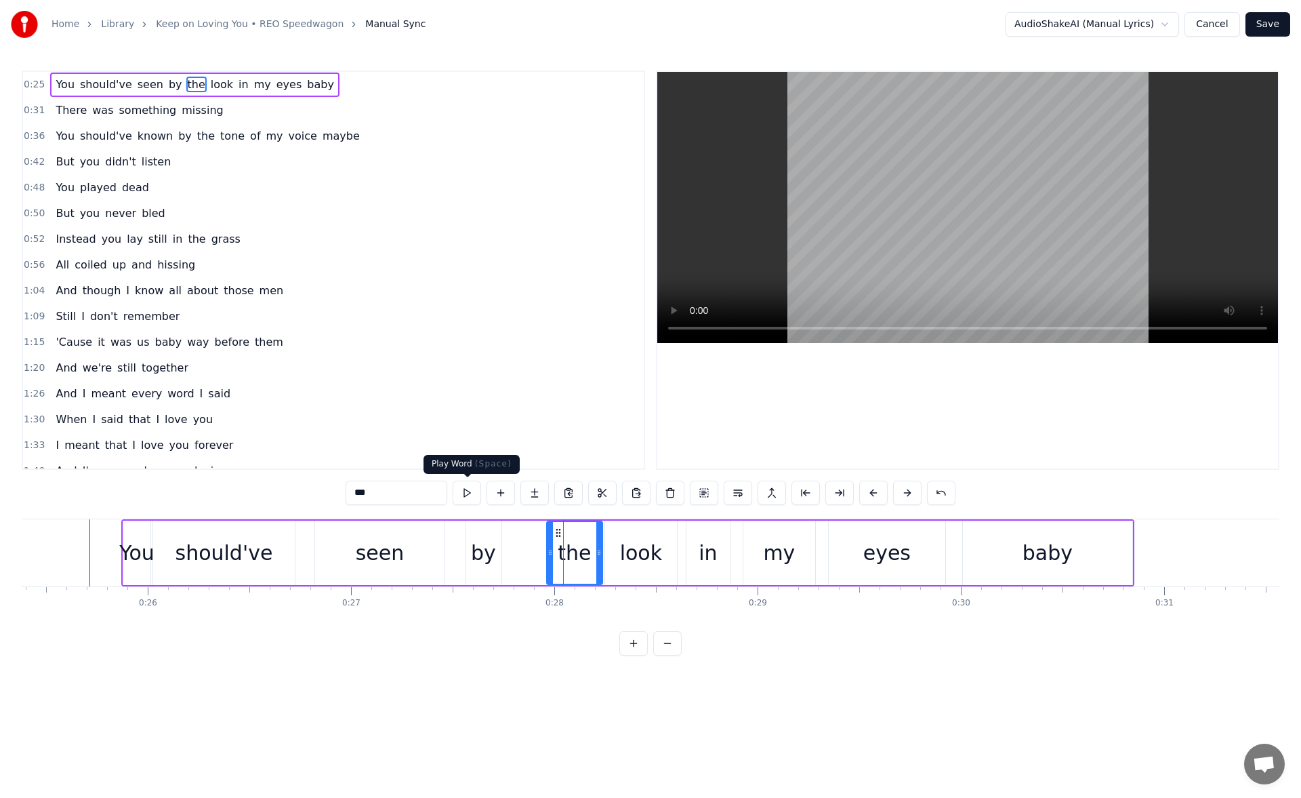
click at [464, 494] on button at bounding box center [467, 493] width 28 height 24
drag, startPoint x: 549, startPoint y: 549, endPoint x: 534, endPoint y: 548, distance: 15.0
click at [534, 548] on icon at bounding box center [535, 552] width 5 height 11
click at [469, 487] on button at bounding box center [467, 493] width 28 height 24
drag, startPoint x: 597, startPoint y: 557, endPoint x: 577, endPoint y: 552, distance: 20.7
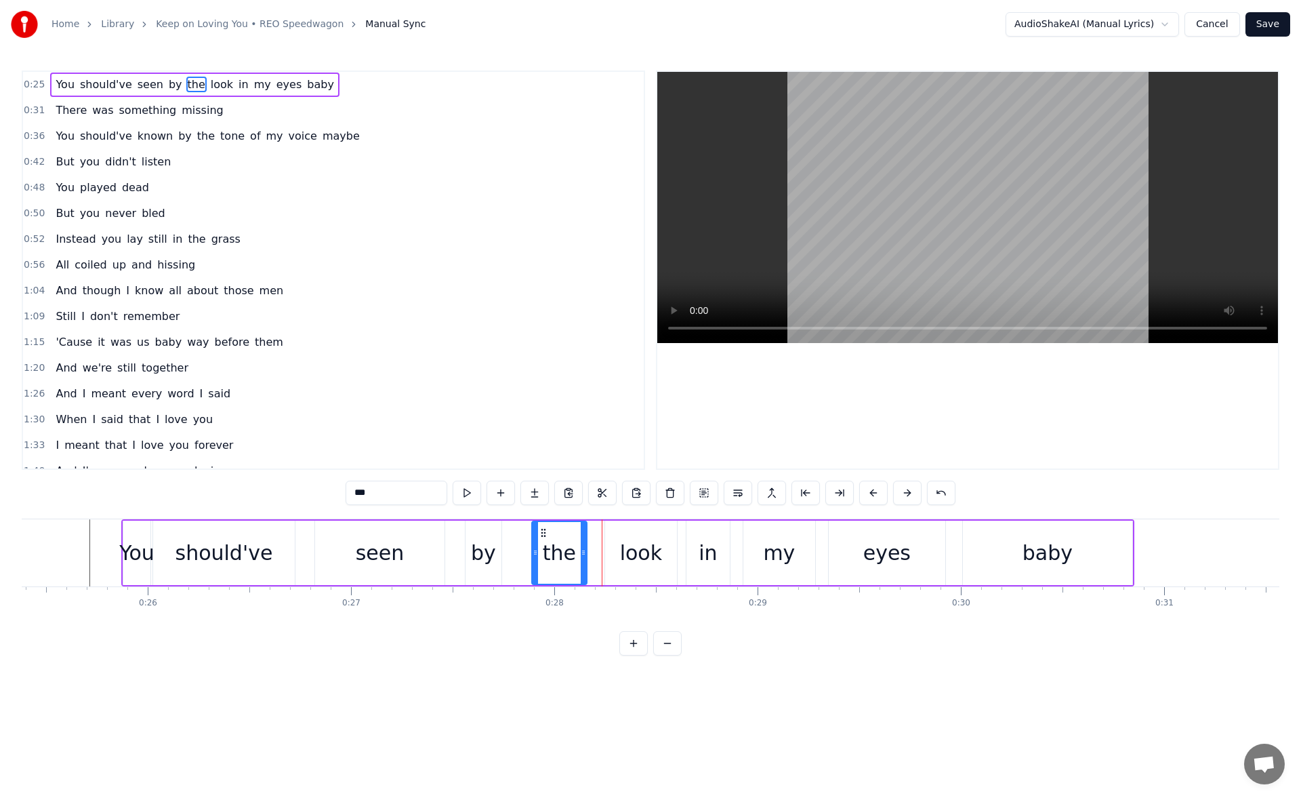
click at [581, 552] on icon at bounding box center [583, 552] width 5 height 11
click at [464, 491] on button at bounding box center [467, 493] width 28 height 24
click at [633, 538] on div "look" at bounding box center [641, 553] width 42 height 31
drag, startPoint x: 616, startPoint y: 534, endPoint x: 601, endPoint y: 533, distance: 15.6
click at [601, 533] on icon at bounding box center [601, 532] width 11 height 11
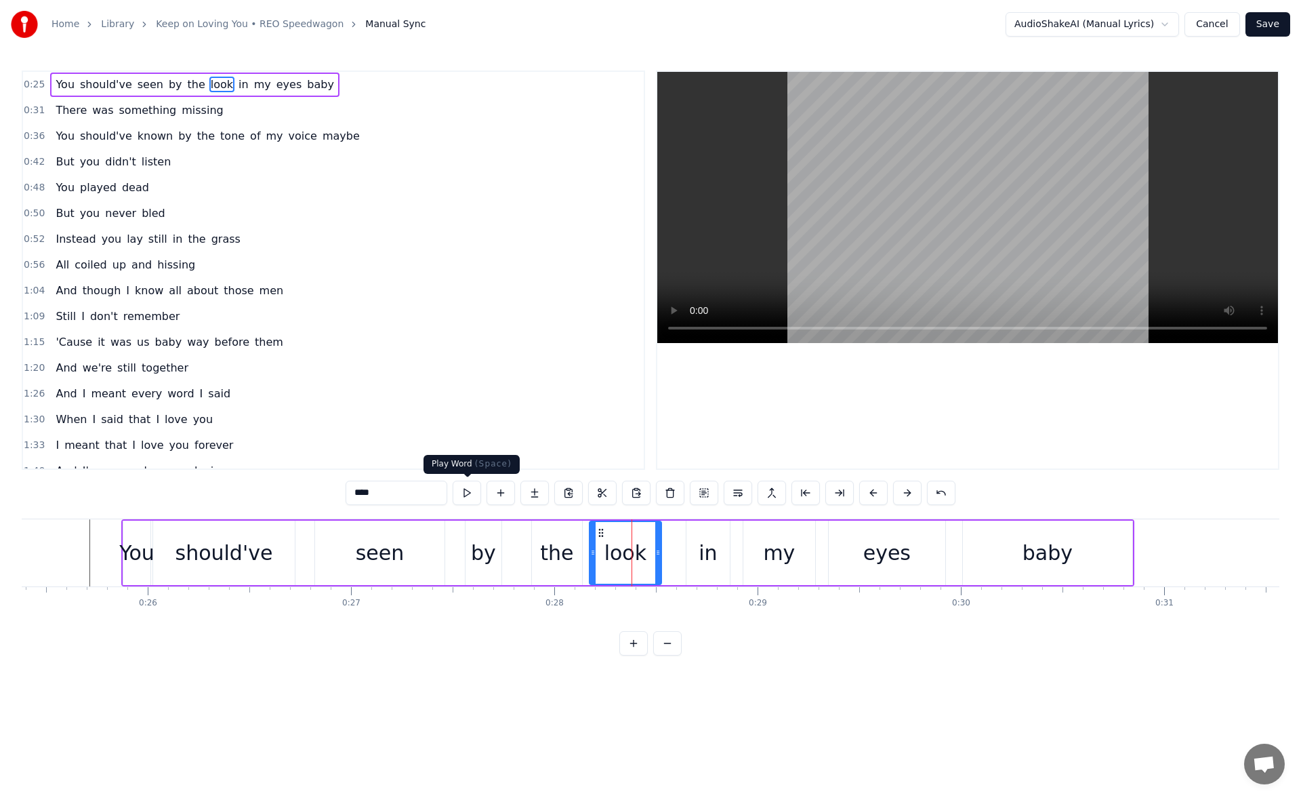
click at [464, 494] on button at bounding box center [467, 493] width 28 height 24
click at [695, 546] on div "in" at bounding box center [708, 553] width 43 height 64
type input "**"
click at [469, 494] on button at bounding box center [467, 493] width 28 height 24
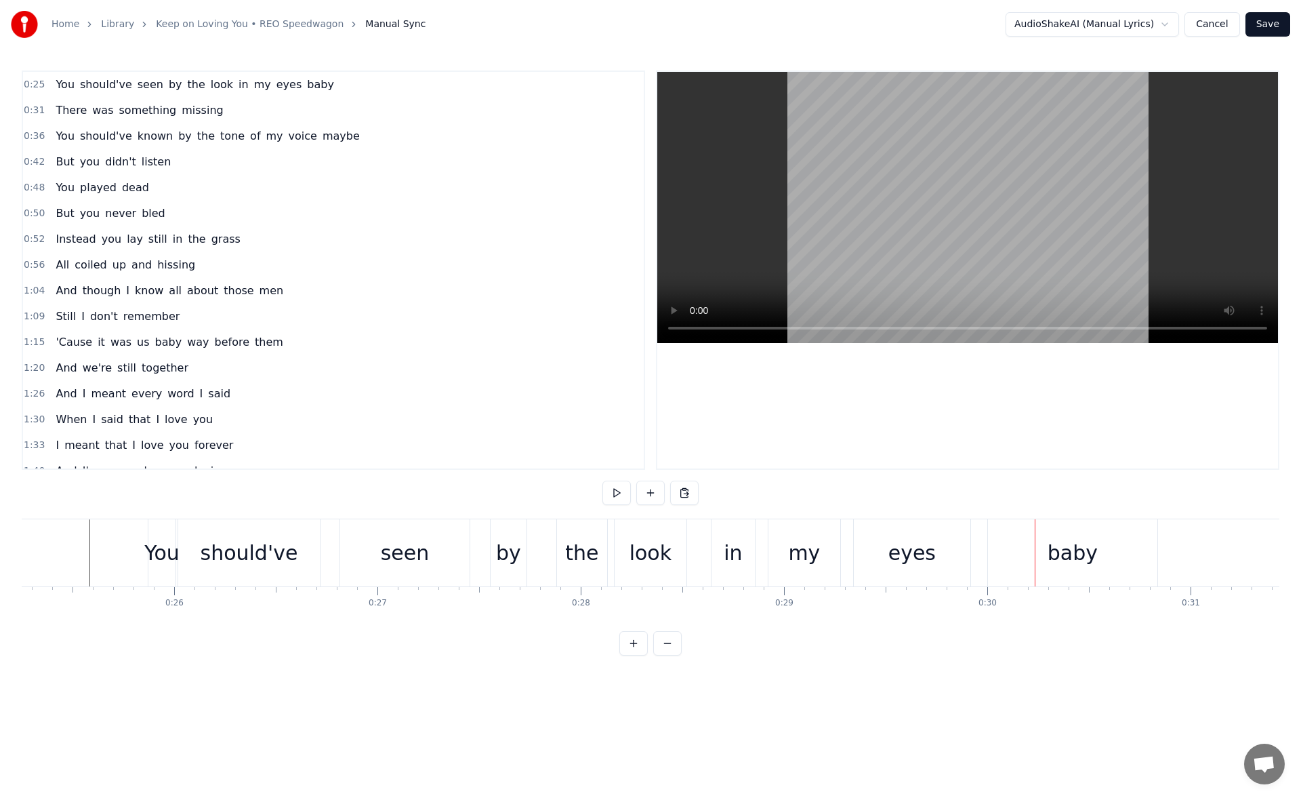
click at [735, 553] on div "in" at bounding box center [733, 553] width 18 height 31
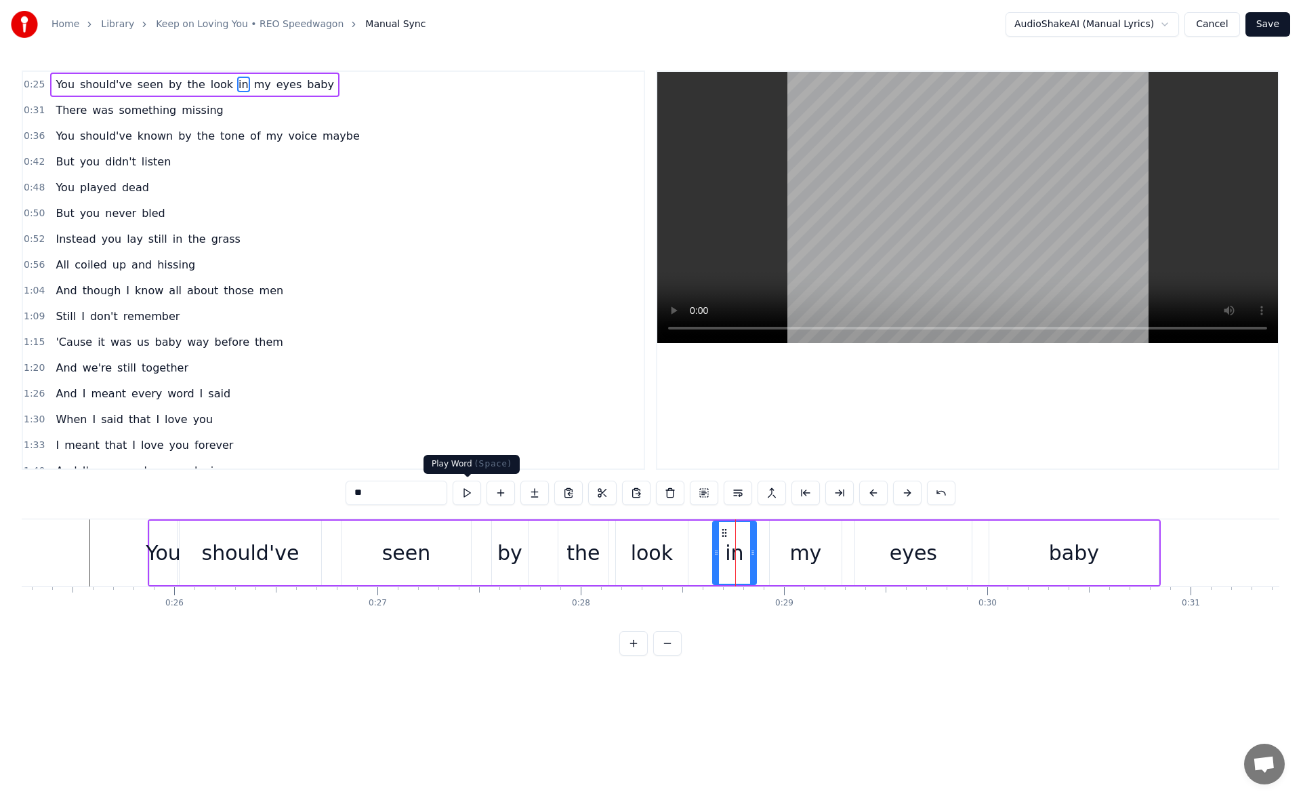
click at [474, 492] on button at bounding box center [467, 493] width 28 height 24
click at [794, 536] on div "my" at bounding box center [806, 553] width 72 height 64
click at [471, 488] on button at bounding box center [467, 493] width 28 height 24
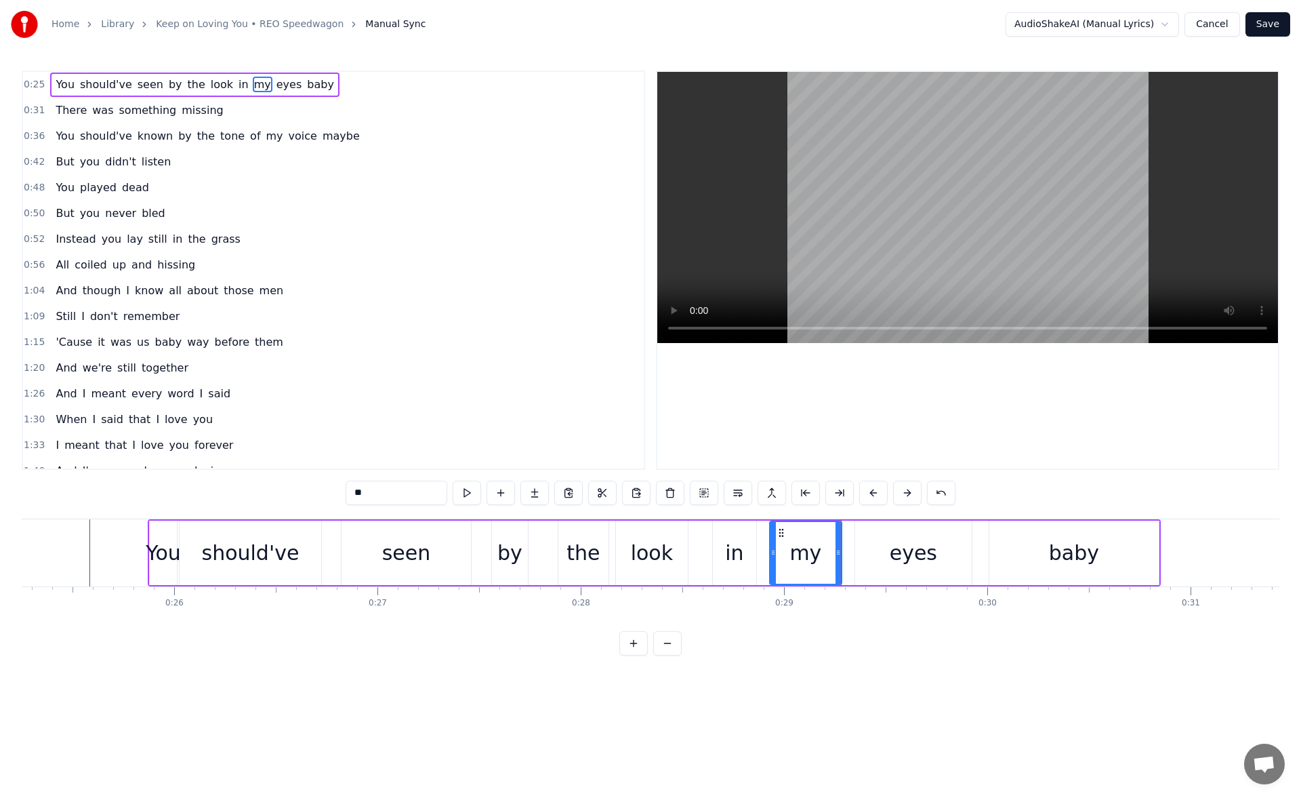
click at [881, 542] on div "eyes" at bounding box center [913, 553] width 117 height 64
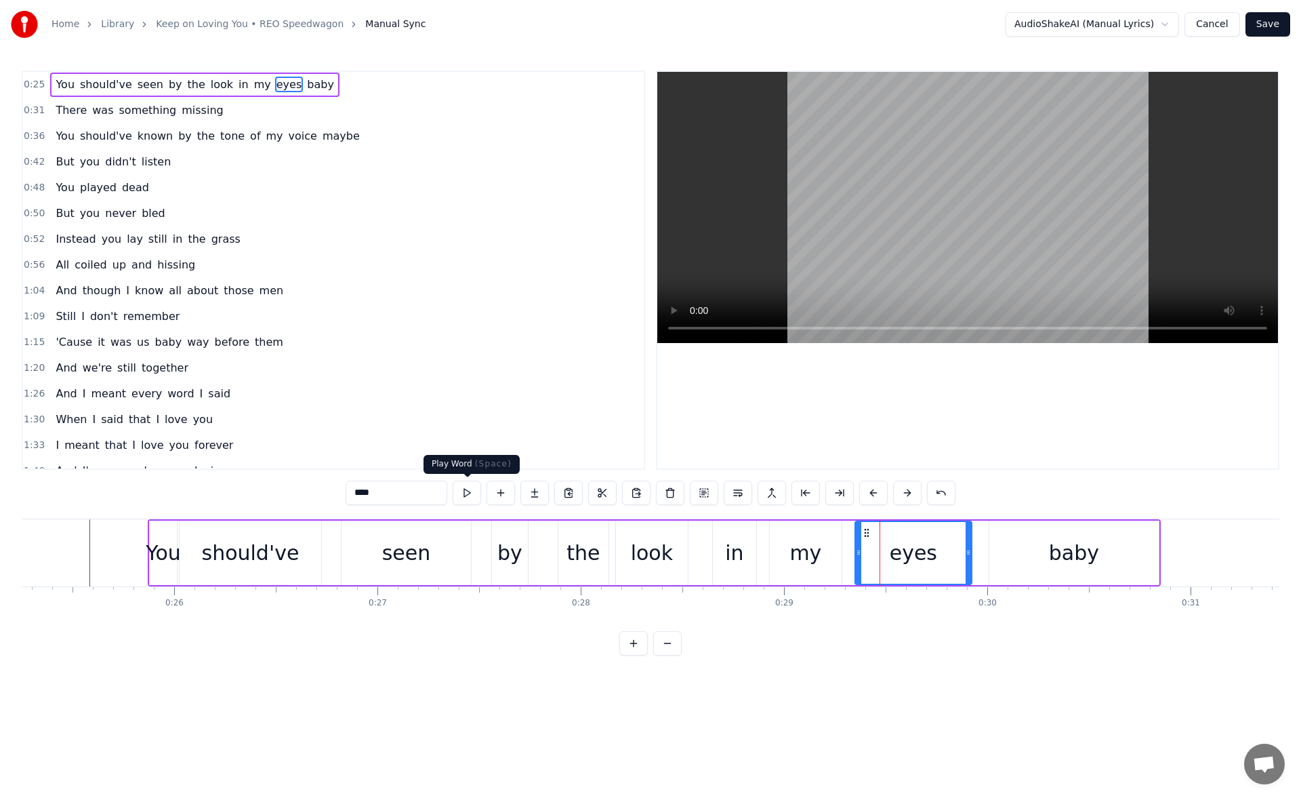
click at [464, 490] on button at bounding box center [467, 493] width 28 height 24
click at [1024, 536] on div "baby" at bounding box center [1074, 553] width 169 height 64
type input "****"
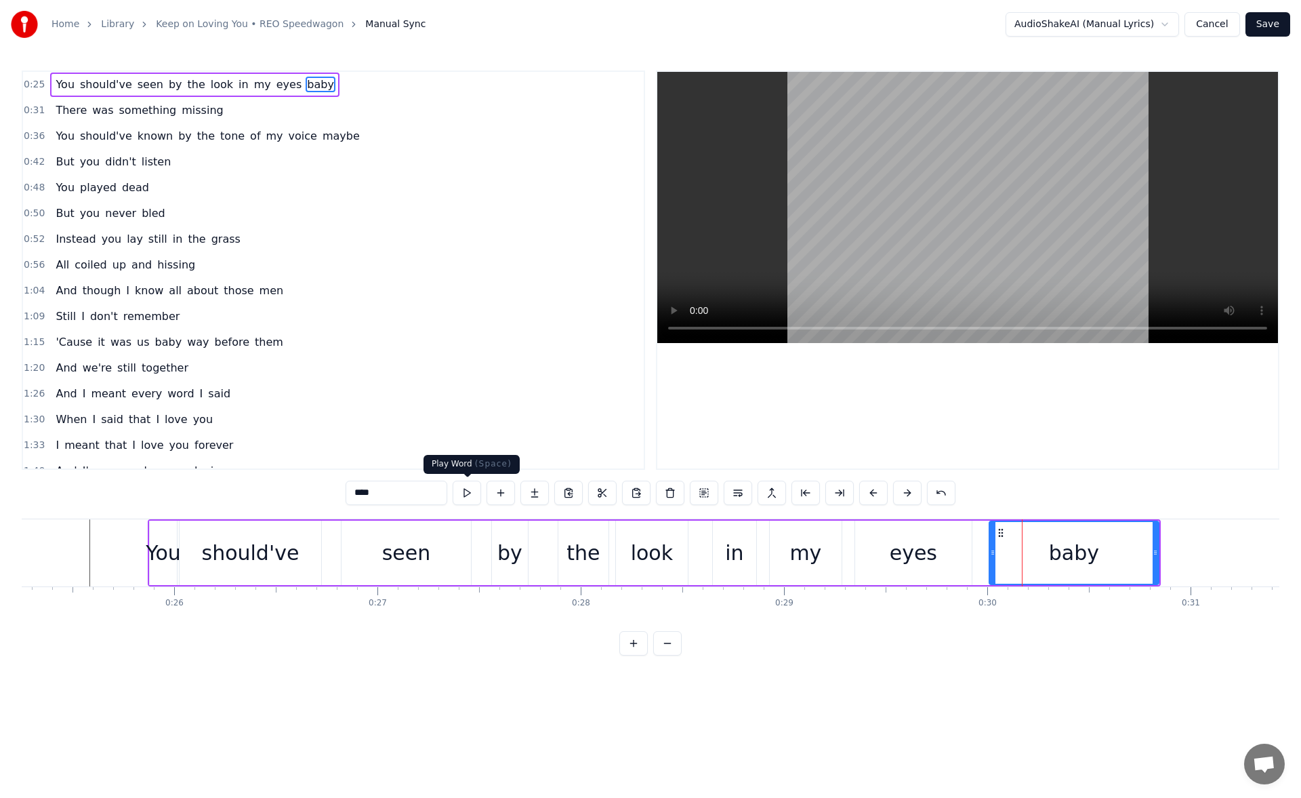
click at [466, 493] on button at bounding box center [467, 493] width 28 height 24
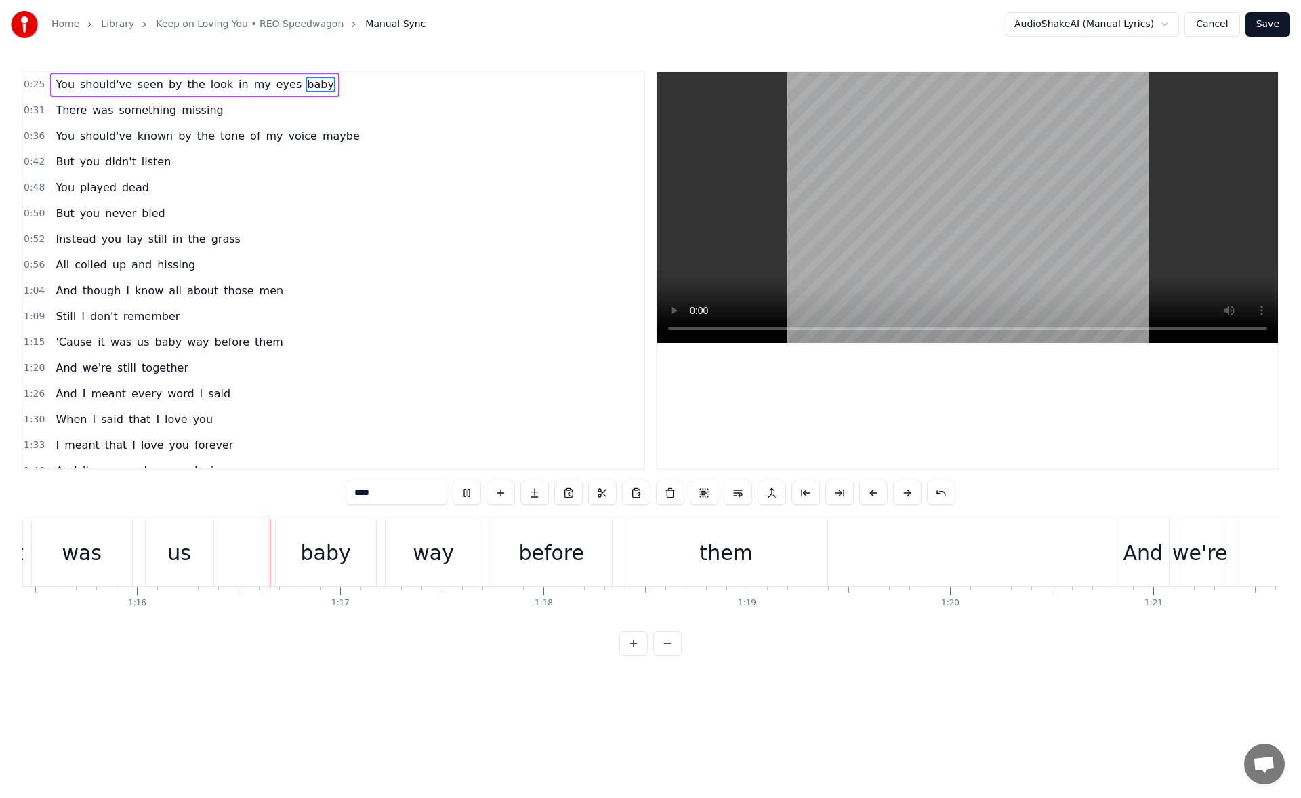
scroll to position [0, 15372]
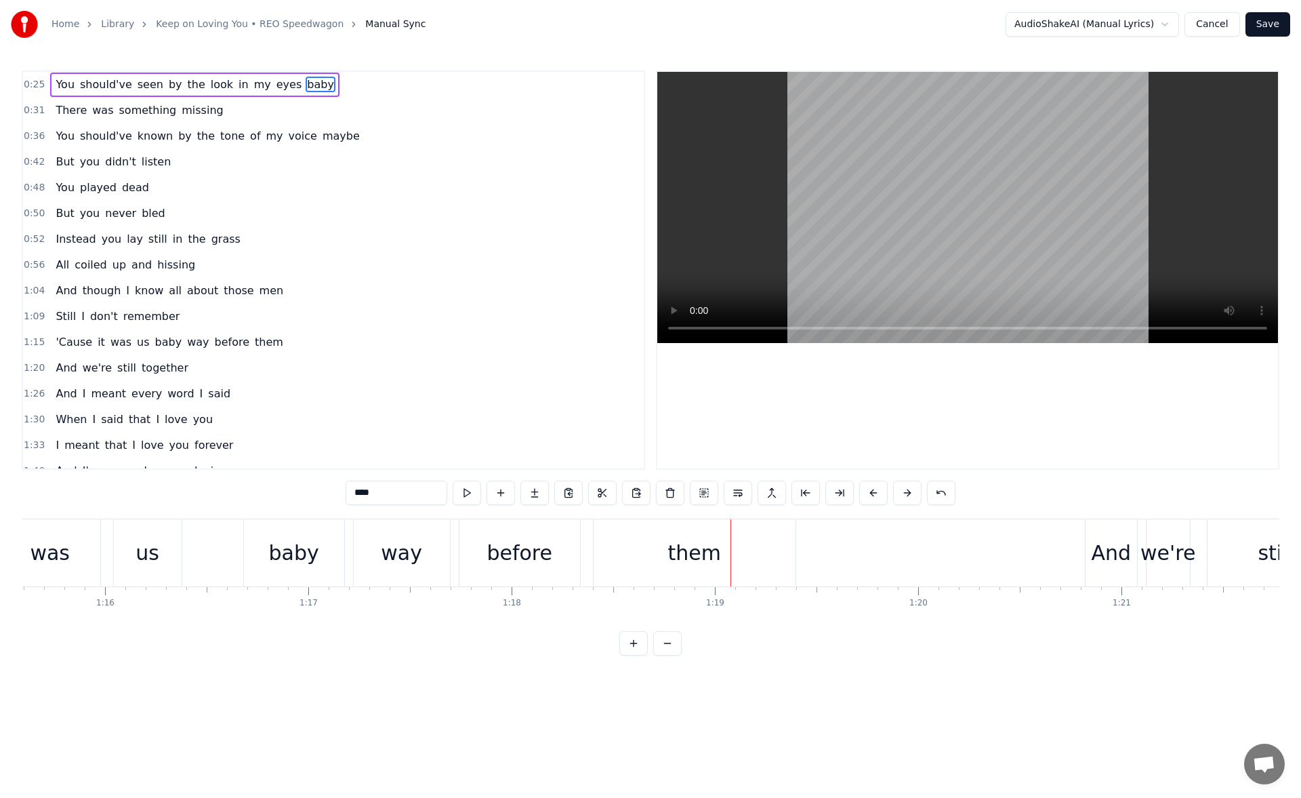
click at [1276, 22] on button "Save" at bounding box center [1268, 24] width 45 height 24
